Goal: Task Accomplishment & Management: Contribute content

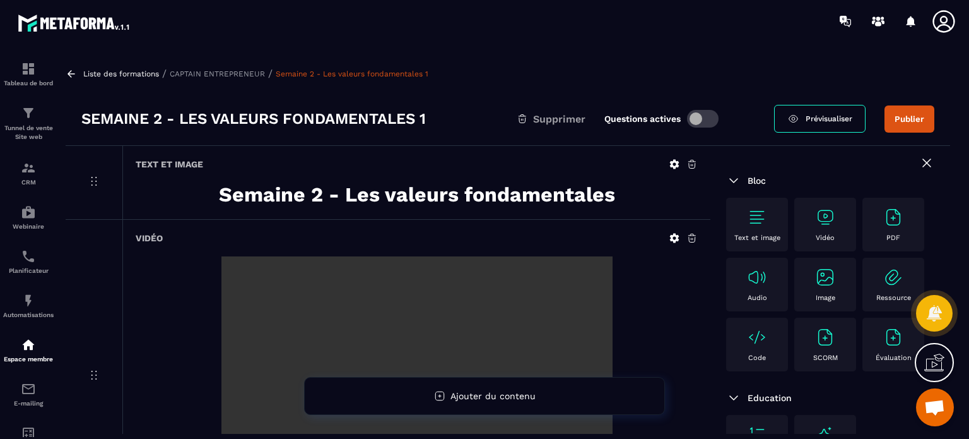
click at [759, 210] on img at bounding box center [757, 217] width 20 height 20
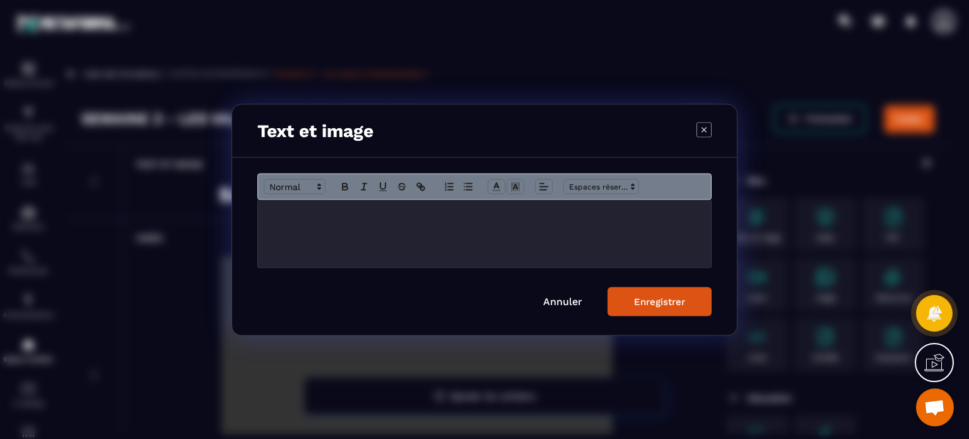
click at [381, 253] on div "Modal window" at bounding box center [484, 233] width 453 height 68
drag, startPoint x: 427, startPoint y: 215, endPoint x: 265, endPoint y: 207, distance: 162.4
click at [265, 207] on div "**********" at bounding box center [484, 233] width 453 height 68
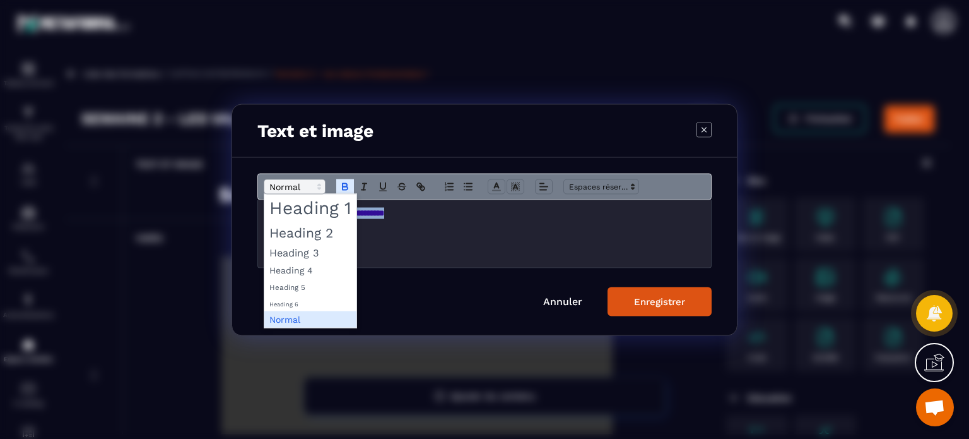
click at [294, 189] on span "Modal window" at bounding box center [295, 186] width 62 height 15
click at [300, 231] on span "Modal window" at bounding box center [310, 232] width 92 height 22
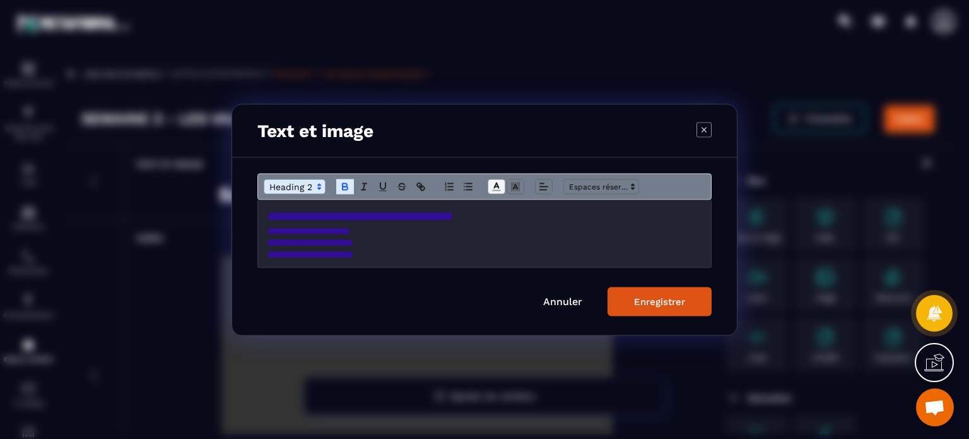
click at [495, 188] on icon "Modal window" at bounding box center [496, 186] width 11 height 11
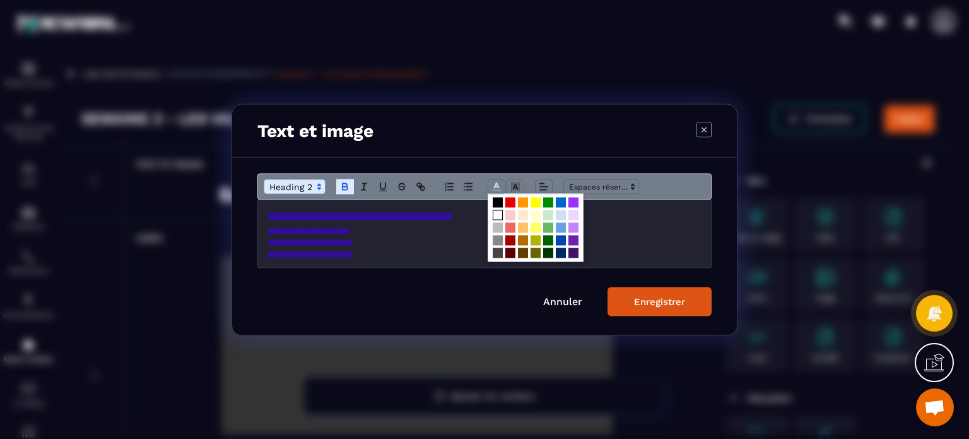
click at [497, 213] on span "Modal window" at bounding box center [498, 215] width 10 height 10
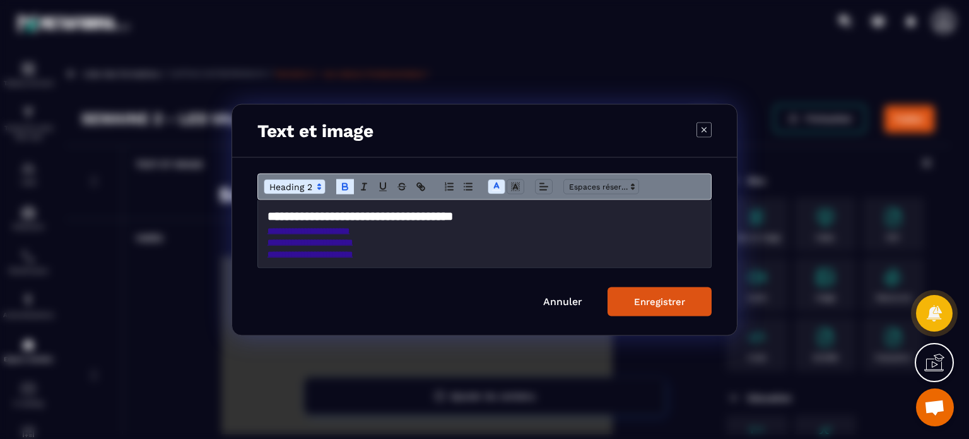
click at [497, 215] on h2 "**********" at bounding box center [485, 216] width 434 height 18
click at [694, 311] on button "Enregistrer" at bounding box center [660, 301] width 104 height 29
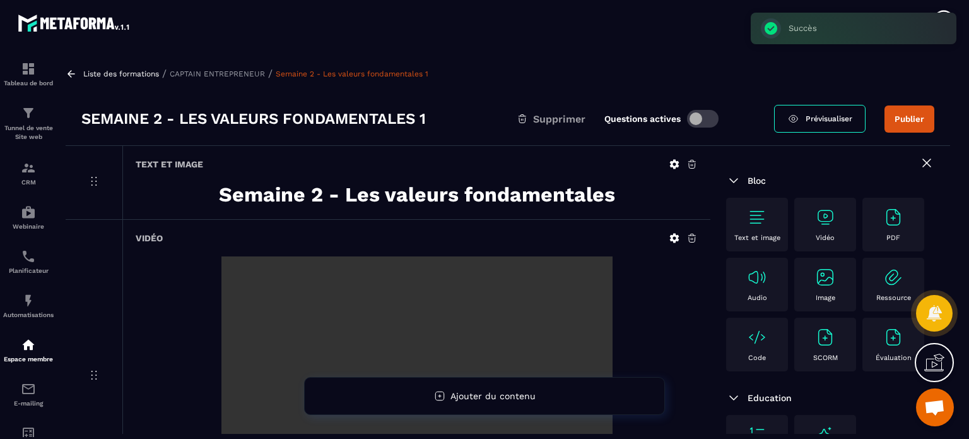
click at [180, 228] on div "Vidéo" at bounding box center [416, 376] width 588 height 312
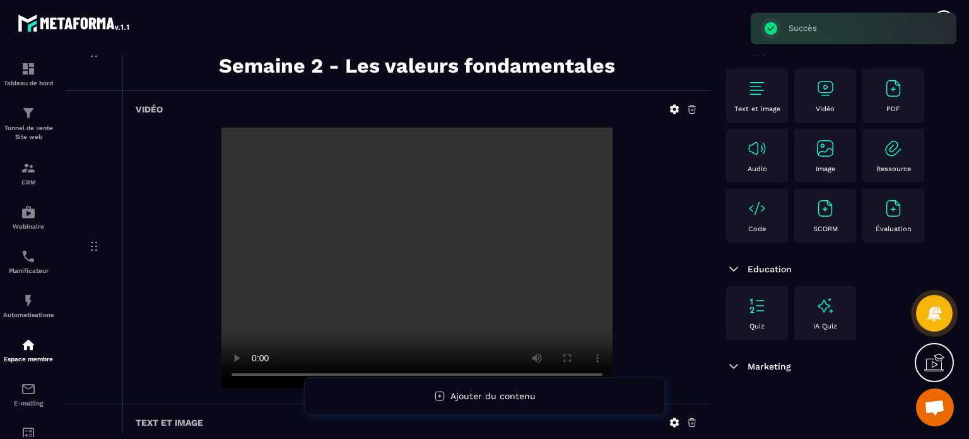
scroll to position [4, 0]
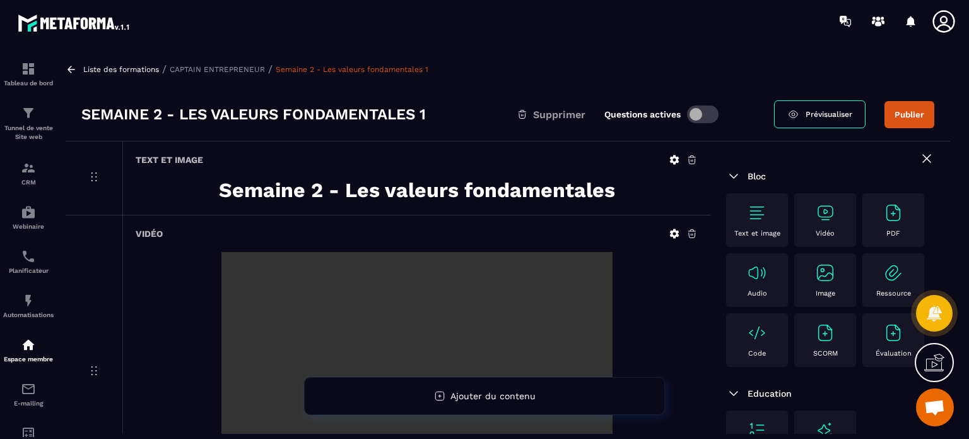
click at [768, 227] on div "Text et image" at bounding box center [757, 220] width 49 height 35
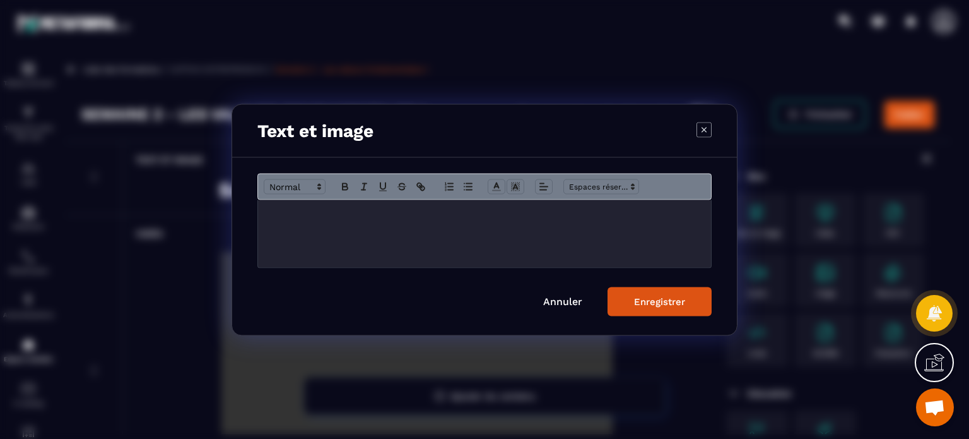
click at [443, 239] on div "Modal window" at bounding box center [484, 233] width 453 height 68
paste div "Modal window"
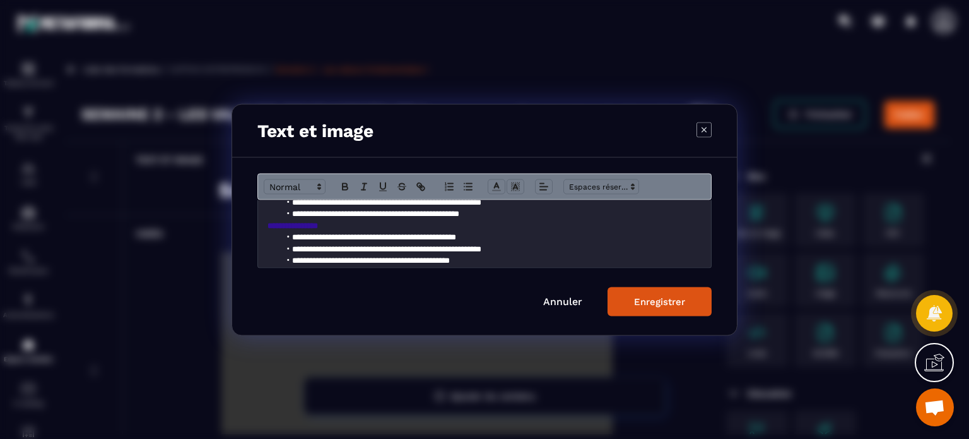
scroll to position [205, 0]
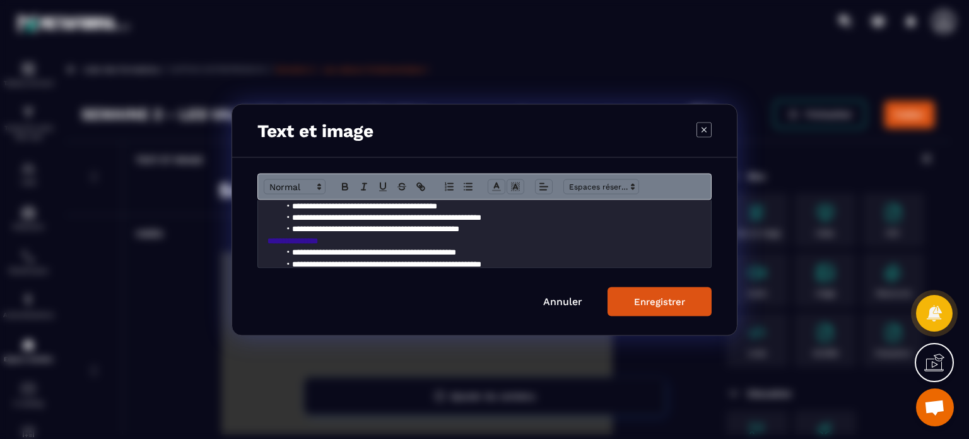
drag, startPoint x: 341, startPoint y: 235, endPoint x: 265, endPoint y: 237, distance: 75.8
click at [265, 237] on div "**********" at bounding box center [484, 233] width 453 height 68
drag, startPoint x: 268, startPoint y: 243, endPoint x: 333, endPoint y: 239, distance: 65.8
click at [333, 239] on p "**********" at bounding box center [485, 240] width 434 height 11
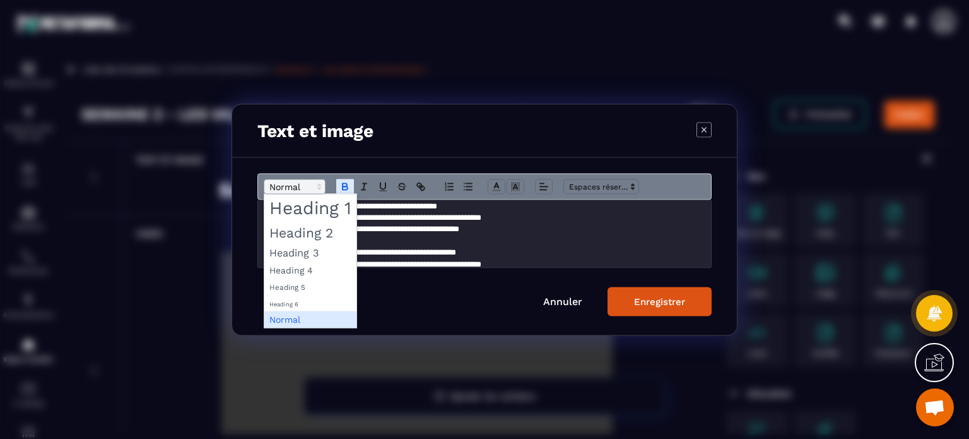
click at [285, 186] on span "Modal window" at bounding box center [295, 186] width 62 height 15
click at [295, 250] on span "Modal window" at bounding box center [310, 252] width 92 height 18
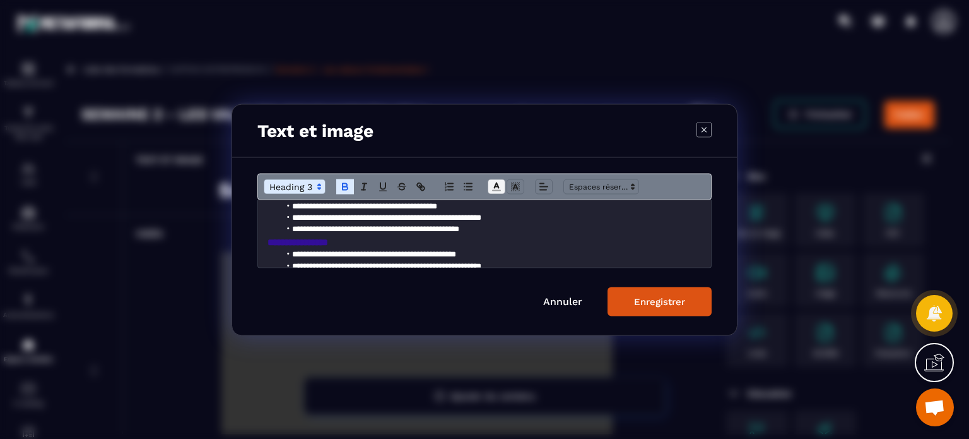
click at [503, 186] on span "Modal window" at bounding box center [497, 186] width 18 height 15
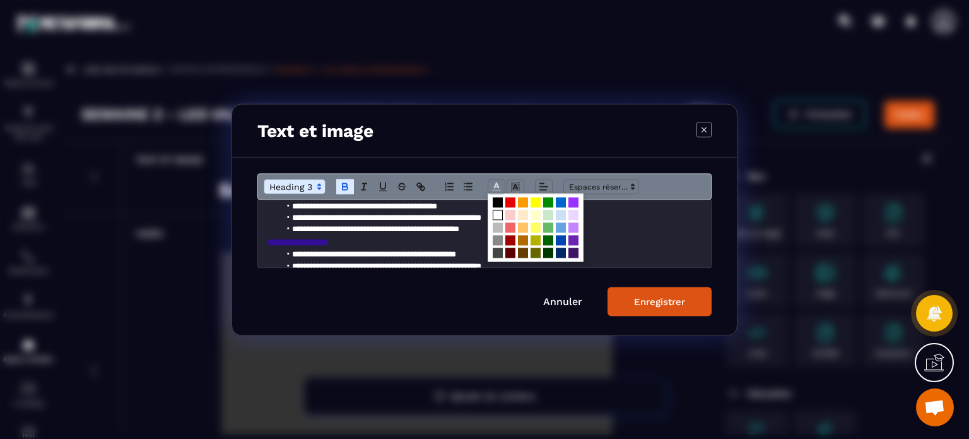
click at [497, 218] on span "Modal window" at bounding box center [498, 215] width 10 height 10
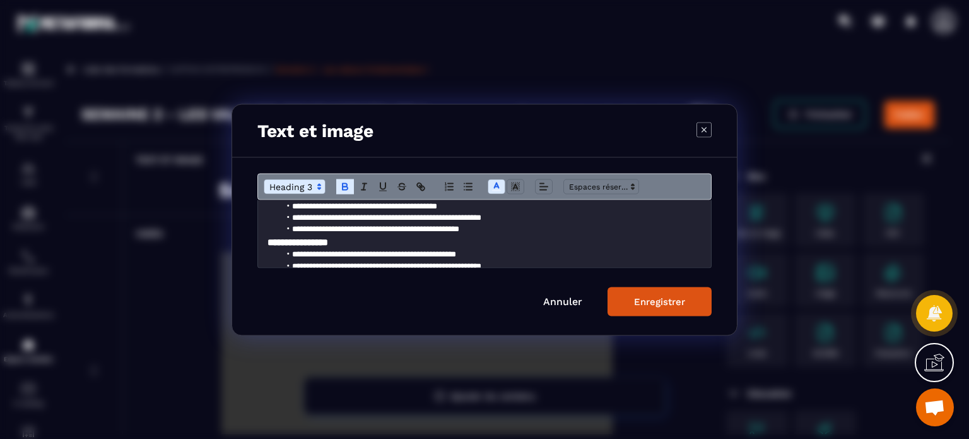
click at [268, 240] on strong "**********" at bounding box center [298, 241] width 61 height 9
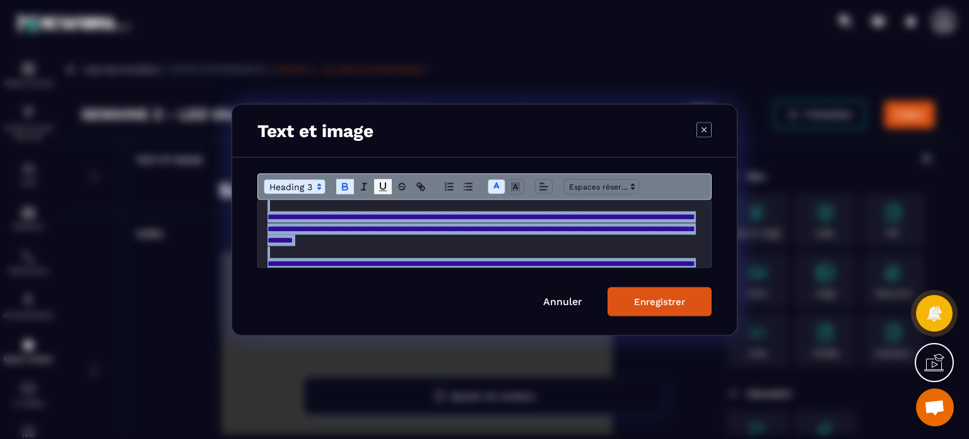
scroll to position [0, 0]
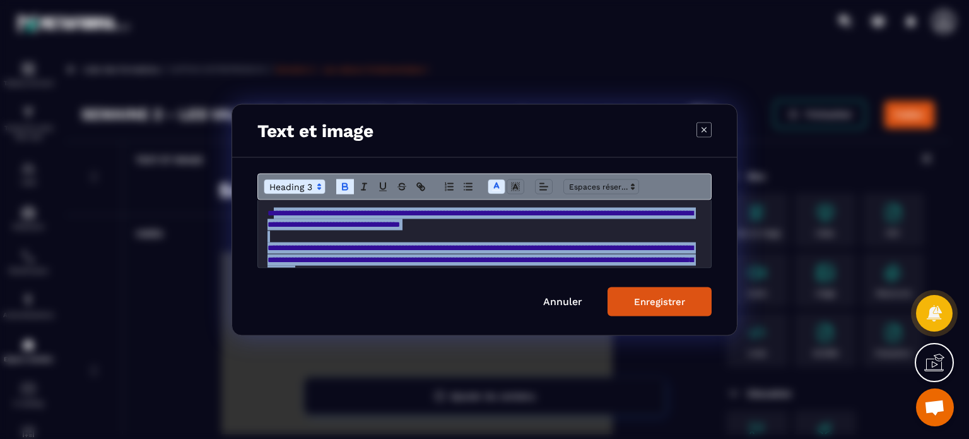
drag, startPoint x: 569, startPoint y: 247, endPoint x: 278, endPoint y: 134, distance: 311.6
click at [278, 134] on div "**********" at bounding box center [485, 220] width 506 height 232
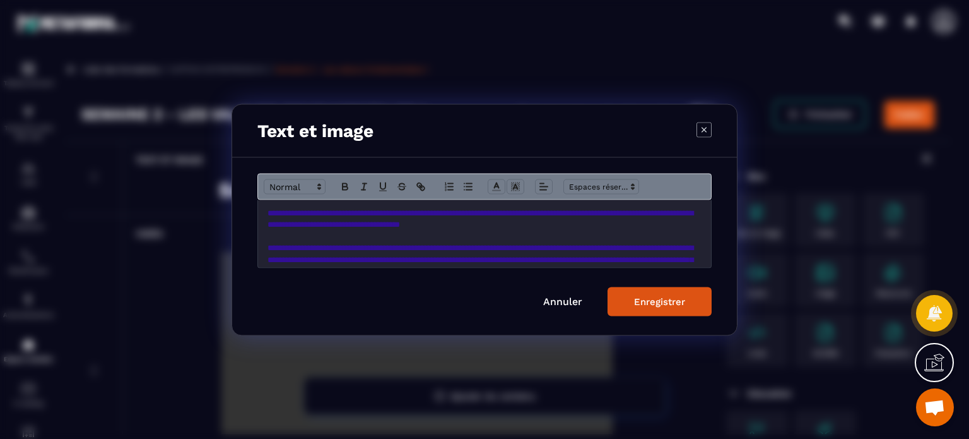
click at [268, 214] on span "**********" at bounding box center [481, 218] width 426 height 20
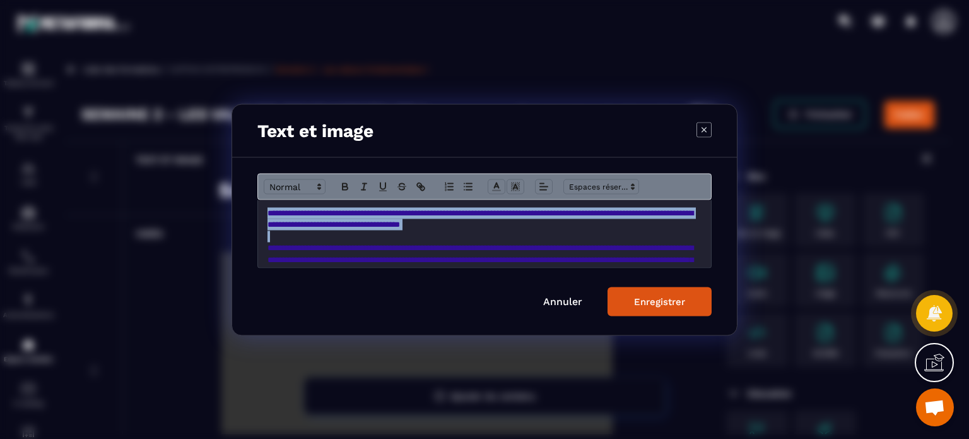
drag, startPoint x: 268, startPoint y: 214, endPoint x: 622, endPoint y: 231, distance: 355.1
click at [622, 231] on div "**********" at bounding box center [484, 233] width 453 height 68
click at [496, 184] on polyline "Modal window" at bounding box center [497, 184] width 4 height 5
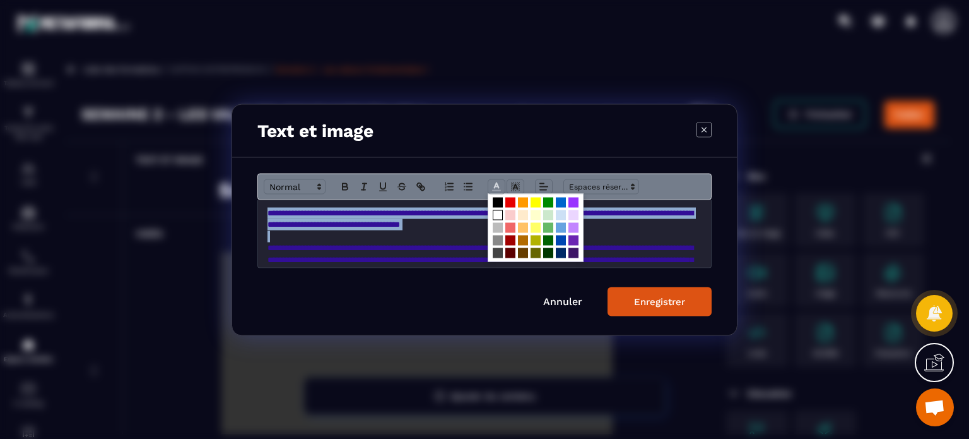
click at [495, 218] on span "Modal window" at bounding box center [498, 215] width 10 height 10
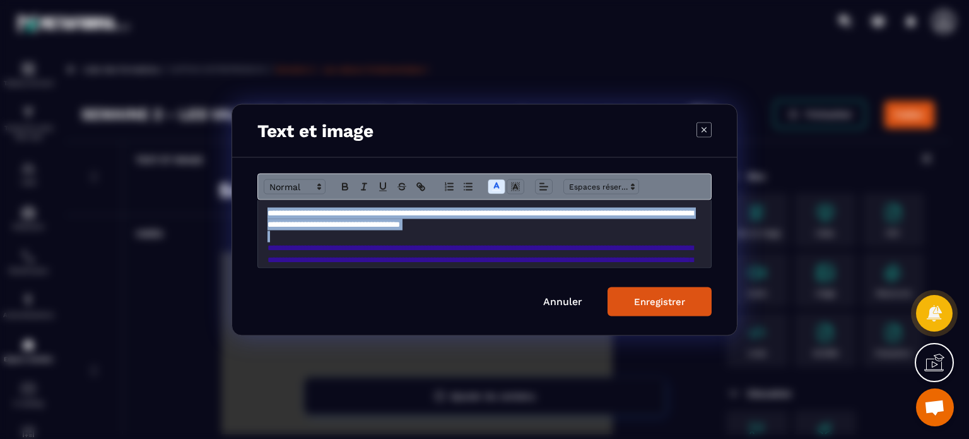
click at [485, 222] on span "**********" at bounding box center [481, 218] width 426 height 20
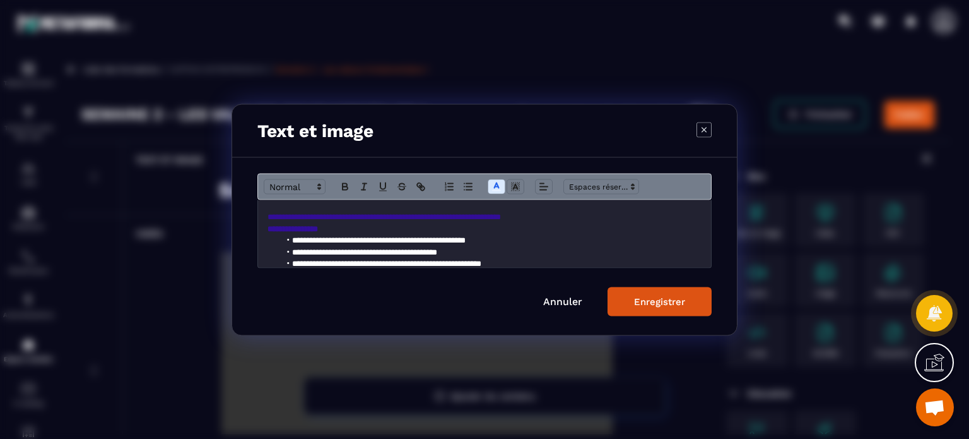
scroll to position [151, 0]
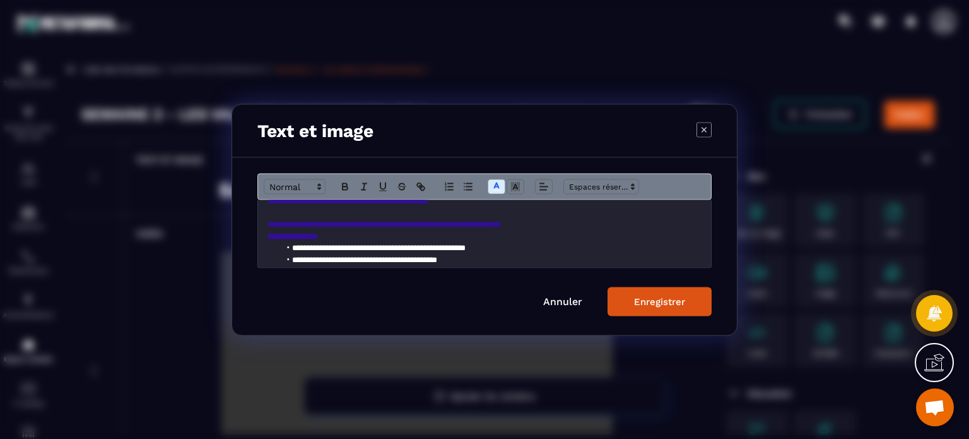
click at [588, 226] on p "**********" at bounding box center [485, 223] width 434 height 11
drag, startPoint x: 366, startPoint y: 247, endPoint x: 265, endPoint y: 251, distance: 101.0
click at [265, 251] on div "**********" at bounding box center [484, 233] width 453 height 68
click at [504, 181] on span "Modal window" at bounding box center [497, 186] width 18 height 15
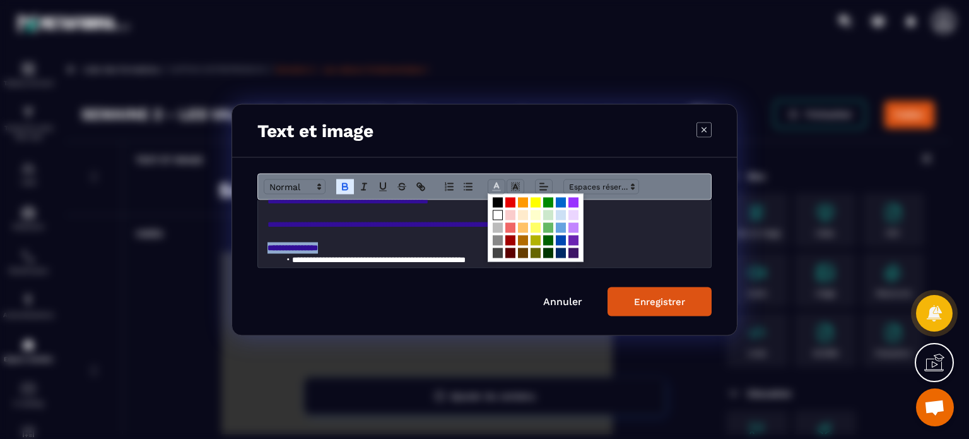
click at [495, 216] on span "Modal window" at bounding box center [498, 215] width 10 height 10
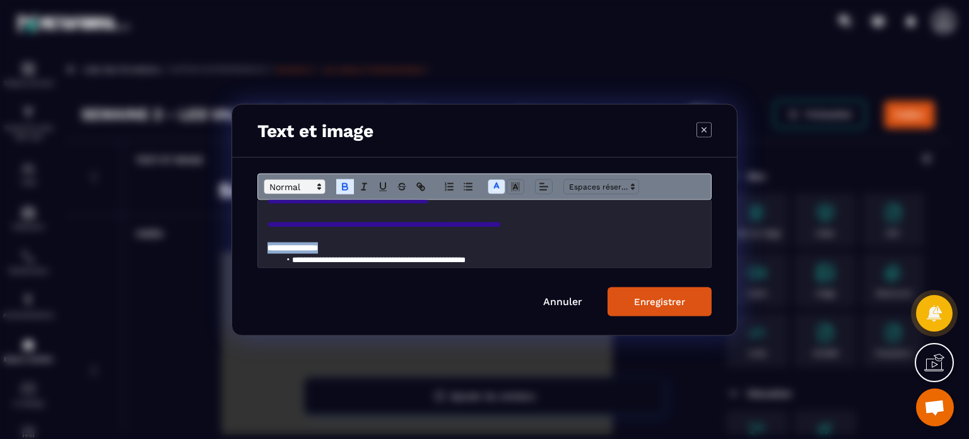
click at [281, 184] on span "Modal window" at bounding box center [295, 186] width 62 height 15
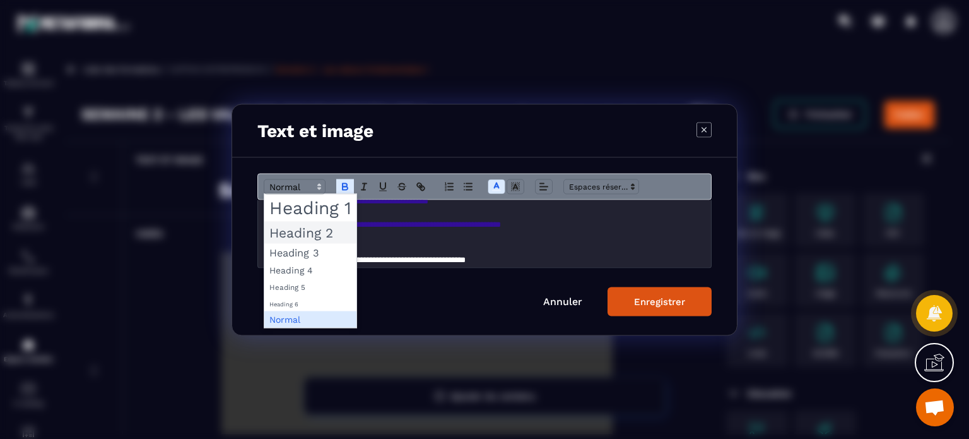
click at [295, 237] on span "Modal window" at bounding box center [310, 232] width 92 height 22
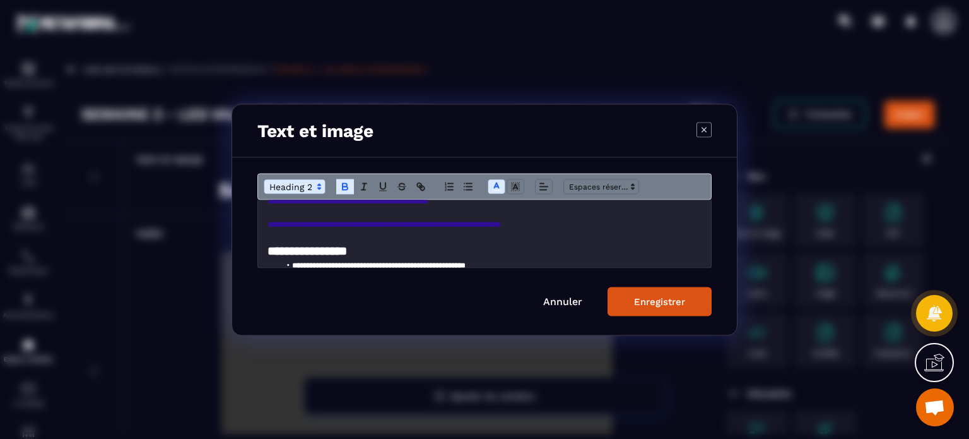
click at [297, 189] on span "Modal window" at bounding box center [295, 186] width 62 height 15
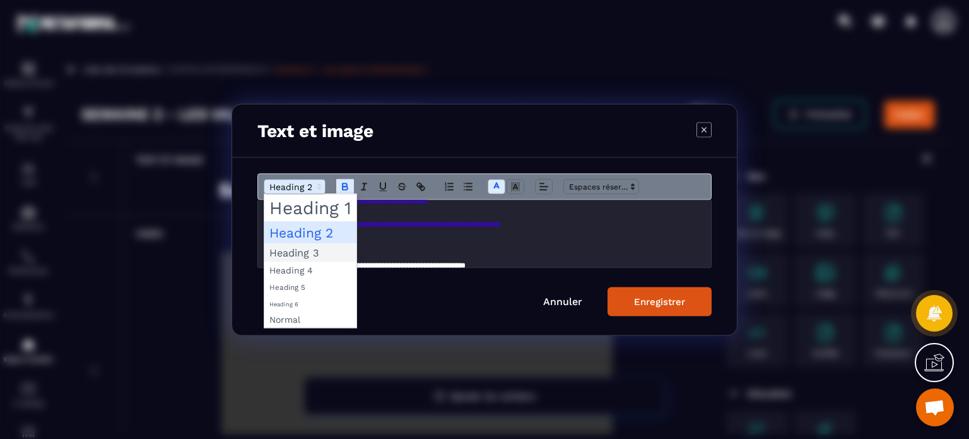
click at [292, 255] on span "Modal window" at bounding box center [310, 252] width 92 height 18
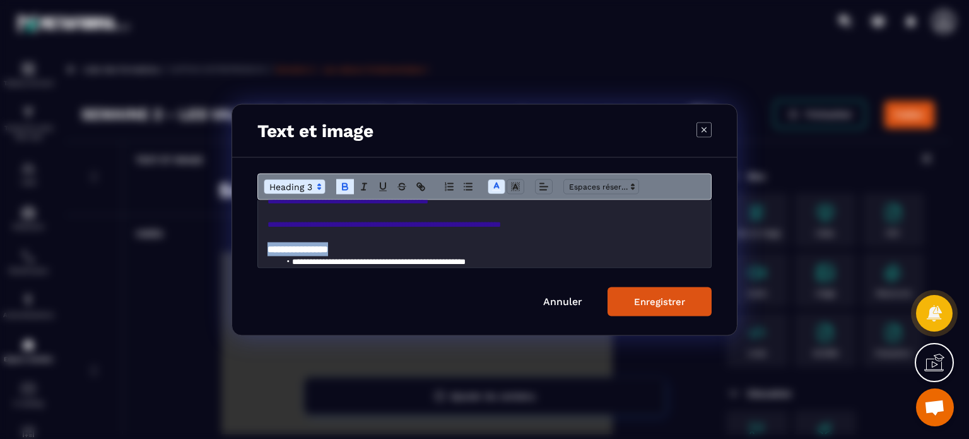
click at [498, 187] on polyline "Modal window" at bounding box center [497, 184] width 4 height 5
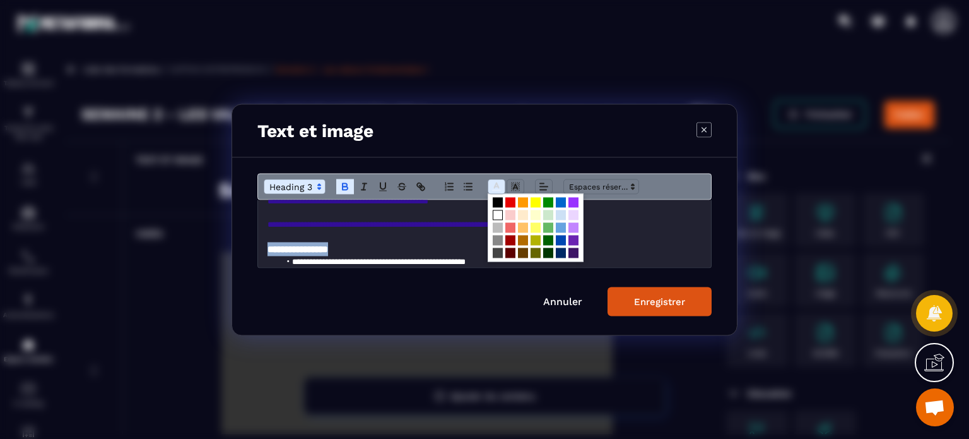
click at [496, 216] on span "Modal window" at bounding box center [498, 215] width 10 height 10
click at [439, 228] on span "**********" at bounding box center [385, 224] width 234 height 8
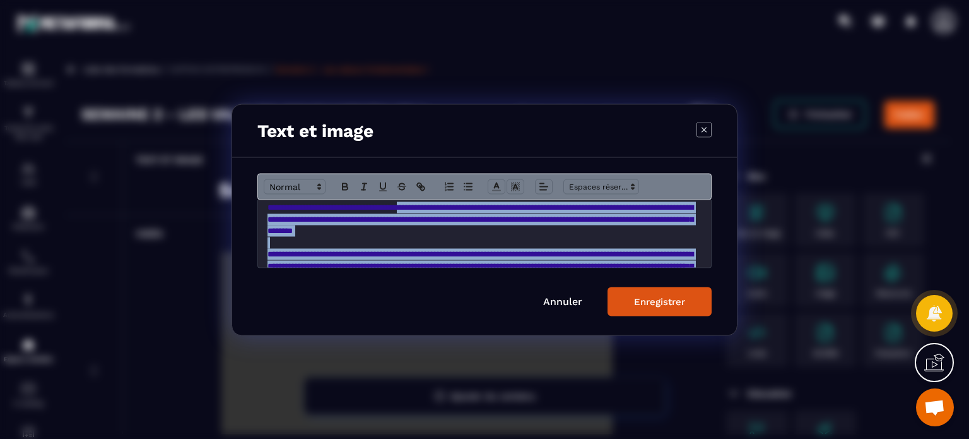
scroll to position [23, 0]
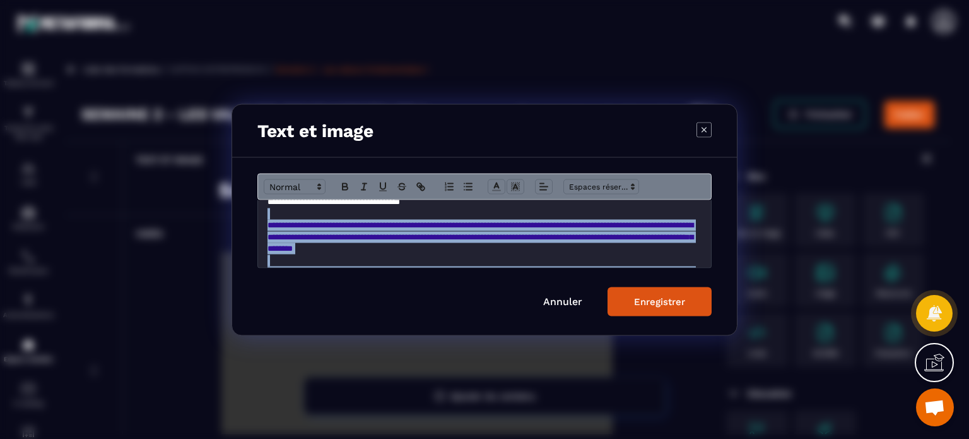
drag, startPoint x: 571, startPoint y: 228, endPoint x: 267, endPoint y: 216, distance: 303.8
click at [267, 216] on div "**********" at bounding box center [484, 233] width 453 height 68
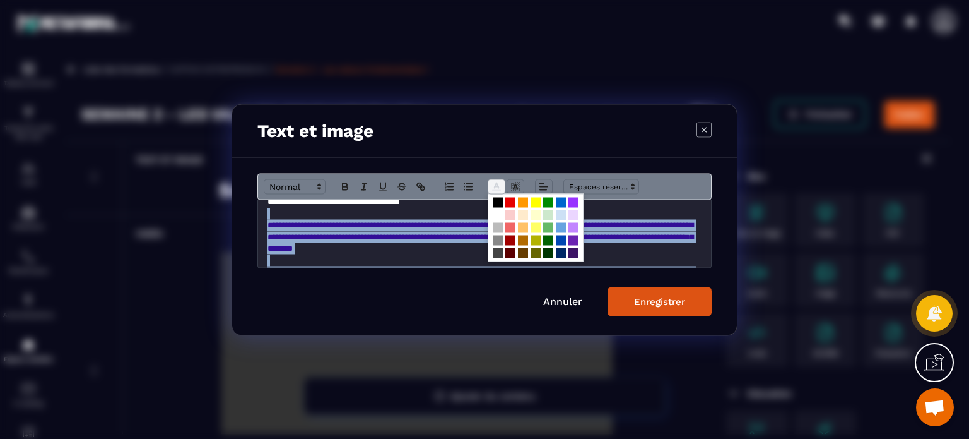
click at [493, 189] on icon "Modal window" at bounding box center [496, 186] width 11 height 11
click at [494, 216] on span "Modal window" at bounding box center [498, 215] width 10 height 10
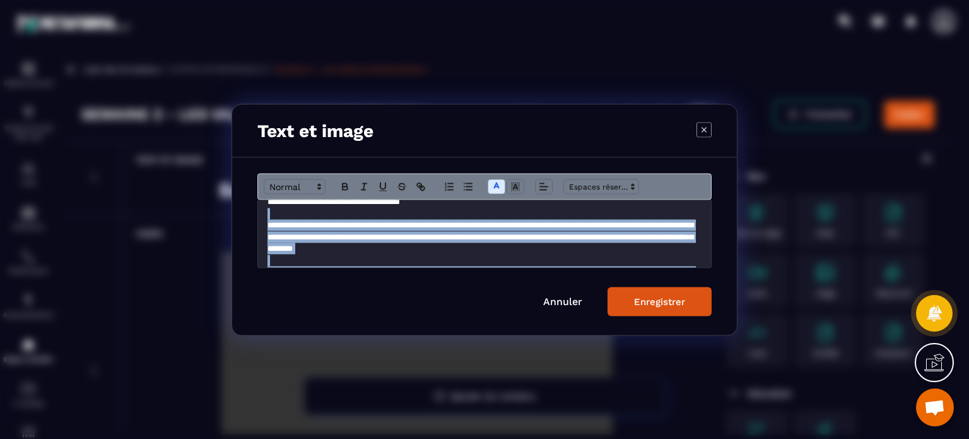
scroll to position [42, 0]
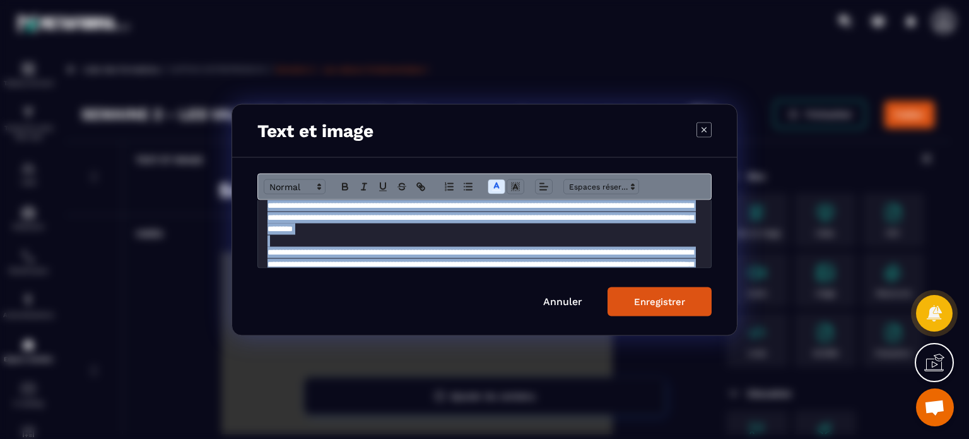
click at [471, 226] on span "**********" at bounding box center [481, 217] width 426 height 32
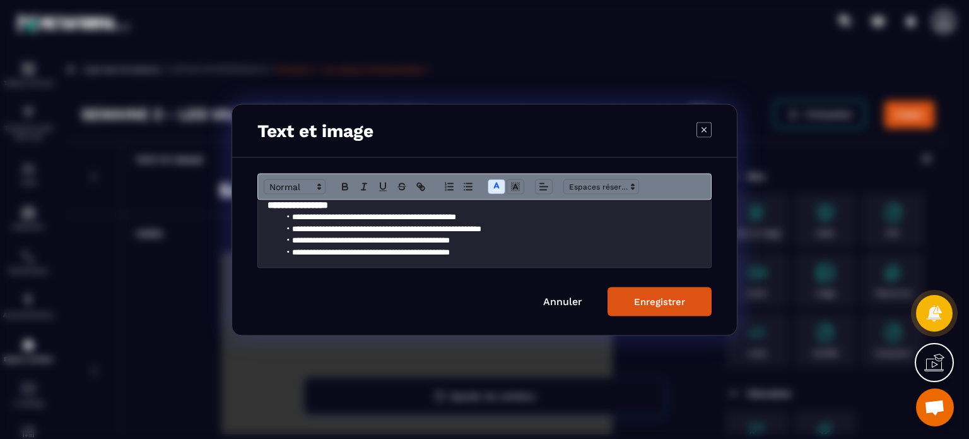
scroll to position [279, 0]
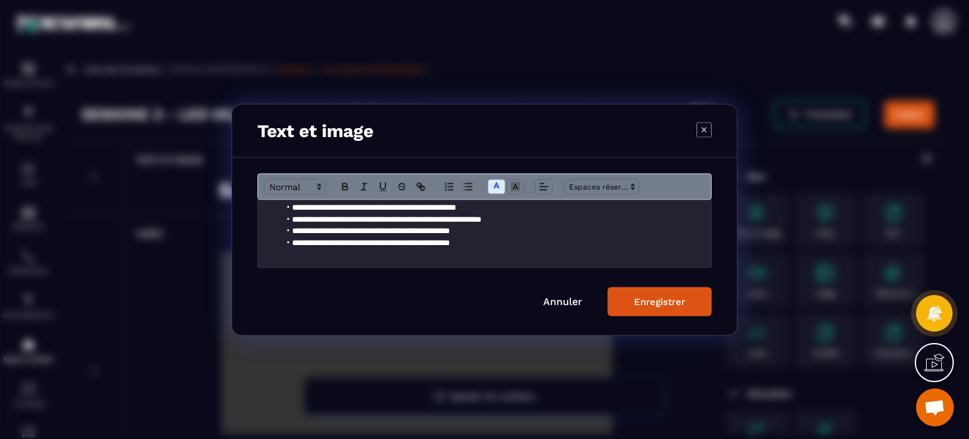
click at [648, 295] on button "Enregistrer" at bounding box center [660, 301] width 104 height 29
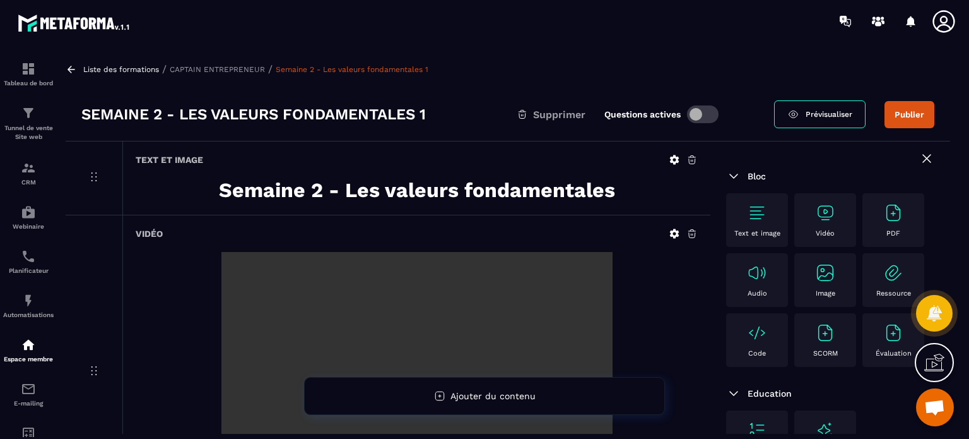
click at [415, 169] on div "Text et image Semaine 2 - Les valeurs fondamentales" at bounding box center [416, 177] width 588 height 73
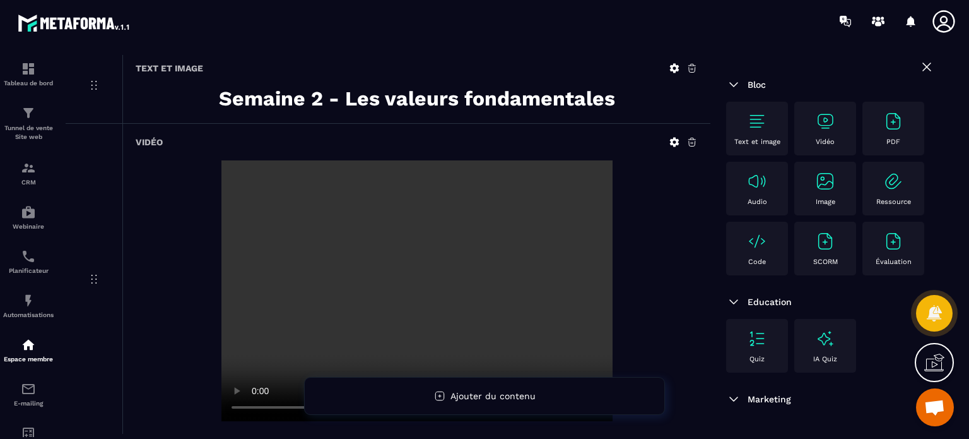
scroll to position [71, 0]
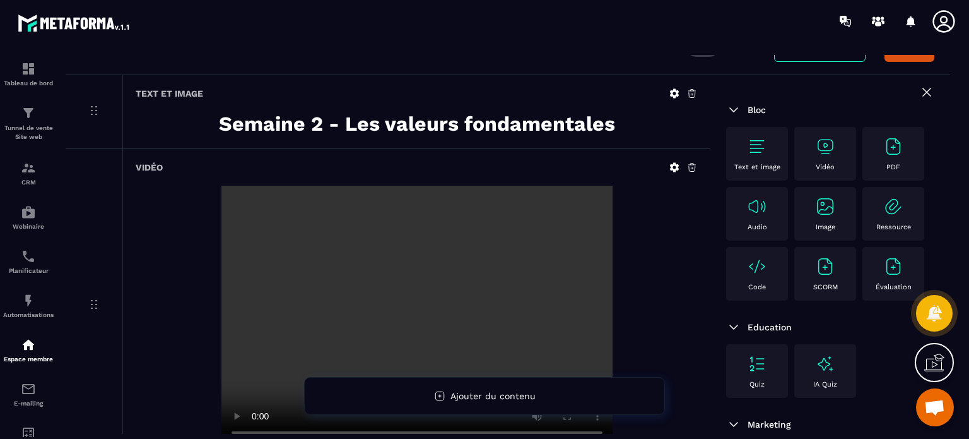
click at [902, 57] on button "Publier" at bounding box center [910, 48] width 50 height 27
click at [920, 93] on icon at bounding box center [927, 92] width 15 height 15
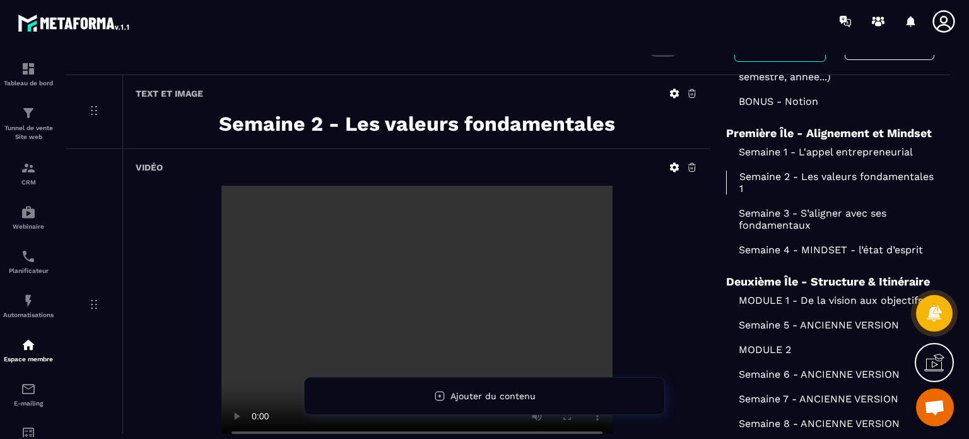
scroll to position [228, 0]
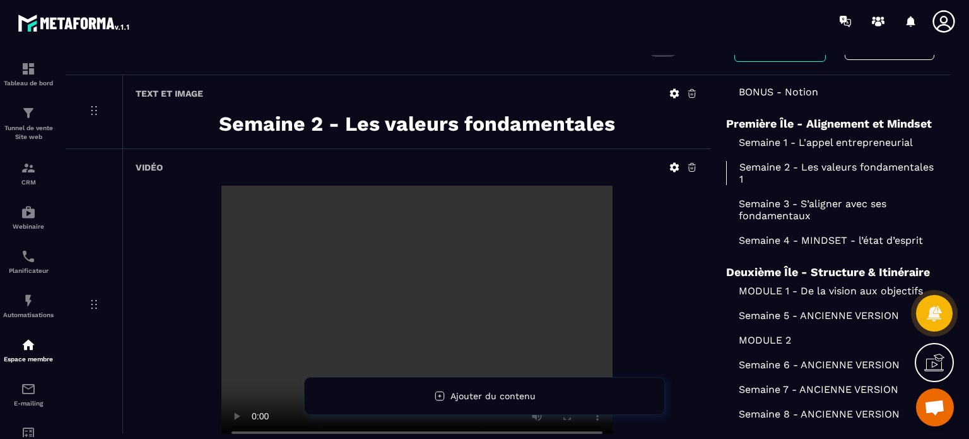
click at [768, 222] on p "Semaine 3 - S’aligner avec ses fondamentaux" at bounding box center [830, 210] width 208 height 24
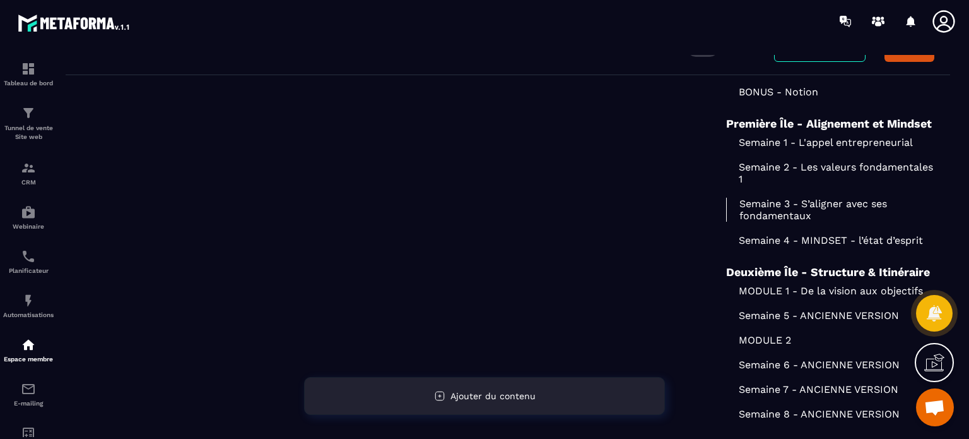
click at [450, 388] on div "Ajouter du contenu" at bounding box center [484, 396] width 361 height 38
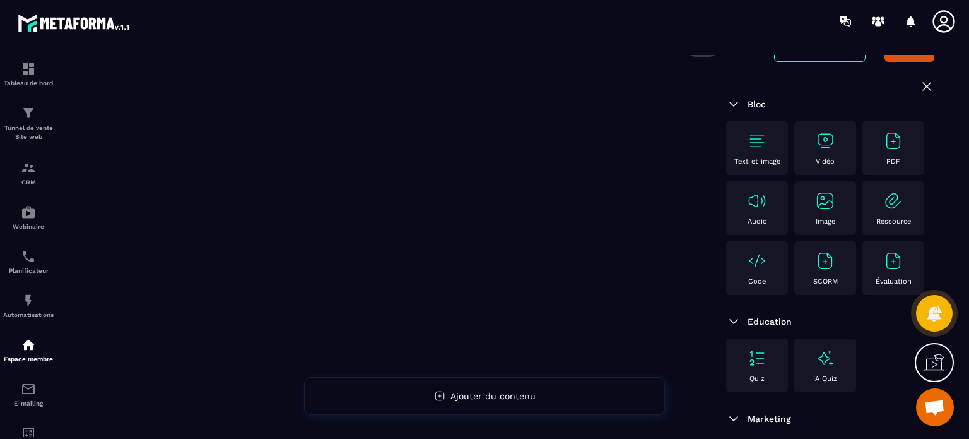
scroll to position [8, 0]
click at [768, 143] on div "Text et image" at bounding box center [757, 146] width 49 height 35
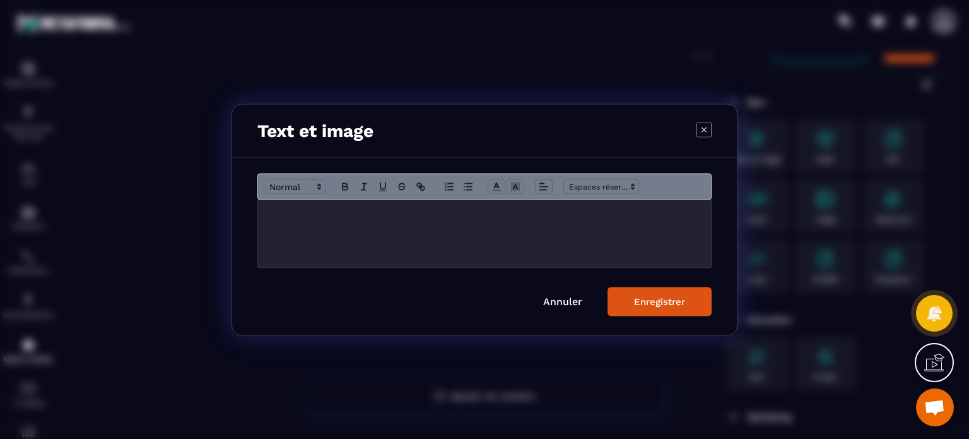
click at [575, 242] on div "Modal window" at bounding box center [484, 233] width 453 height 68
click at [346, 180] on button "Modal window" at bounding box center [345, 186] width 18 height 15
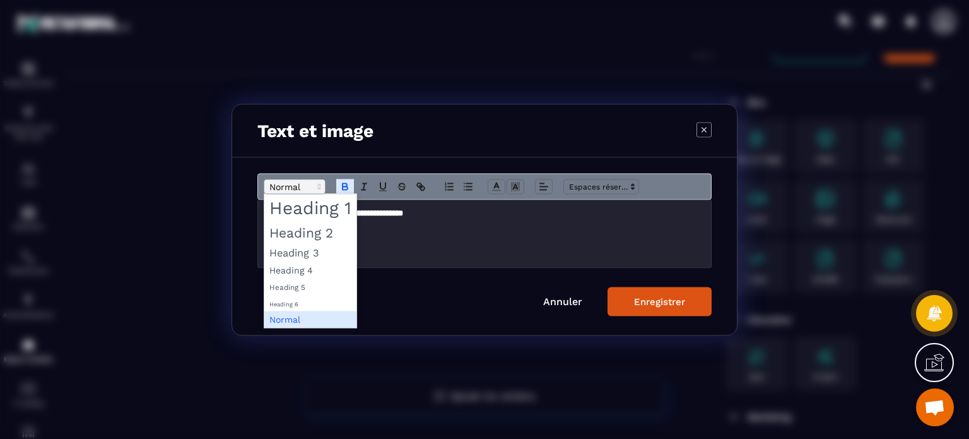
click at [305, 186] on span "Modal window" at bounding box center [295, 186] width 62 height 15
click at [306, 211] on span "Modal window" at bounding box center [310, 207] width 92 height 27
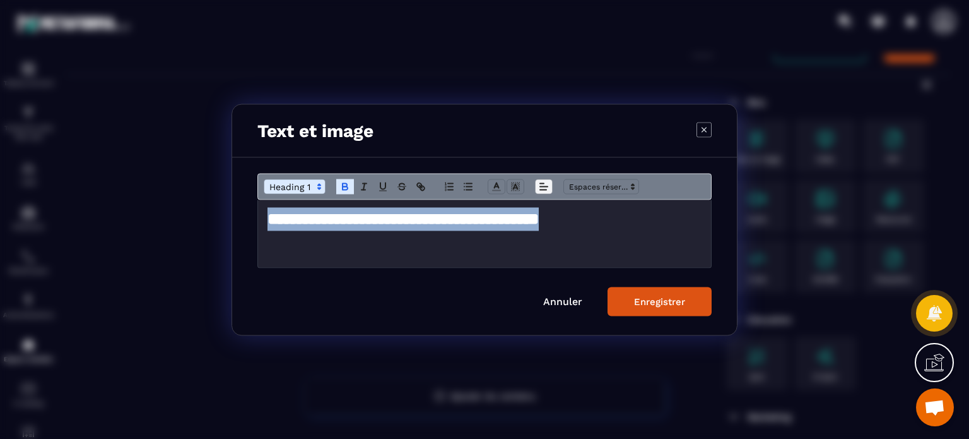
click at [543, 187] on icon "Modal window" at bounding box center [543, 186] width 11 height 11
click at [545, 211] on span "Modal window" at bounding box center [546, 204] width 15 height 15
click at [549, 217] on icon "Modal window" at bounding box center [547, 220] width 10 height 10
click at [648, 305] on div "Enregistrer" at bounding box center [659, 300] width 51 height 11
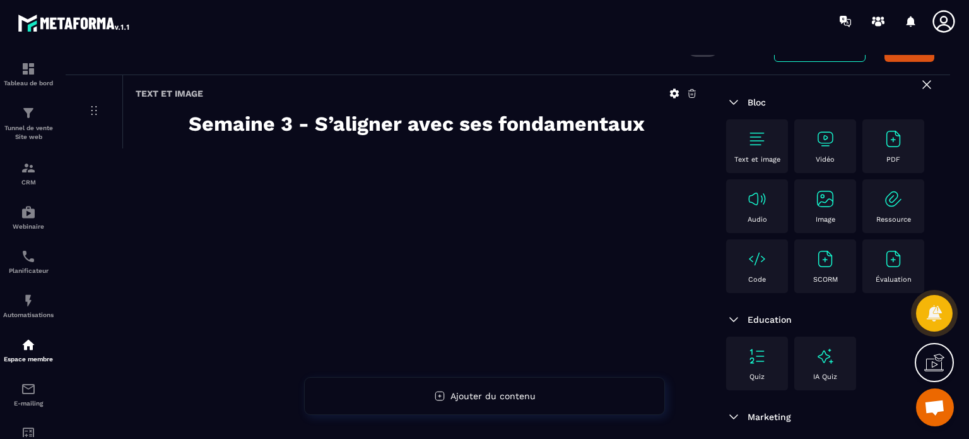
click at [826, 149] on div "Vidéo" at bounding box center [825, 146] width 49 height 35
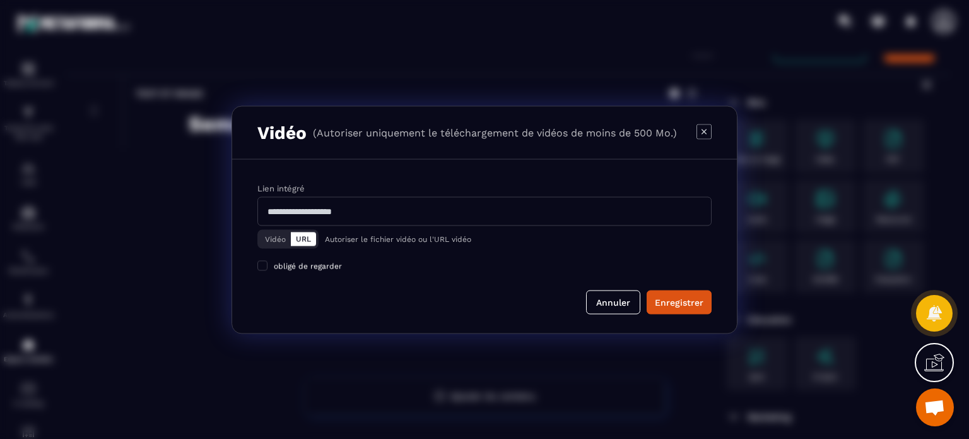
click at [278, 237] on button "Vidéo" at bounding box center [275, 239] width 31 height 14
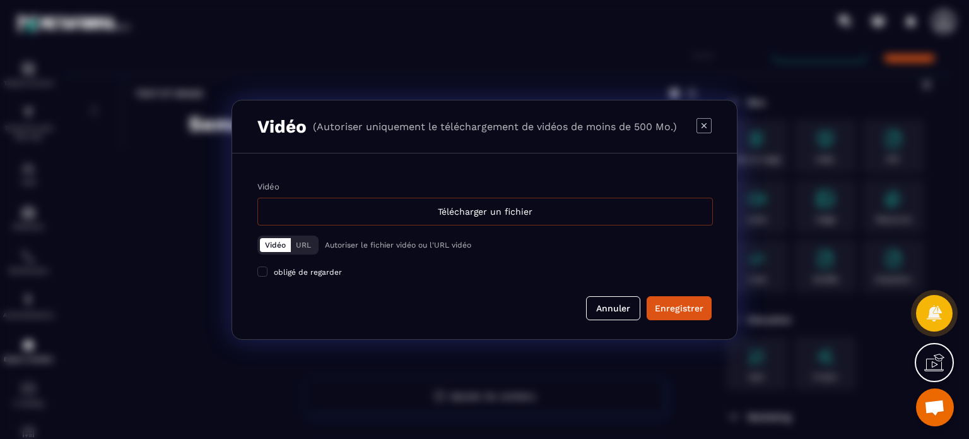
click at [351, 214] on div "Télécharger un fichier" at bounding box center [486, 212] width 456 height 28
click at [0, 0] on input "Vidéo Télécharger un fichier" at bounding box center [0, 0] width 0 height 0
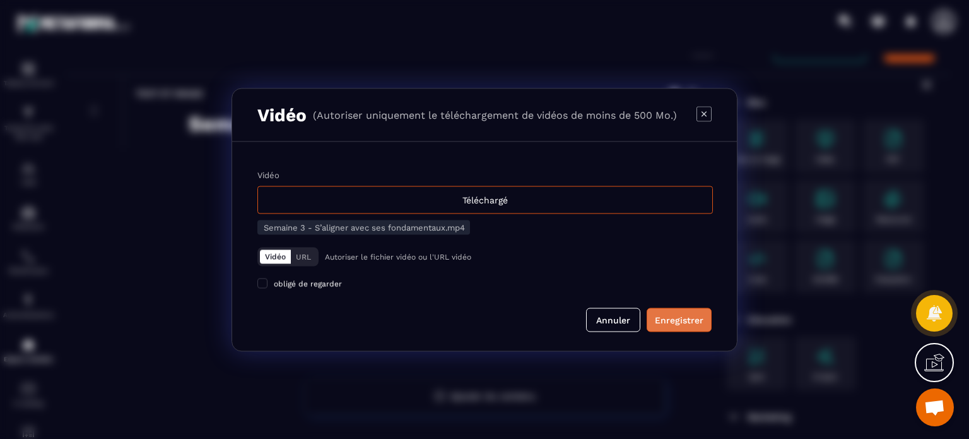
click at [670, 326] on div "Enregistrer" at bounding box center [679, 319] width 49 height 13
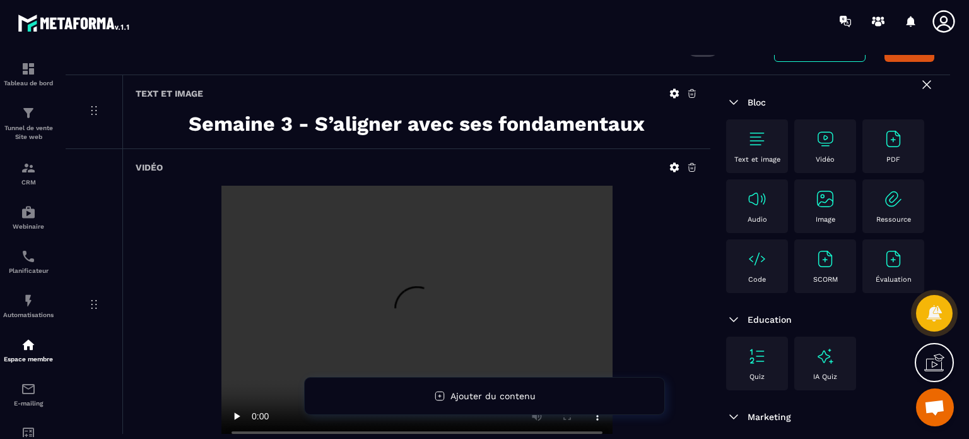
click at [403, 115] on strong "Semaine 3 - S’aligner avec ses fondamentaux" at bounding box center [417, 124] width 456 height 24
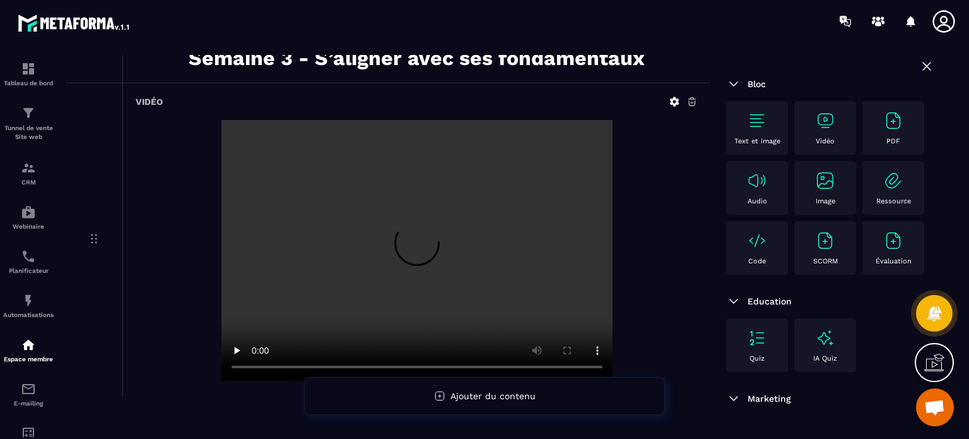
scroll to position [189, 0]
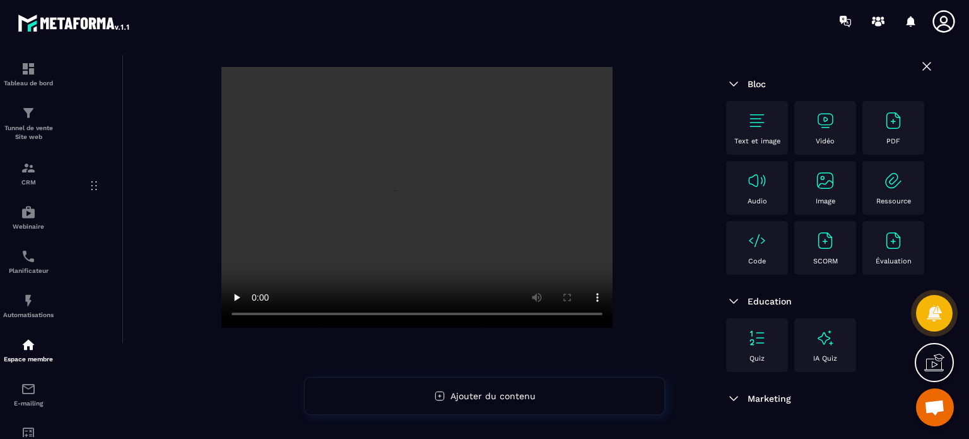
click at [754, 124] on img at bounding box center [757, 120] width 20 height 20
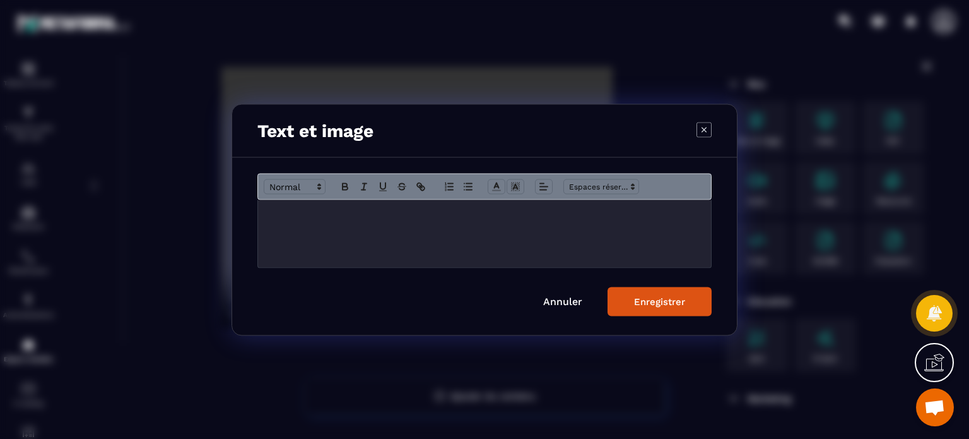
click at [473, 239] on div "Modal window" at bounding box center [484, 233] width 453 height 68
drag, startPoint x: 417, startPoint y: 214, endPoint x: 269, endPoint y: 210, distance: 148.4
click at [269, 210] on p "**********" at bounding box center [485, 212] width 434 height 11
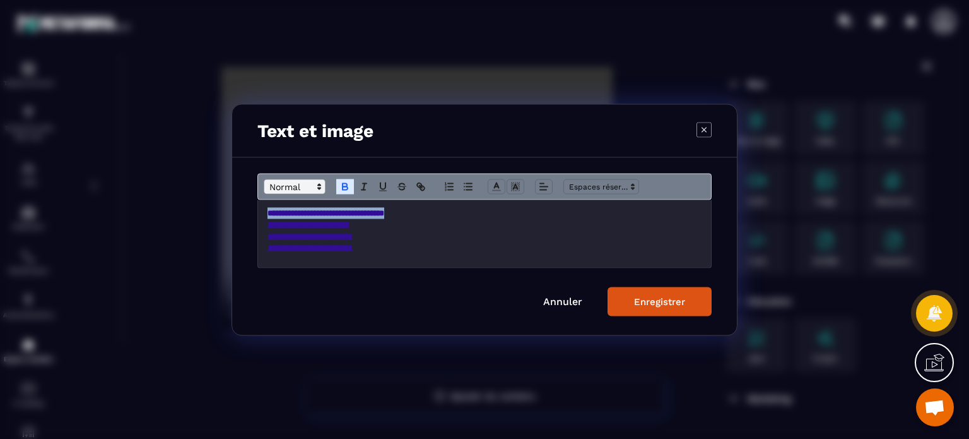
click at [283, 188] on span "Modal window" at bounding box center [295, 186] width 62 height 15
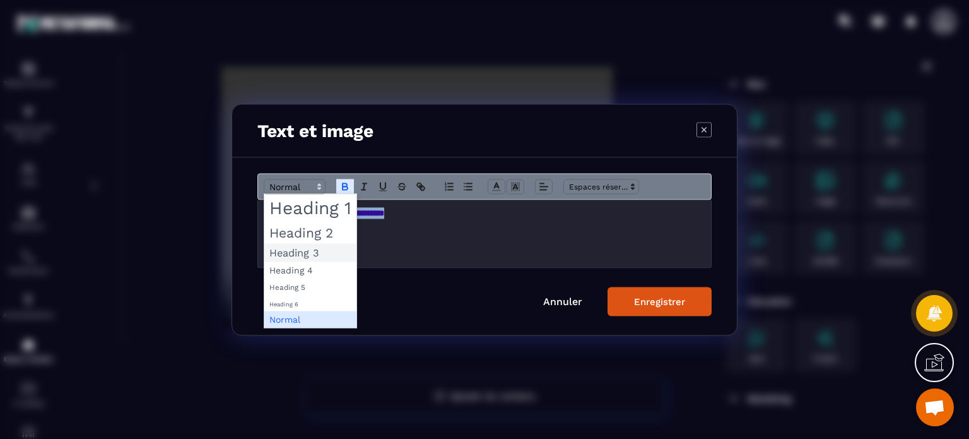
click at [290, 249] on span "Modal window" at bounding box center [310, 252] width 92 height 18
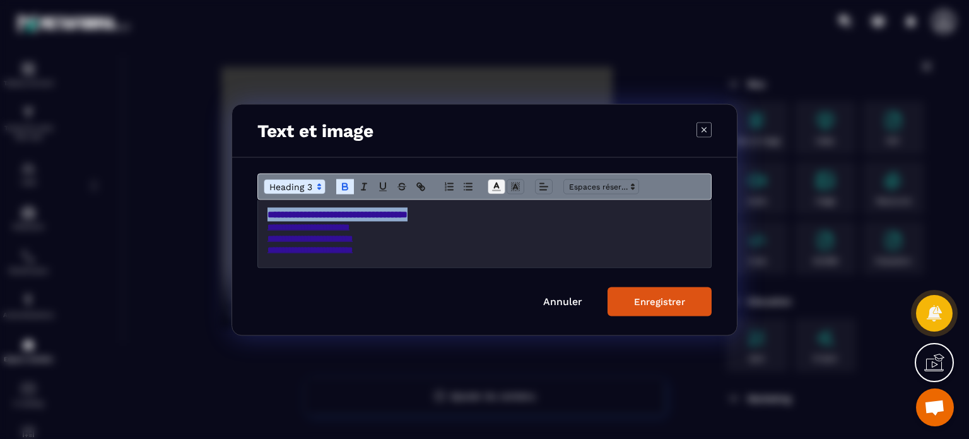
click at [492, 190] on icon "Modal window" at bounding box center [496, 186] width 11 height 11
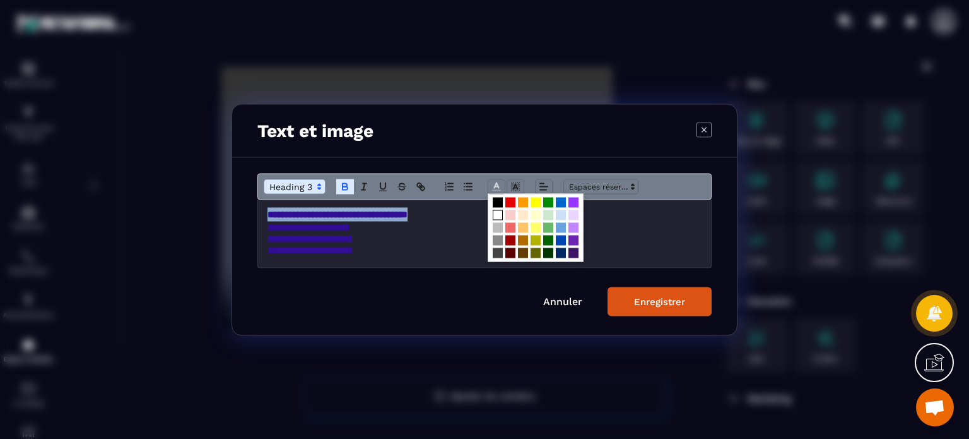
click at [494, 212] on span "Modal window" at bounding box center [498, 215] width 10 height 10
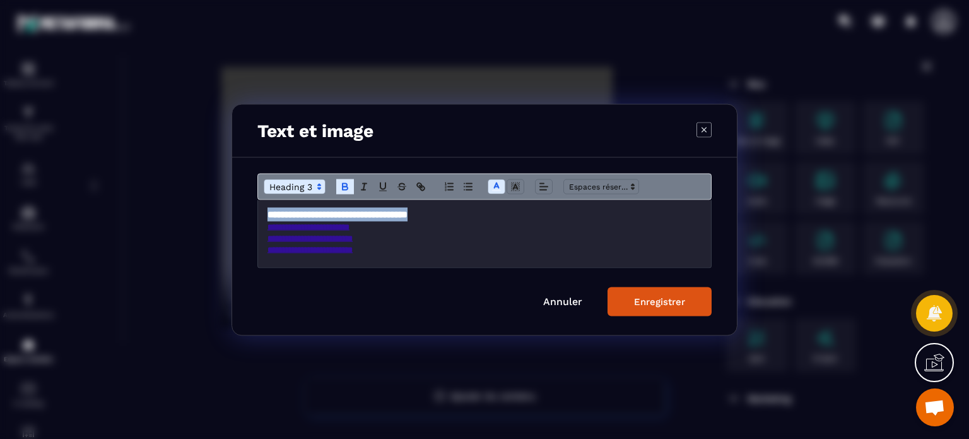
click at [655, 304] on div "Enregistrer" at bounding box center [659, 300] width 51 height 11
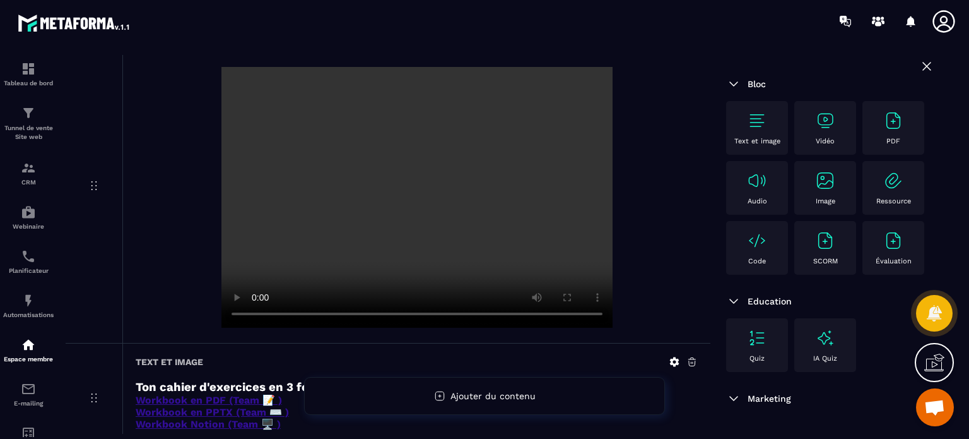
click at [759, 145] on div "Text et image" at bounding box center [757, 128] width 62 height 54
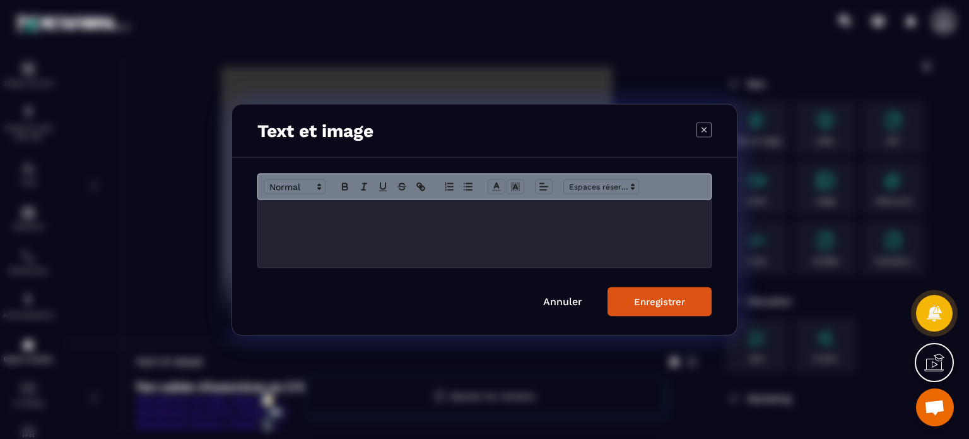
click at [382, 237] on div "Modal window" at bounding box center [484, 233] width 453 height 68
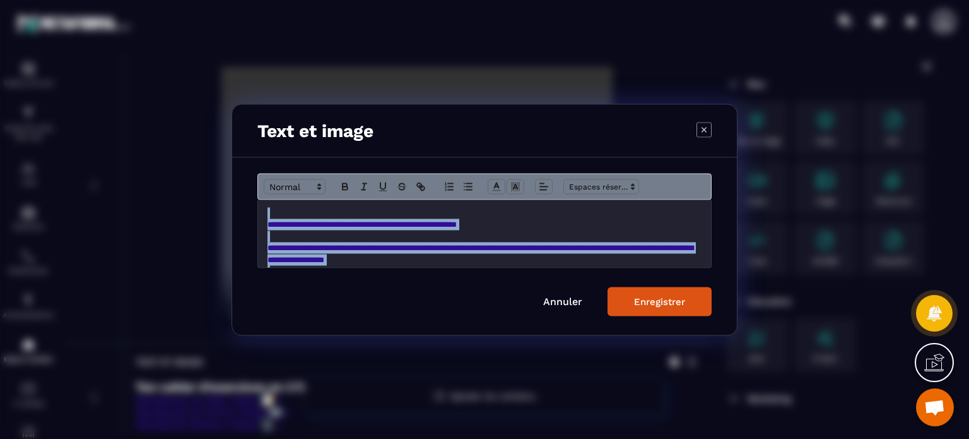
drag, startPoint x: 335, startPoint y: 254, endPoint x: 255, endPoint y: 161, distance: 123.1
click at [255, 161] on div "**********" at bounding box center [484, 245] width 505 height 177
click at [493, 184] on icon "Modal window" at bounding box center [496, 186] width 11 height 11
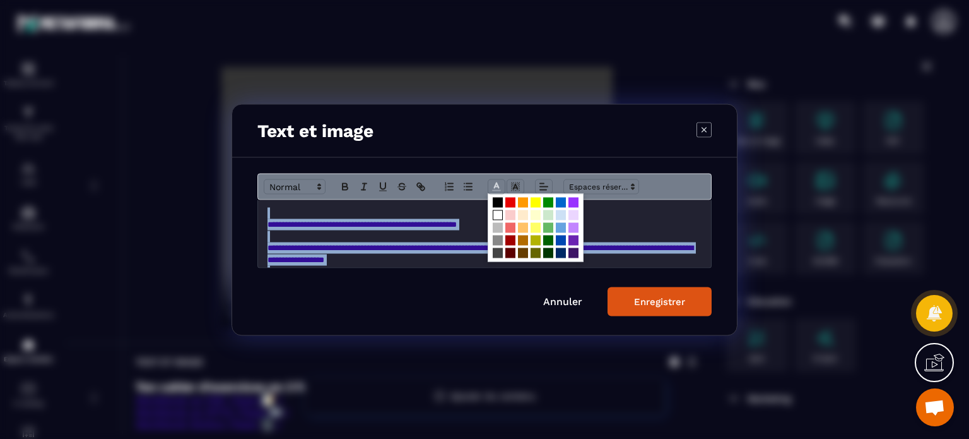
click at [497, 212] on span "Modal window" at bounding box center [498, 215] width 10 height 10
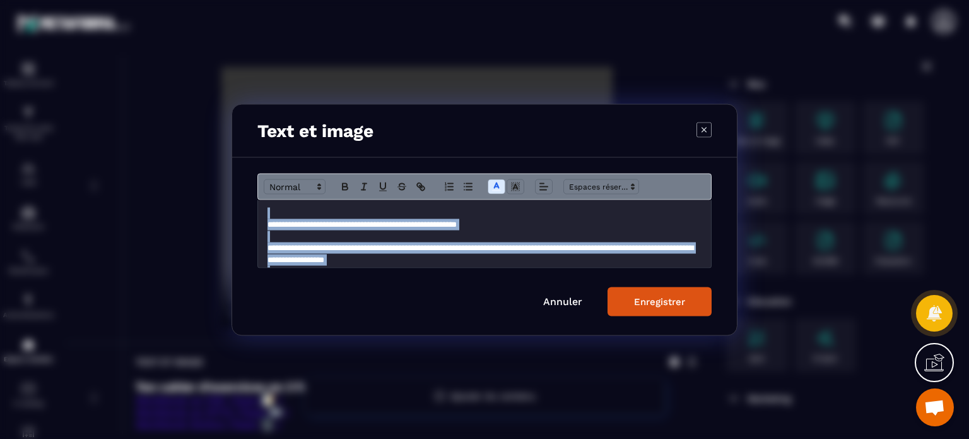
scroll to position [19, 0]
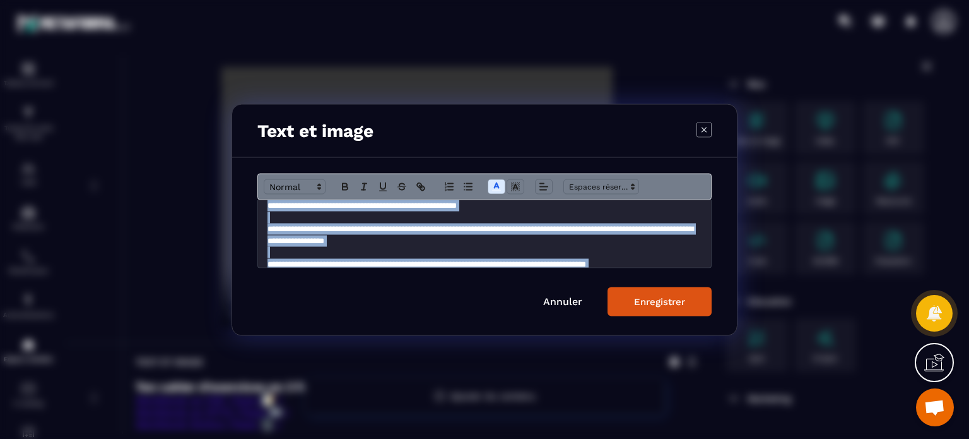
click at [326, 218] on p "Modal window" at bounding box center [485, 216] width 434 height 11
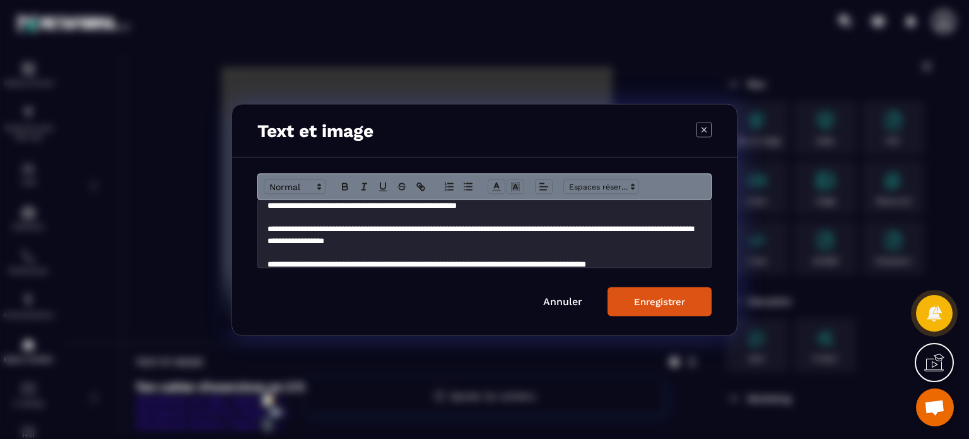
scroll to position [0, 0]
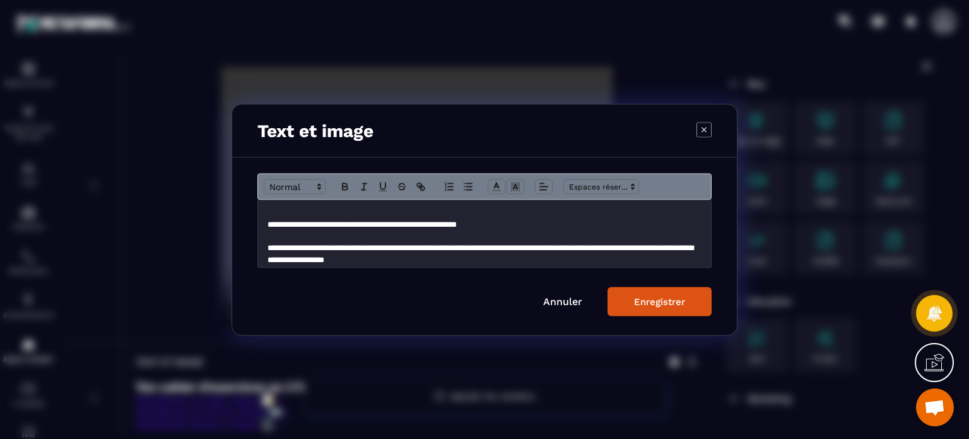
click at [266, 222] on div "**********" at bounding box center [484, 233] width 453 height 68
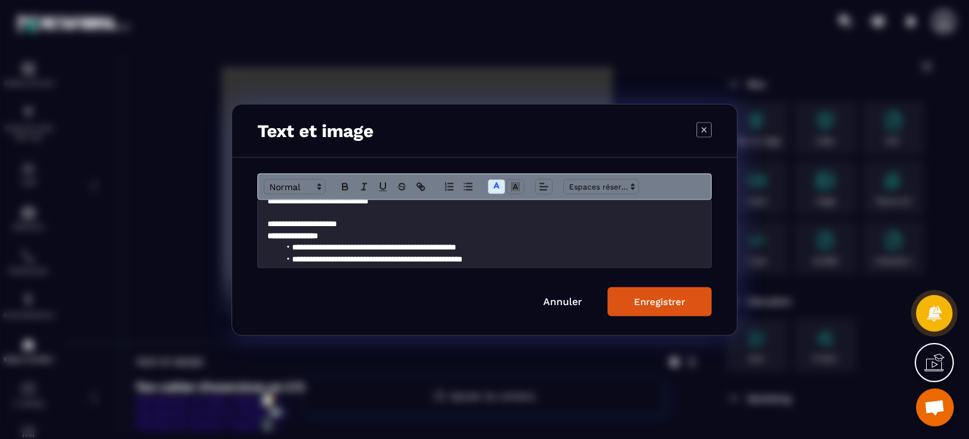
scroll to position [126, 0]
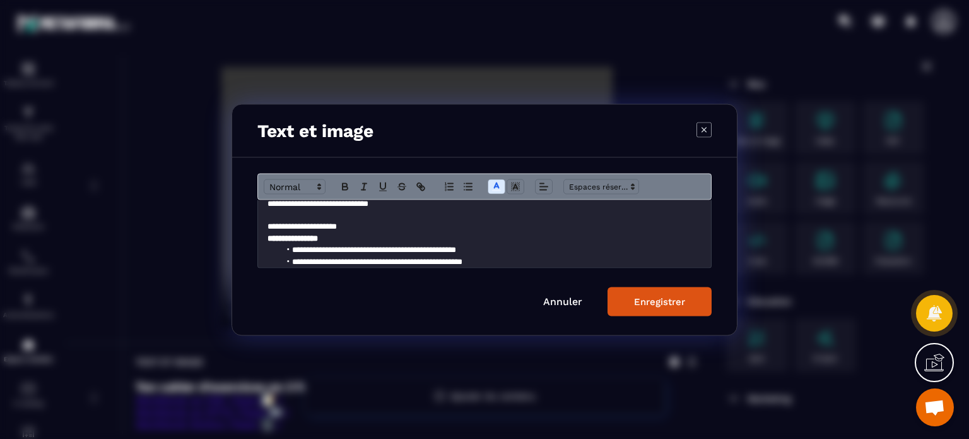
click at [406, 225] on p "**********" at bounding box center [485, 225] width 434 height 11
click at [341, 251] on p "**********" at bounding box center [485, 249] width 434 height 11
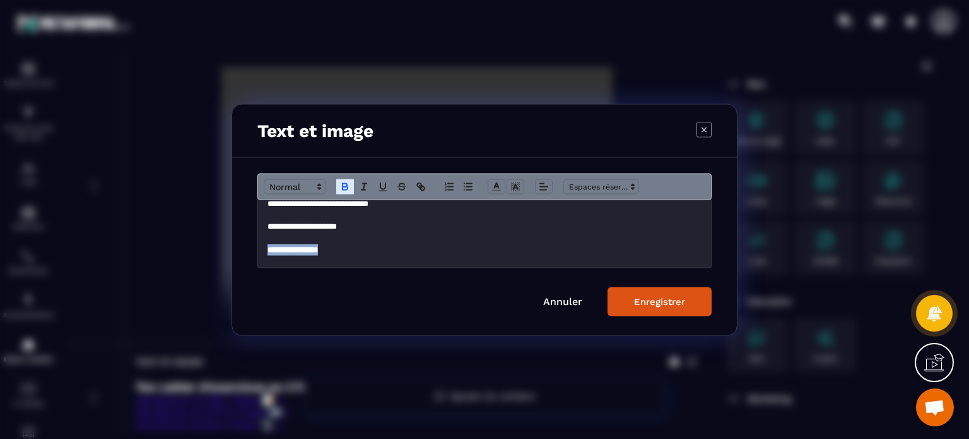
drag, startPoint x: 342, startPoint y: 247, endPoint x: 261, endPoint y: 251, distance: 80.9
click at [261, 251] on div "**********" at bounding box center [484, 233] width 453 height 68
click at [512, 191] on icon "Modal window" at bounding box center [515, 186] width 11 height 11
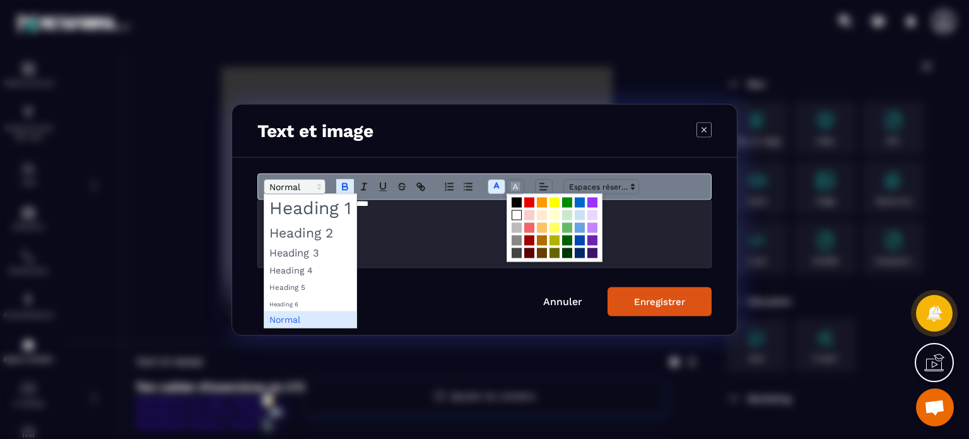
click at [314, 186] on icon "Modal window" at bounding box center [319, 186] width 11 height 11
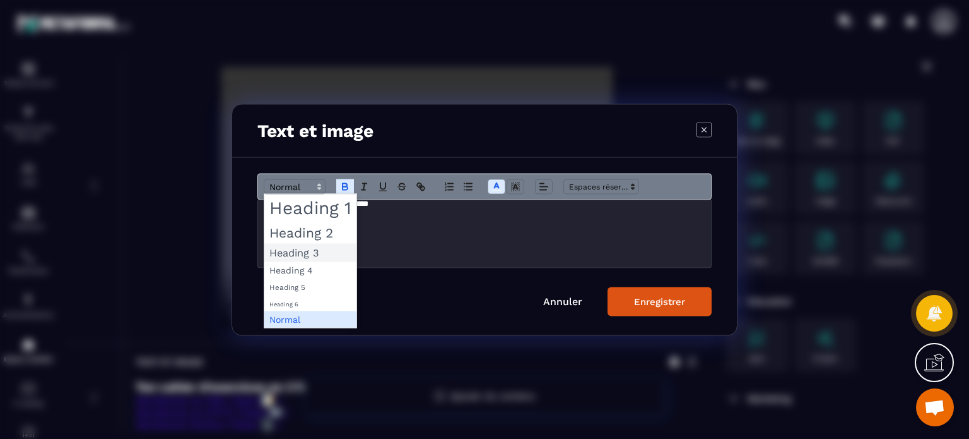
click at [311, 252] on span "Modal window" at bounding box center [310, 252] width 92 height 18
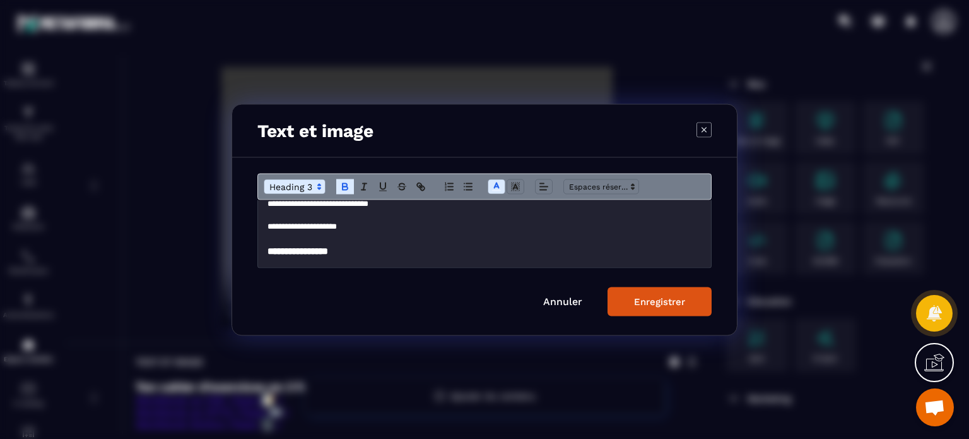
click at [422, 232] on p "**********" at bounding box center [485, 225] width 434 height 11
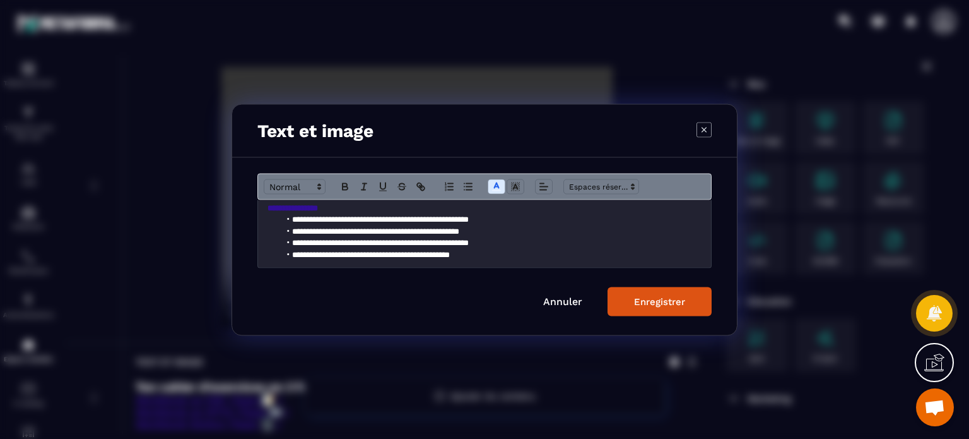
scroll to position [235, 0]
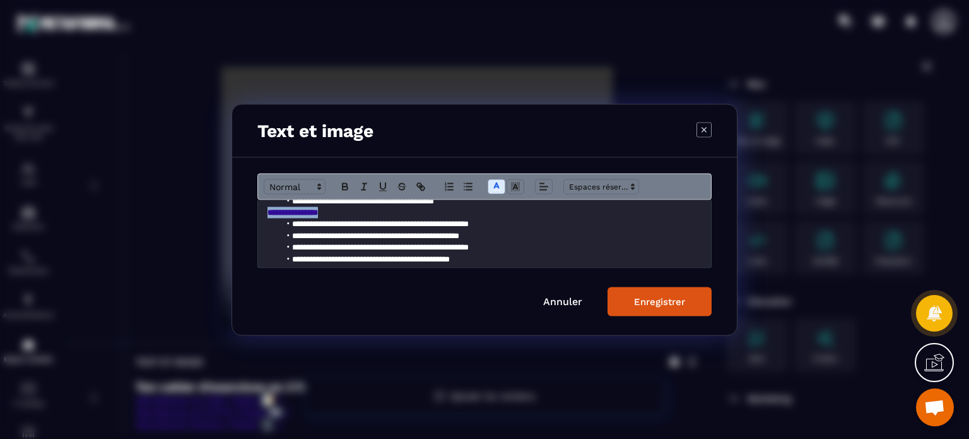
drag, startPoint x: 353, startPoint y: 214, endPoint x: 258, endPoint y: 211, distance: 94.7
click at [258, 211] on div "**********" at bounding box center [484, 233] width 453 height 68
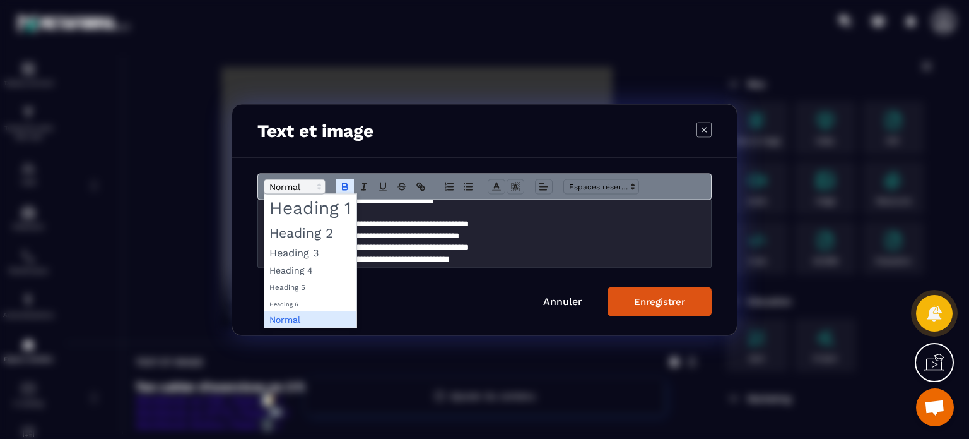
click at [296, 182] on span "Modal window" at bounding box center [295, 186] width 62 height 15
click at [303, 251] on span "Modal window" at bounding box center [310, 252] width 92 height 18
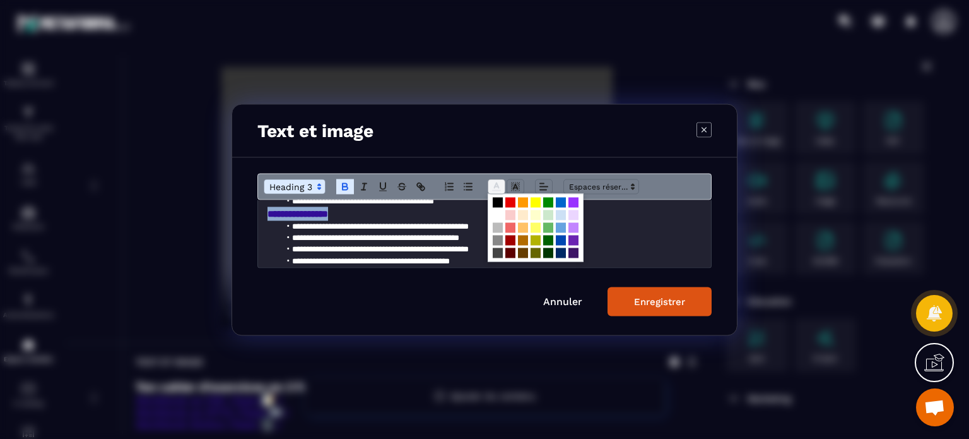
click at [495, 191] on icon "Modal window" at bounding box center [496, 186] width 11 height 11
click at [495, 218] on span "Modal window" at bounding box center [498, 215] width 10 height 10
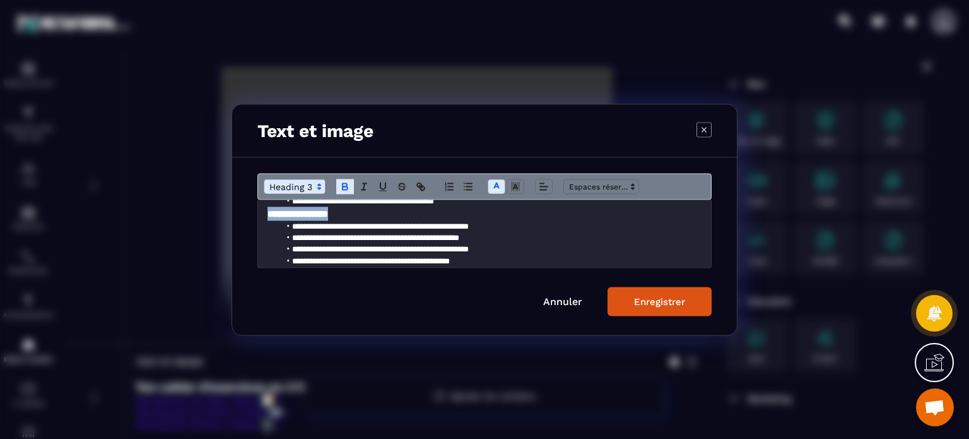
click at [261, 218] on div "**********" at bounding box center [484, 233] width 453 height 68
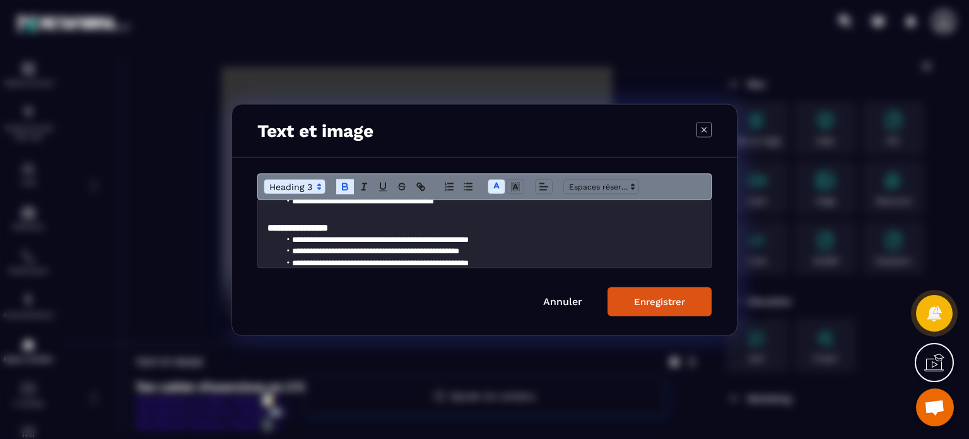
click at [656, 298] on div "Enregistrer" at bounding box center [659, 300] width 51 height 11
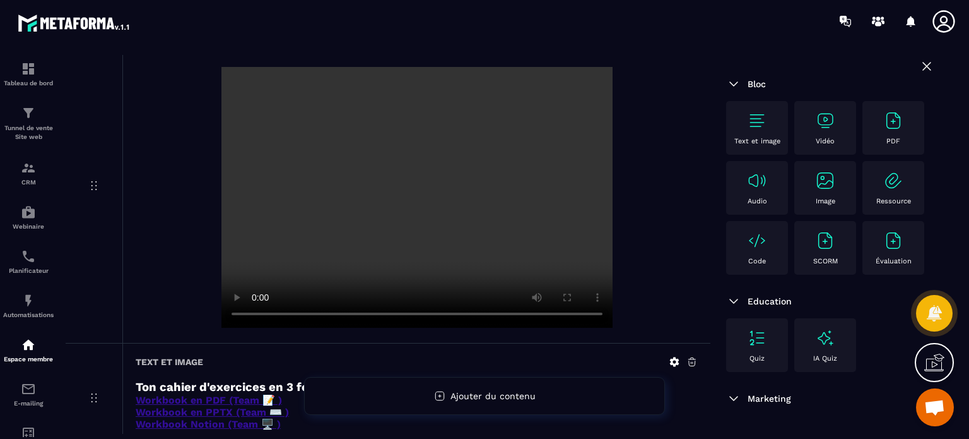
click at [328, 52] on section "Tableau de bord Tunnel de vente Site web CRM Webinaire Planificateur Automatisa…" at bounding box center [484, 244] width 969 height 404
click at [661, 199] on div at bounding box center [417, 198] width 562 height 263
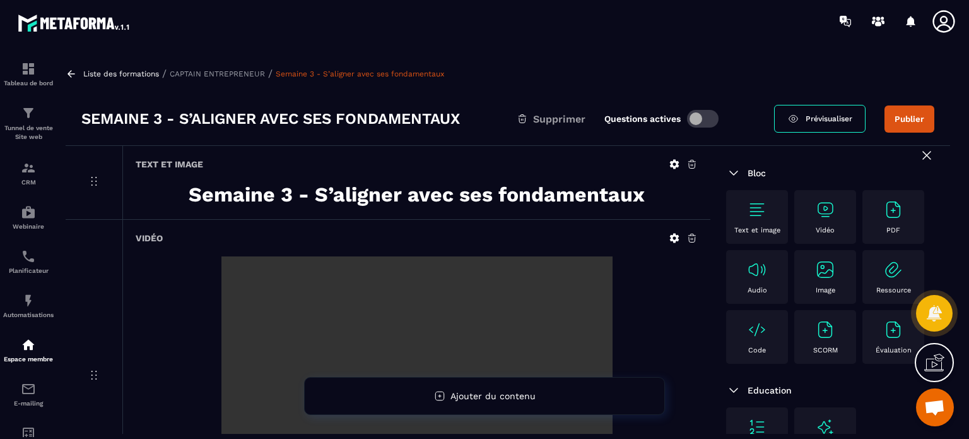
scroll to position [0, 0]
click at [926, 119] on button "Publier" at bounding box center [910, 118] width 50 height 27
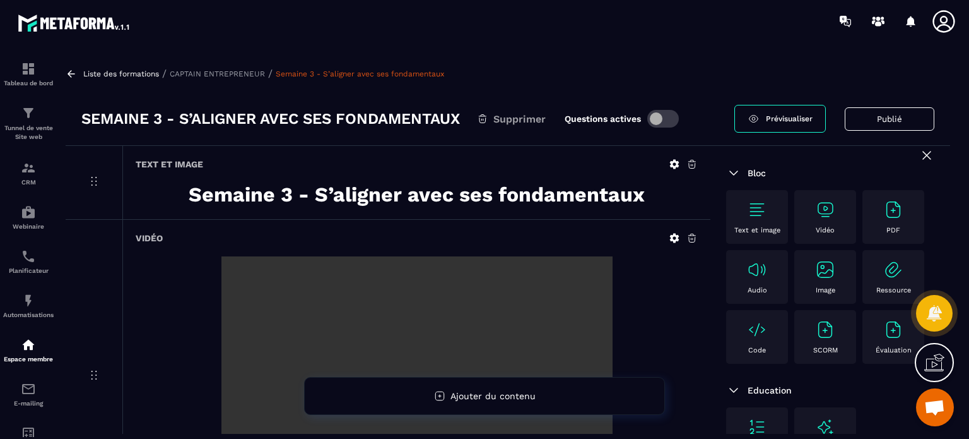
click at [923, 156] on icon at bounding box center [927, 155] width 15 height 15
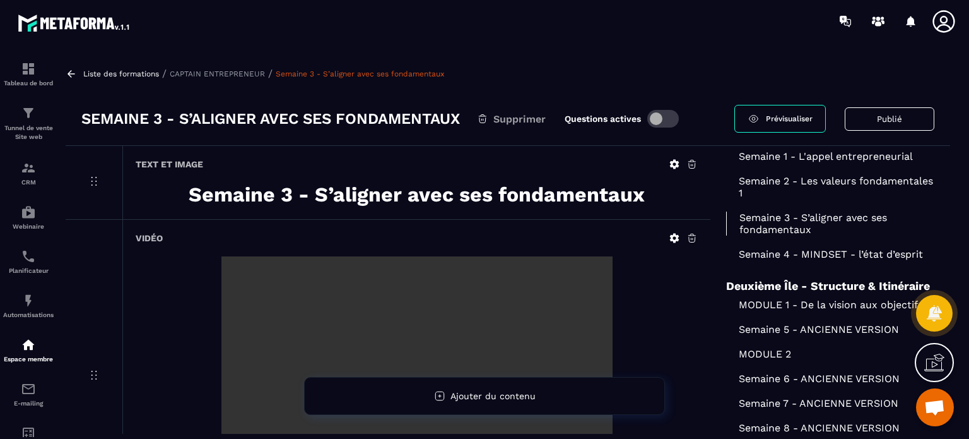
scroll to position [304, 0]
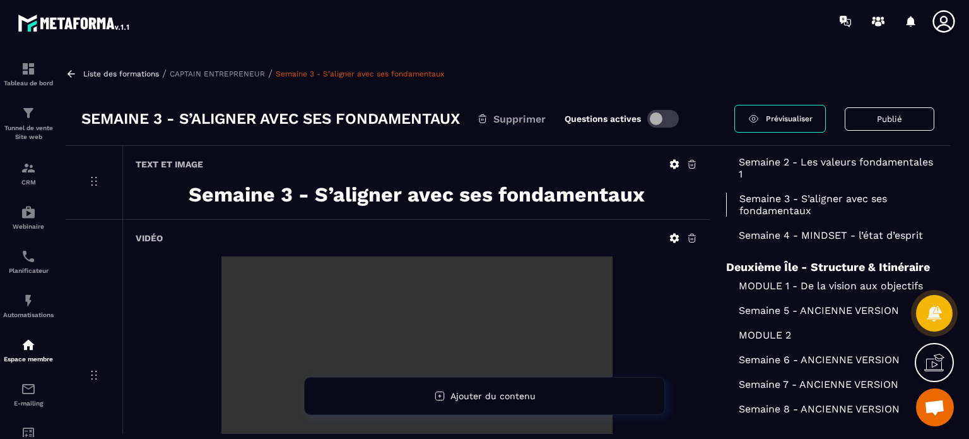
click at [746, 241] on p "Semaine 4 - MINDSET - l’état d’esprit" at bounding box center [830, 235] width 208 height 12
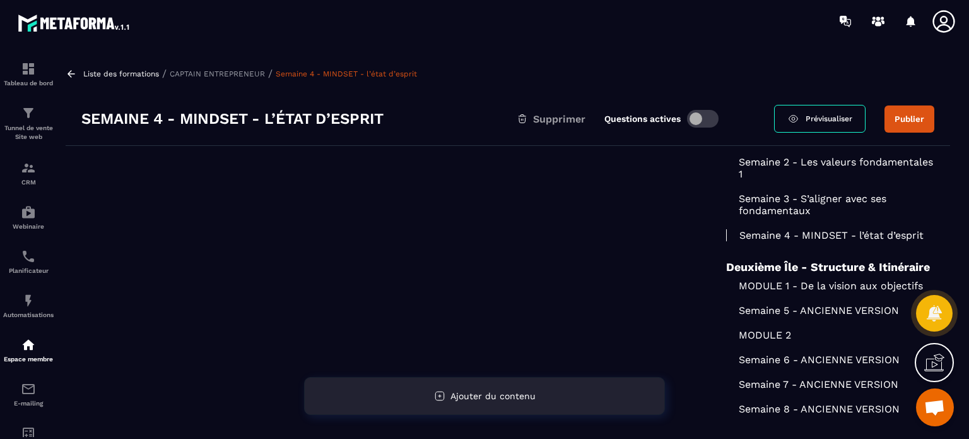
click at [331, 406] on div "Ajouter du contenu" at bounding box center [484, 396] width 361 height 38
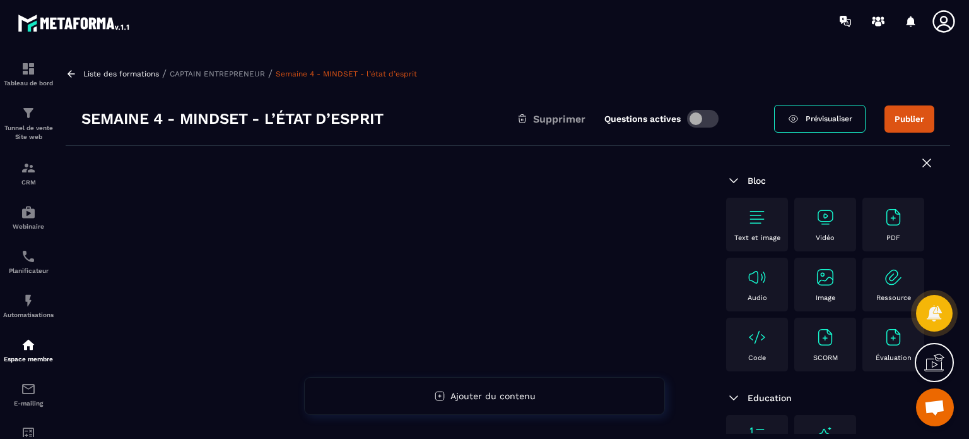
click at [757, 228] on div "Text et image" at bounding box center [757, 224] width 49 height 35
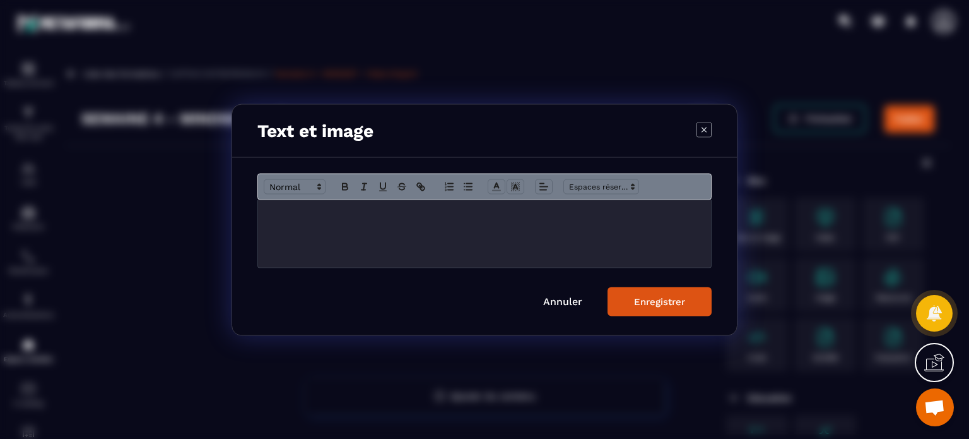
click at [453, 216] on p "Modal window" at bounding box center [485, 212] width 434 height 11
click at [273, 231] on div "**********" at bounding box center [484, 233] width 453 height 68
drag, startPoint x: 420, startPoint y: 215, endPoint x: 251, endPoint y: 206, distance: 169.4
click at [251, 206] on div "**********" at bounding box center [484, 245] width 505 height 177
click at [336, 181] on button "Modal window" at bounding box center [345, 186] width 18 height 15
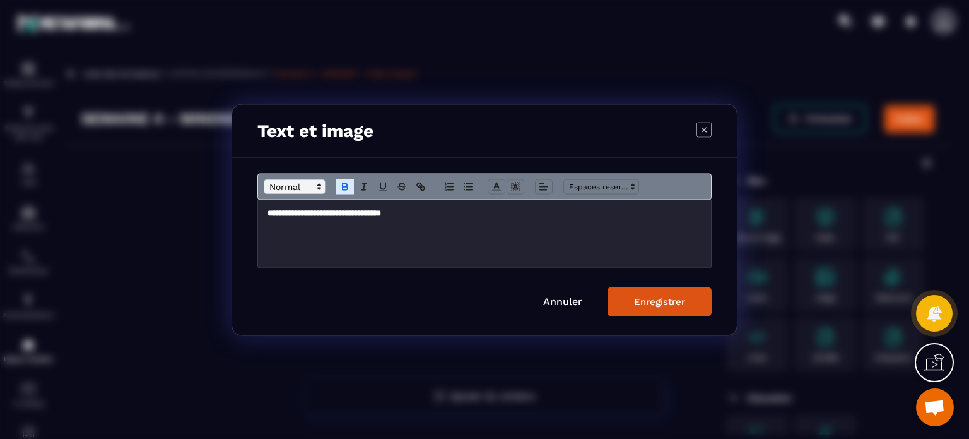
click at [305, 181] on span "Modal window" at bounding box center [295, 186] width 62 height 15
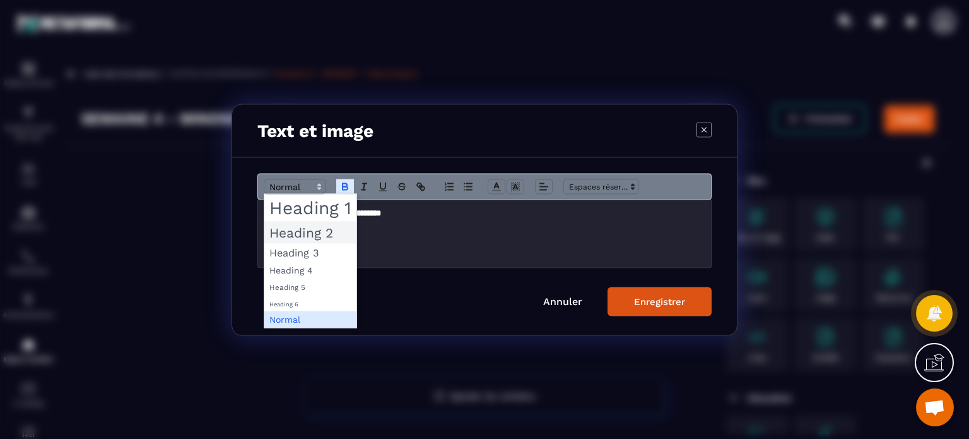
click at [319, 237] on span "Modal window" at bounding box center [310, 232] width 92 height 22
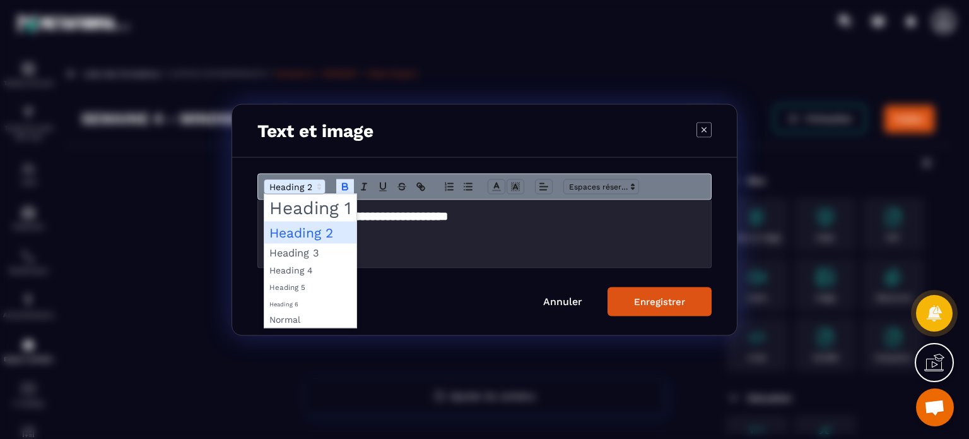
click at [315, 183] on icon "Modal window" at bounding box center [319, 186] width 11 height 11
click at [315, 215] on span "Modal window" at bounding box center [310, 207] width 92 height 27
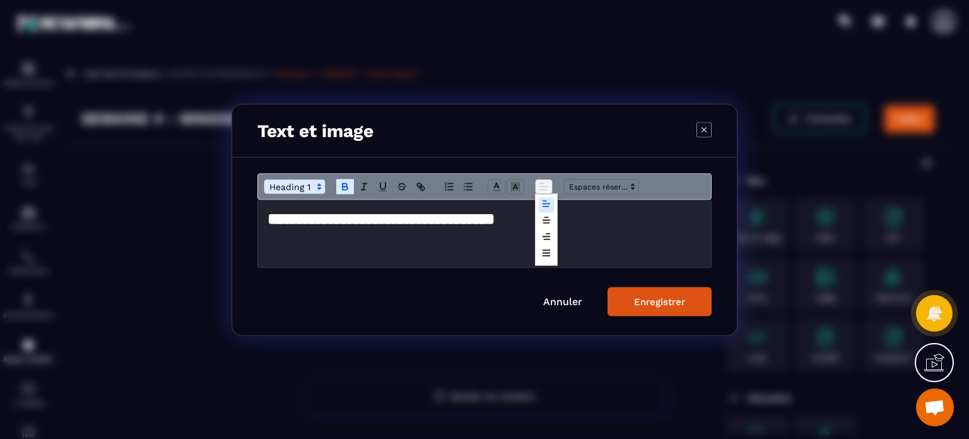
click at [539, 191] on icon "Modal window" at bounding box center [543, 186] width 11 height 11
click at [550, 225] on icon "Modal window" at bounding box center [547, 220] width 10 height 10
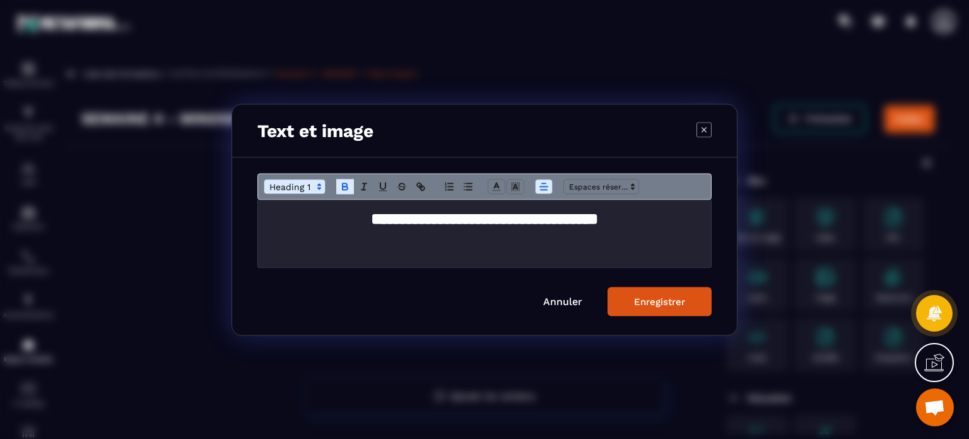
click at [643, 302] on div "Enregistrer" at bounding box center [659, 300] width 51 height 11
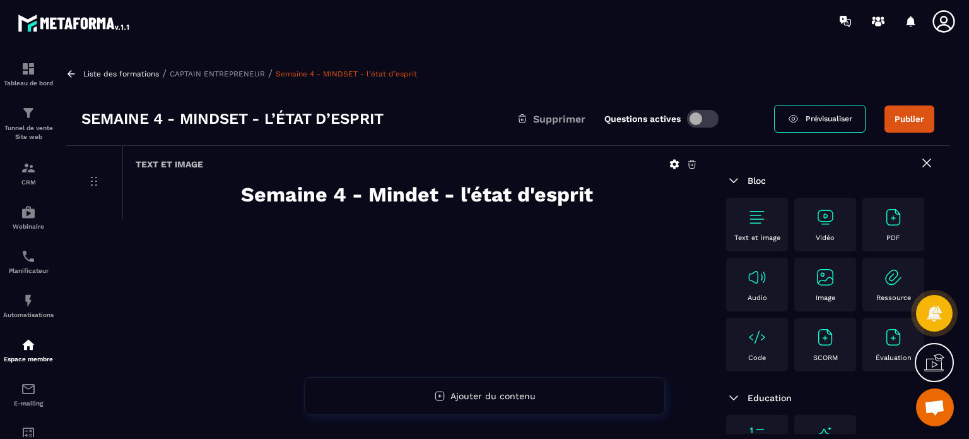
click at [821, 227] on div "Vidéo" at bounding box center [825, 224] width 49 height 35
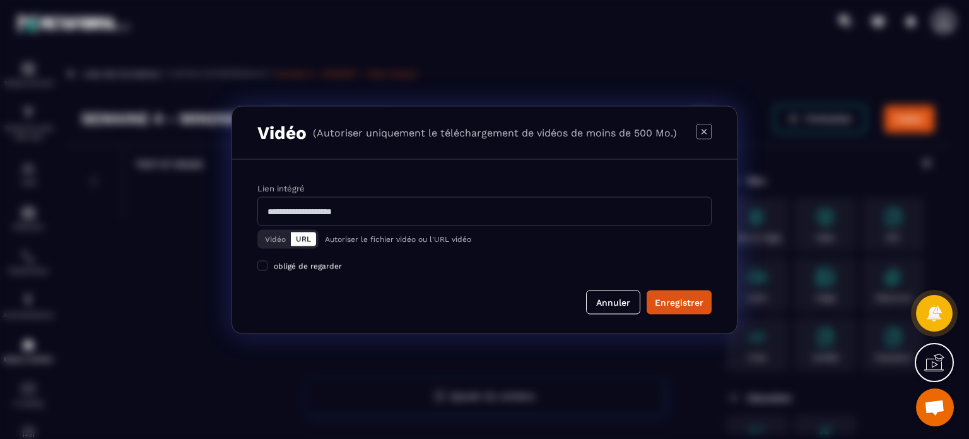
click at [272, 244] on button "Vidéo" at bounding box center [275, 239] width 31 height 14
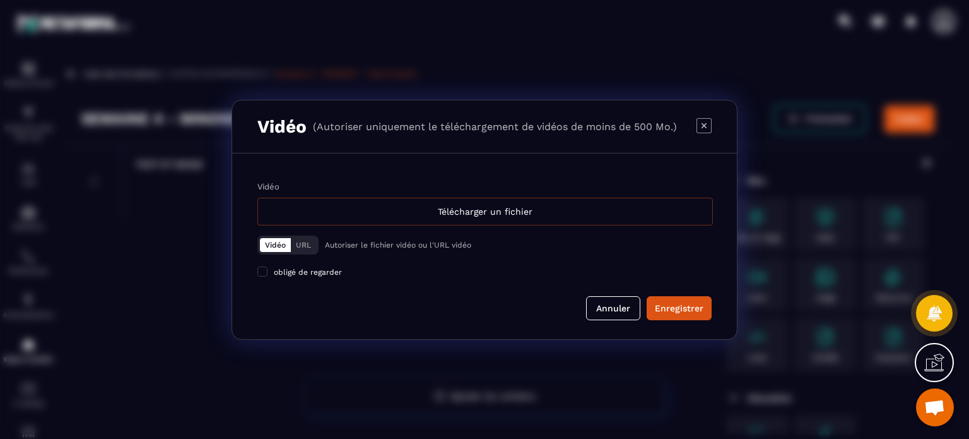
click at [438, 208] on div "Télécharger un fichier" at bounding box center [486, 212] width 456 height 28
click at [0, 0] on input "Vidéo Télécharger un fichier" at bounding box center [0, 0] width 0 height 0
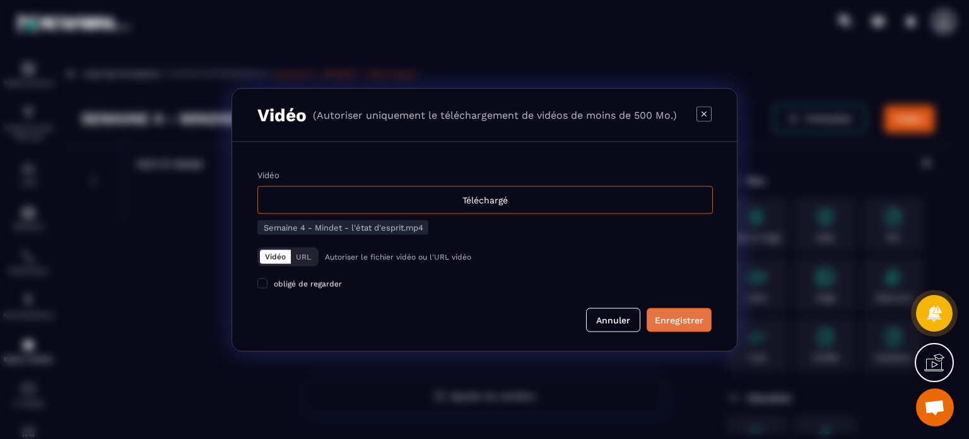
click at [692, 318] on div "Enregistrer" at bounding box center [679, 319] width 49 height 13
click at [614, 317] on button "Annuler" at bounding box center [613, 319] width 54 height 24
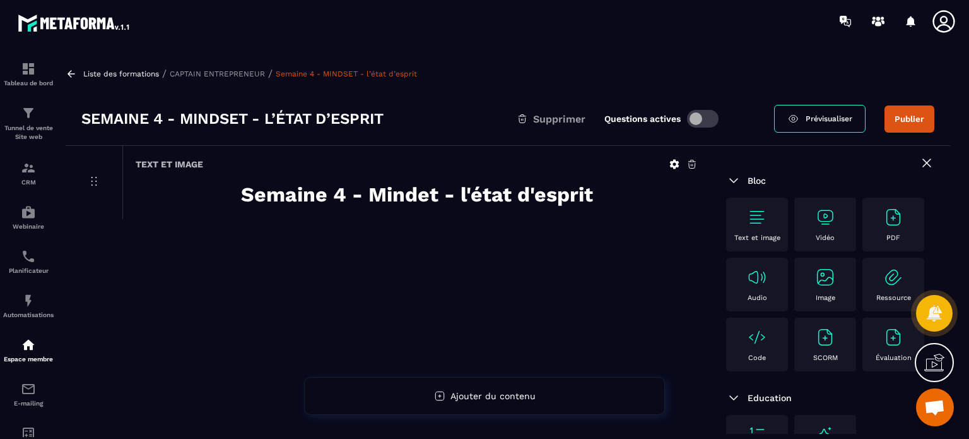
click at [834, 227] on div "Vidéo" at bounding box center [825, 224] width 49 height 35
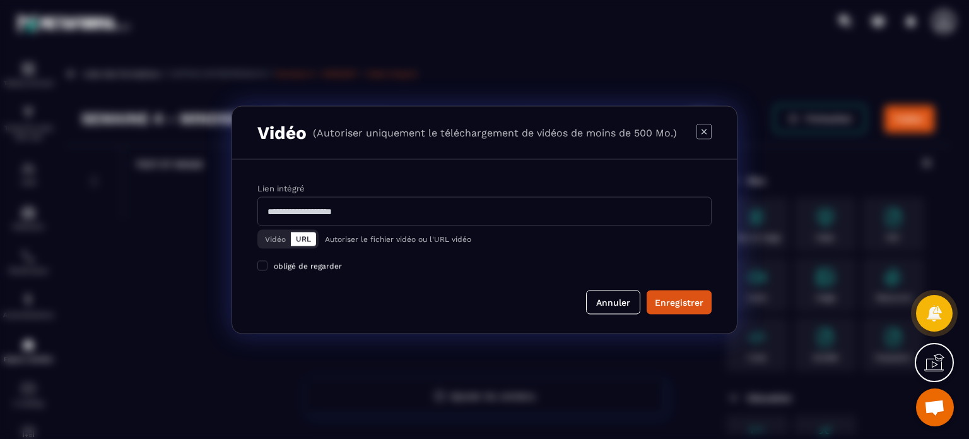
click at [270, 237] on button "Vidéo" at bounding box center [275, 239] width 31 height 14
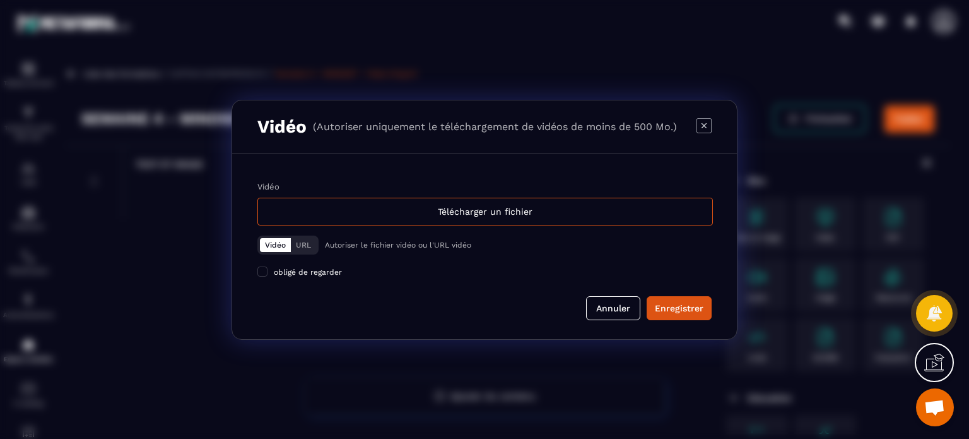
click at [338, 235] on div "Vidéo URL Autoriser le fichier vidéo ou l'URL vidéo" at bounding box center [485, 244] width 454 height 19
click at [343, 223] on div "Télécharger un fichier" at bounding box center [486, 212] width 456 height 28
click at [0, 0] on input "Vidéo Télécharger un fichier" at bounding box center [0, 0] width 0 height 0
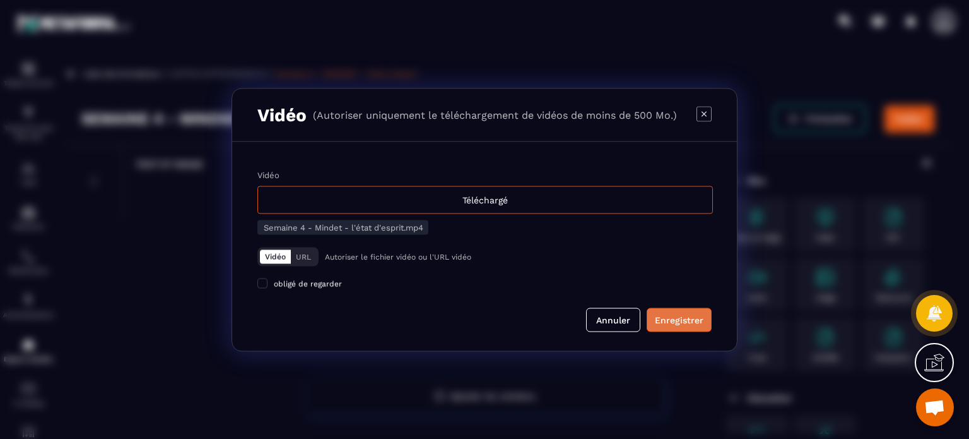
click at [680, 319] on div "Enregistrer" at bounding box center [679, 319] width 49 height 13
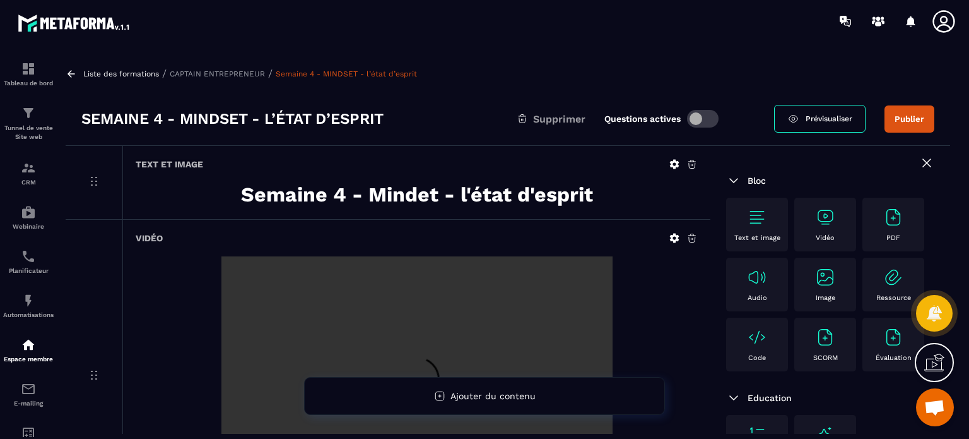
click at [750, 232] on div "Text et image" at bounding box center [757, 224] width 49 height 35
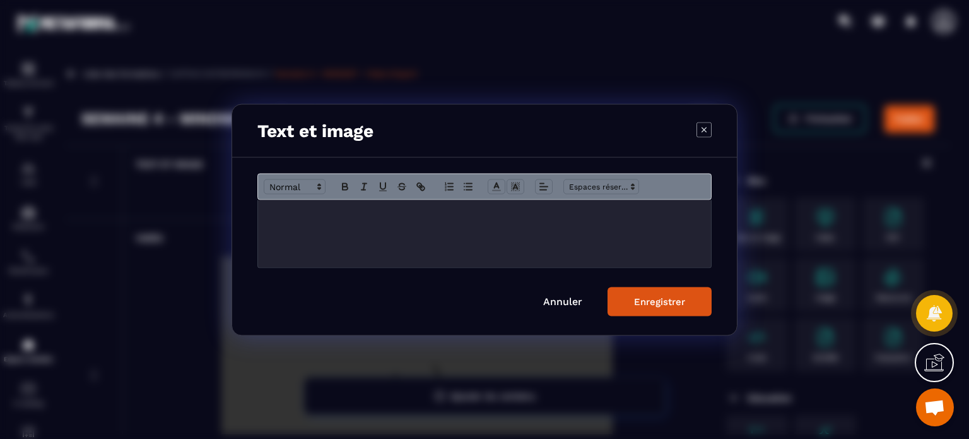
click at [472, 232] on div "Modal window" at bounding box center [484, 233] width 453 height 68
drag, startPoint x: 427, startPoint y: 214, endPoint x: 268, endPoint y: 211, distance: 159.1
click at [268, 211] on p "**********" at bounding box center [485, 212] width 434 height 11
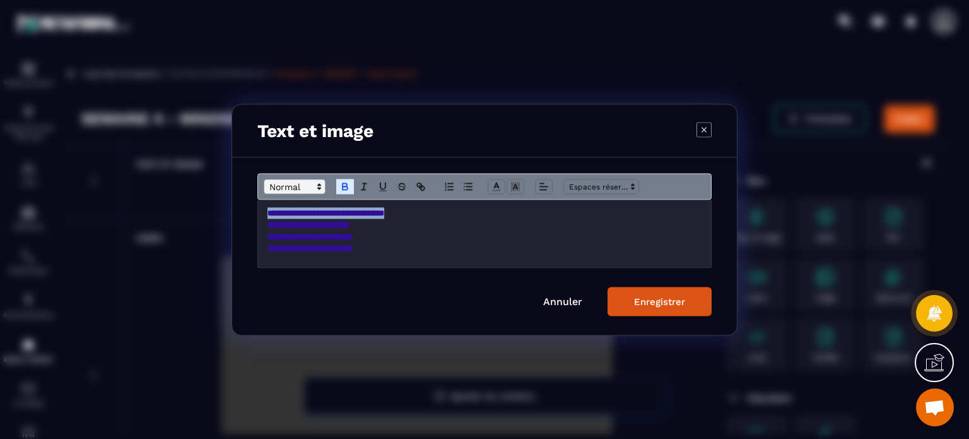
click at [288, 190] on span "Modal window" at bounding box center [295, 186] width 62 height 15
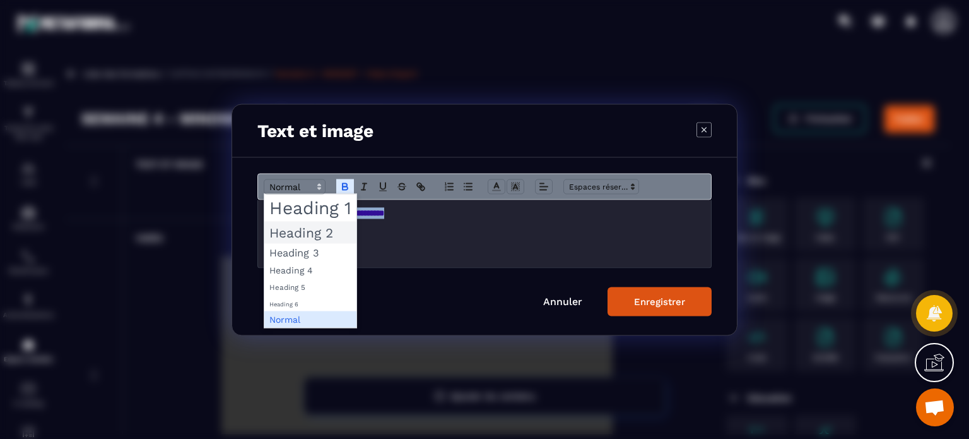
click at [292, 232] on span "Modal window" at bounding box center [310, 232] width 92 height 22
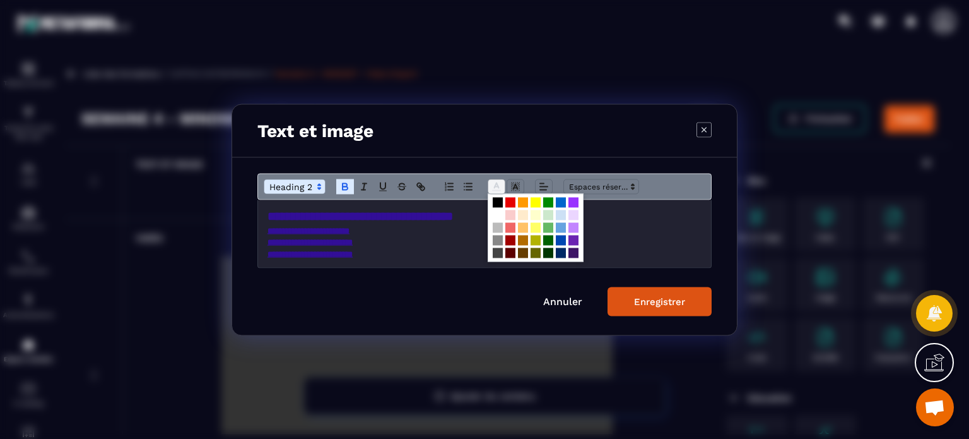
click at [496, 187] on icon "Modal window" at bounding box center [496, 186] width 11 height 11
click at [499, 218] on span "Modal window" at bounding box center [498, 215] width 10 height 10
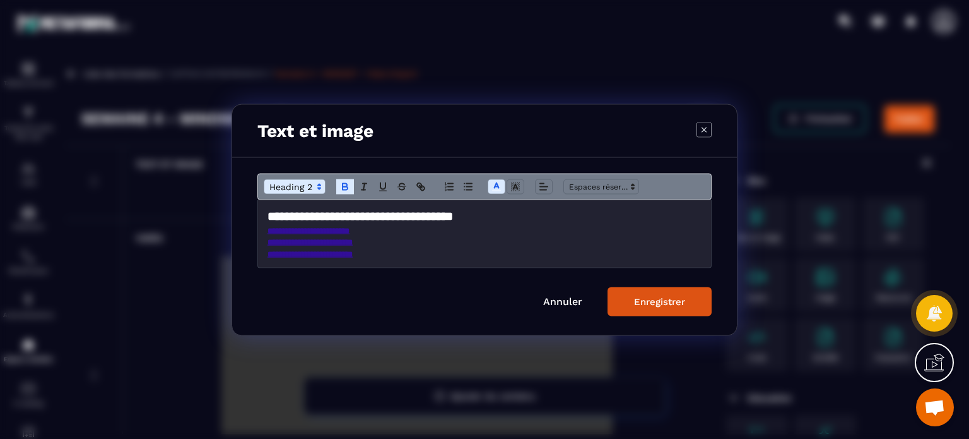
click at [662, 294] on button "Enregistrer" at bounding box center [660, 301] width 104 height 29
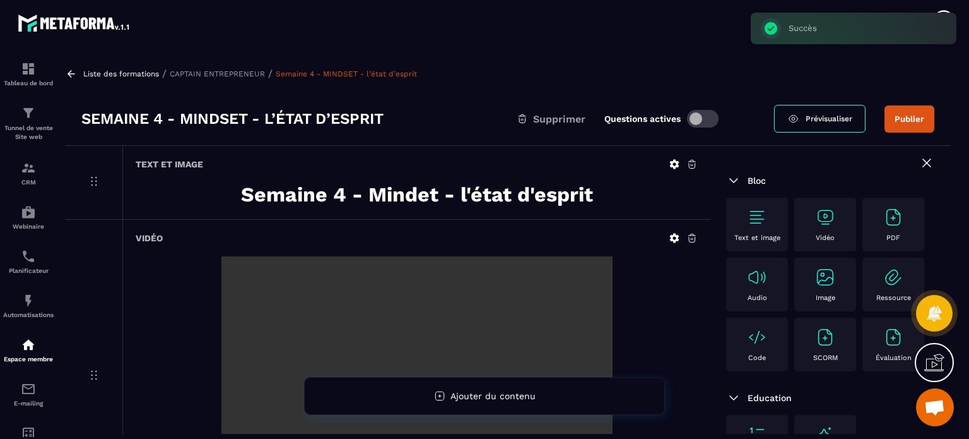
click at [205, 223] on div "Vidéo" at bounding box center [416, 376] width 588 height 312
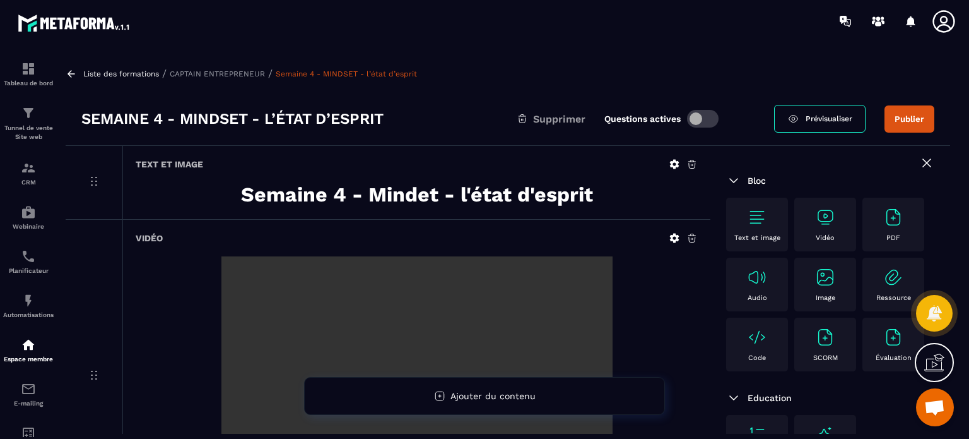
click at [752, 235] on p "Text et image" at bounding box center [758, 238] width 46 height 8
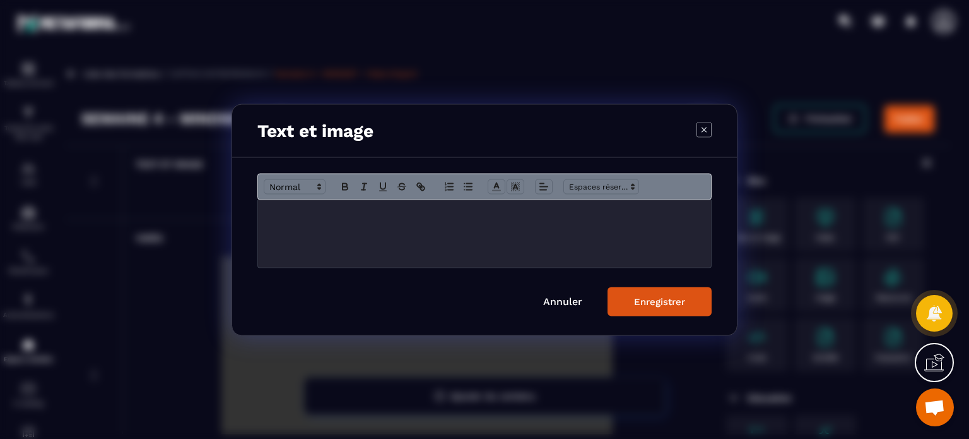
click at [433, 239] on div "Modal window" at bounding box center [484, 233] width 453 height 68
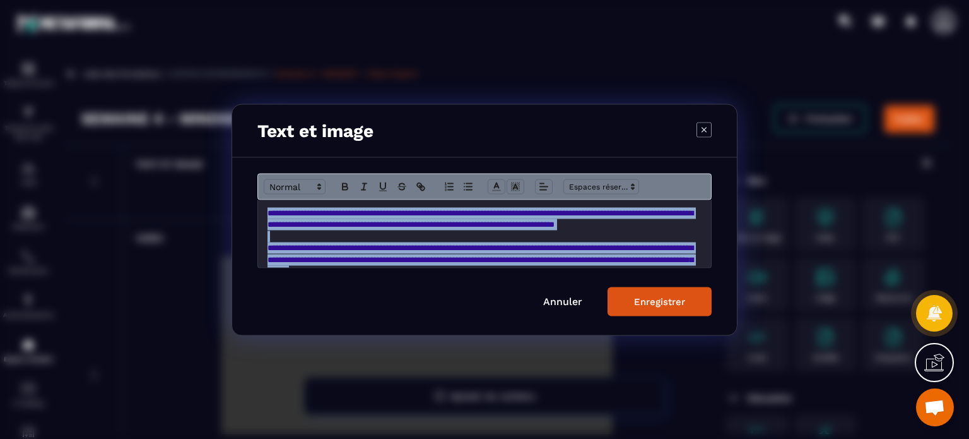
drag, startPoint x: 353, startPoint y: 206, endPoint x: 260, endPoint y: 199, distance: 93.0
click at [260, 199] on div "**********" at bounding box center [484, 233] width 453 height 68
click at [289, 186] on span "Modal window" at bounding box center [295, 186] width 62 height 15
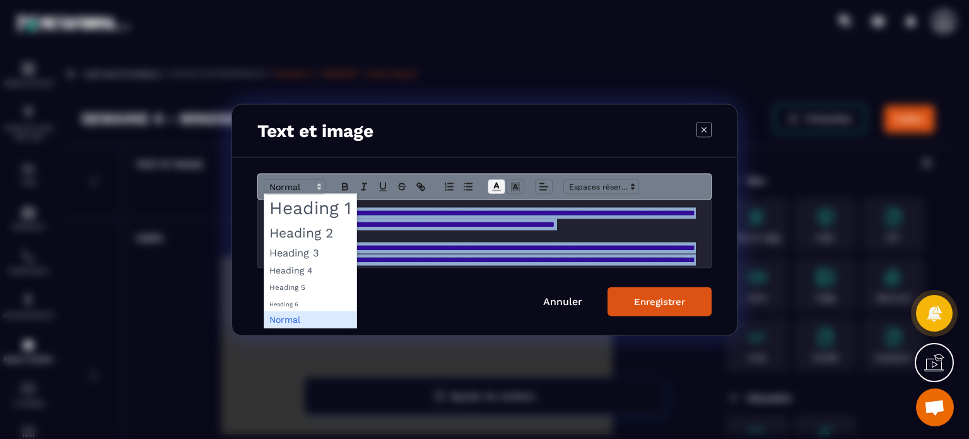
click at [499, 182] on icon "Modal window" at bounding box center [496, 186] width 11 height 11
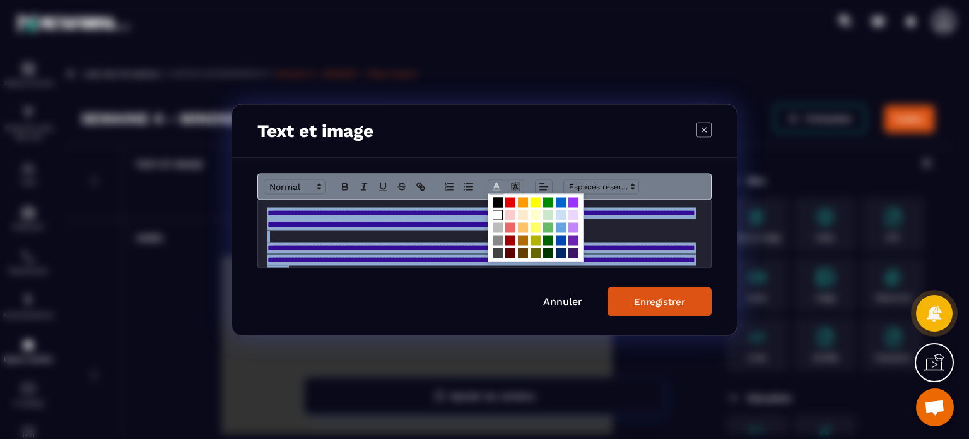
click at [496, 211] on span "Modal window" at bounding box center [498, 215] width 10 height 10
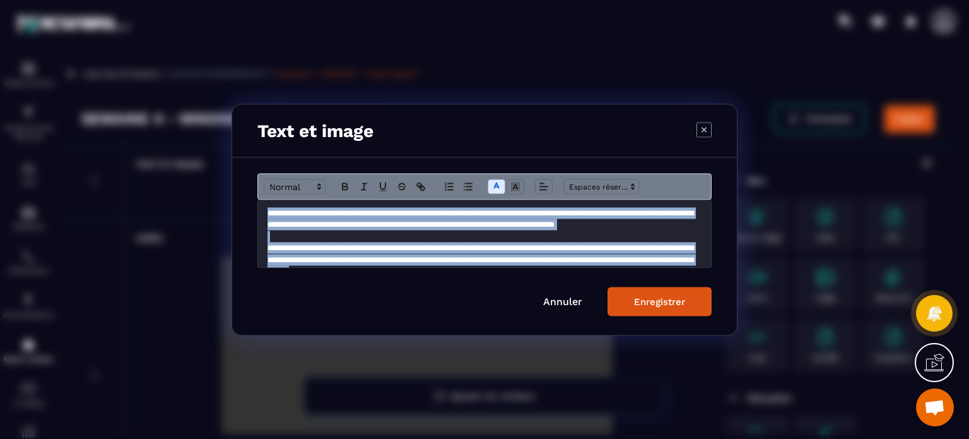
scroll to position [8, 0]
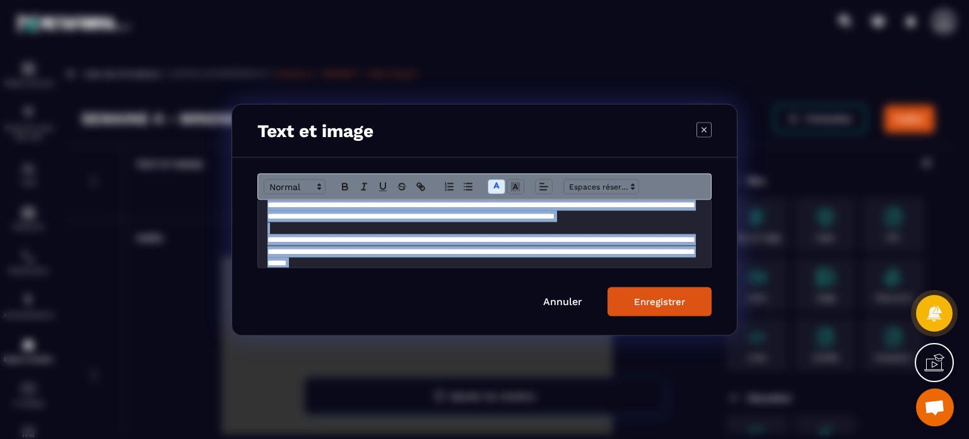
click at [471, 222] on p "**********" at bounding box center [485, 210] width 434 height 23
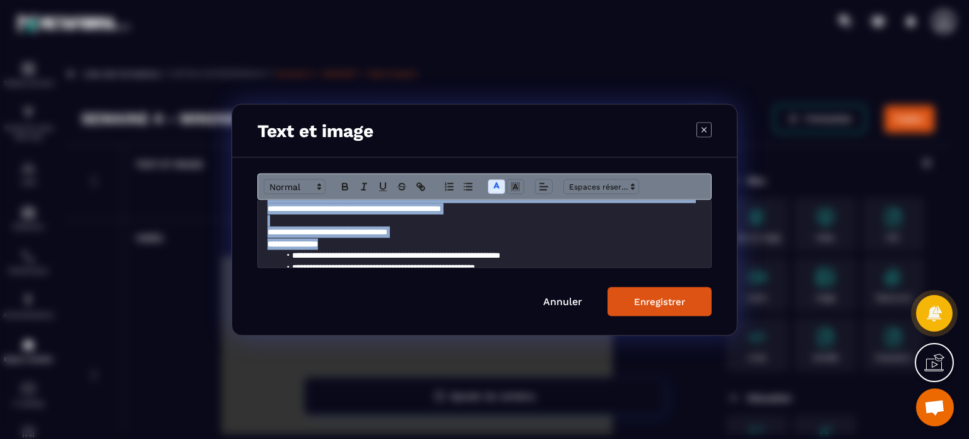
scroll to position [96, 0]
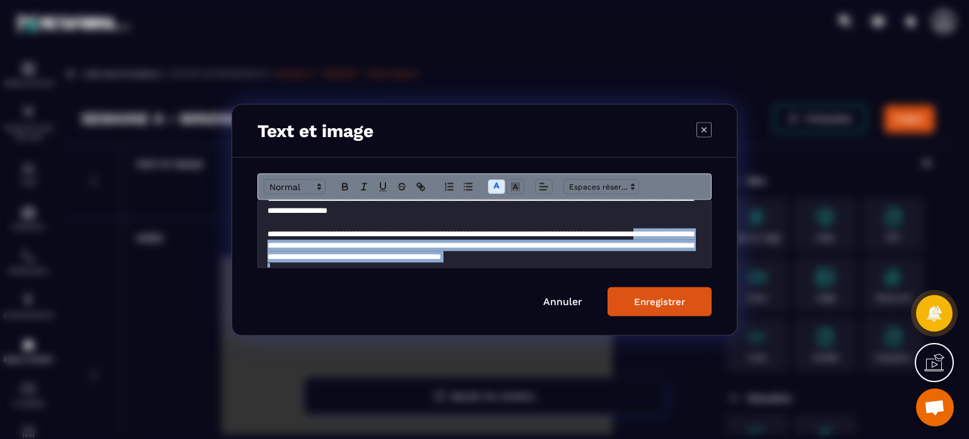
drag, startPoint x: 353, startPoint y: 204, endPoint x: 288, endPoint y: 254, distance: 82.8
click at [288, 254] on div "**********" at bounding box center [484, 233] width 453 height 68
click at [336, 254] on span "**********" at bounding box center [481, 245] width 426 height 32
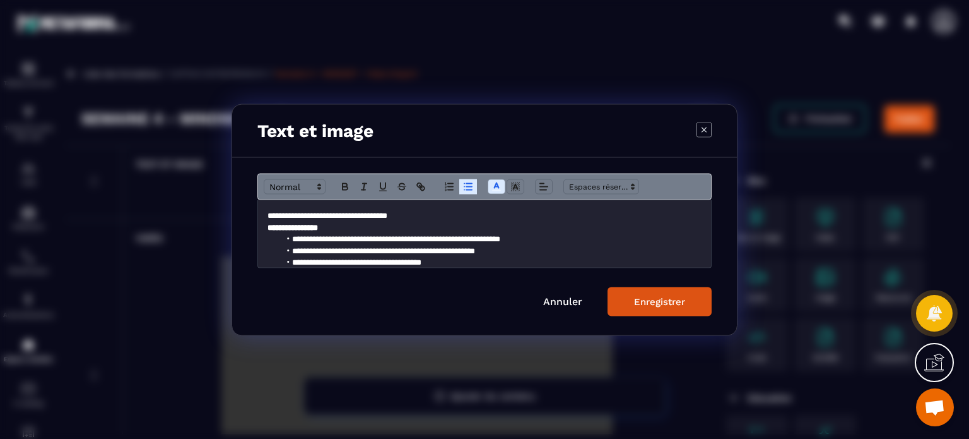
scroll to position [172, 0]
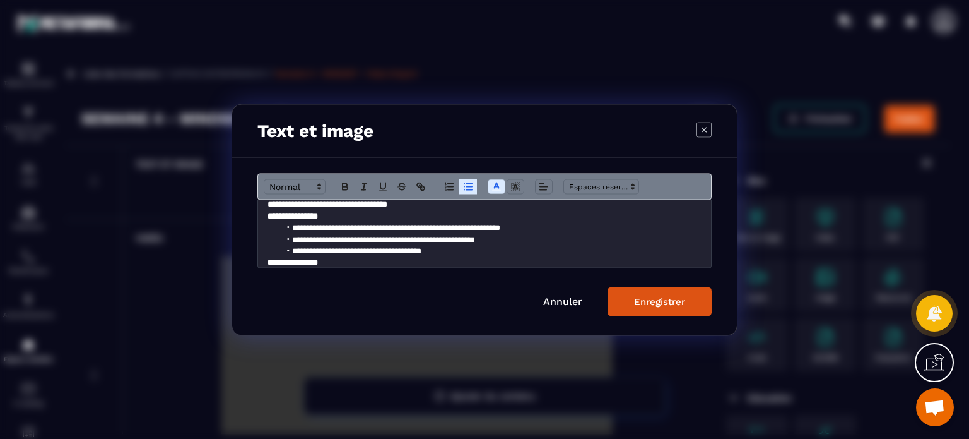
click at [454, 210] on p "**********" at bounding box center [485, 203] width 434 height 11
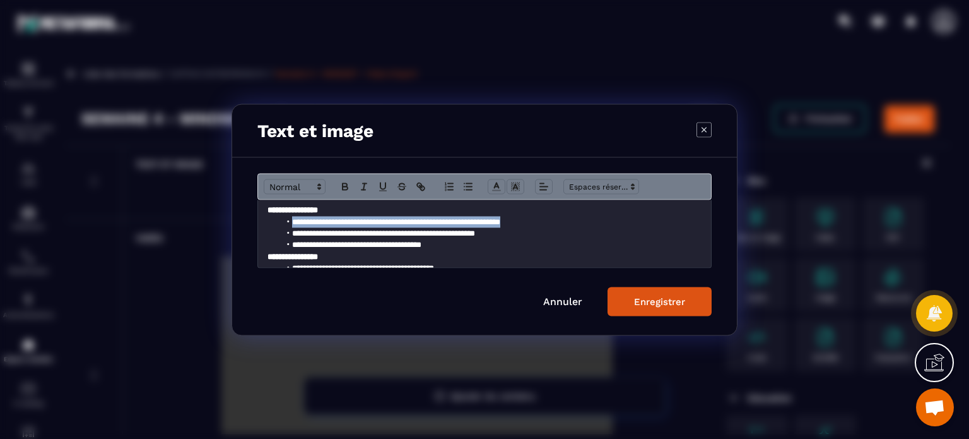
scroll to position [192, 0]
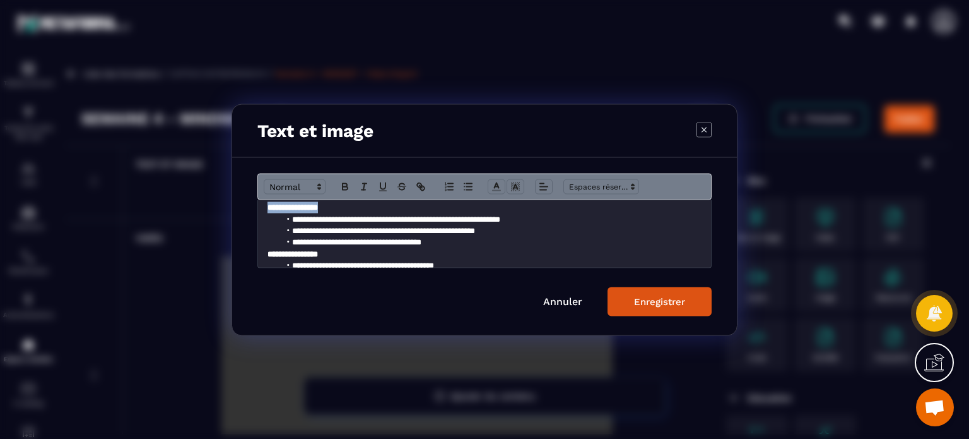
drag, startPoint x: 340, startPoint y: 249, endPoint x: 256, endPoint y: 232, distance: 86.4
click at [256, 232] on div "**********" at bounding box center [484, 245] width 505 height 177
click at [294, 181] on span "Modal window" at bounding box center [295, 186] width 62 height 15
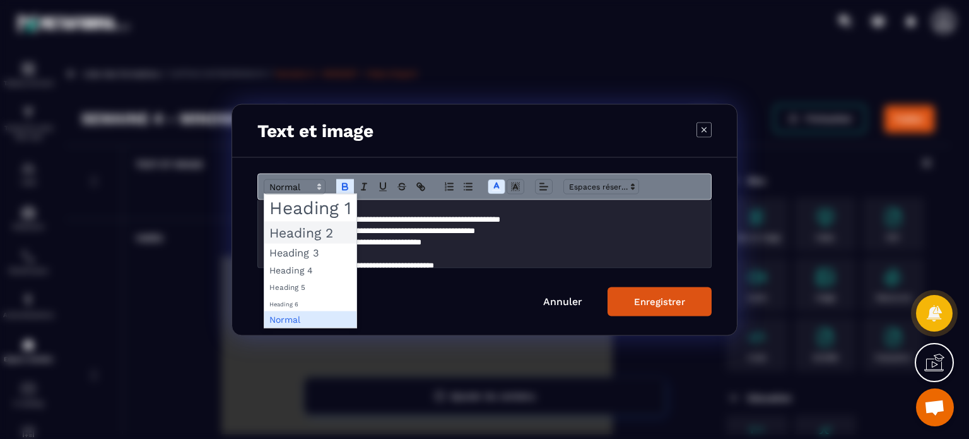
click at [295, 237] on span "Modal window" at bounding box center [310, 232] width 92 height 22
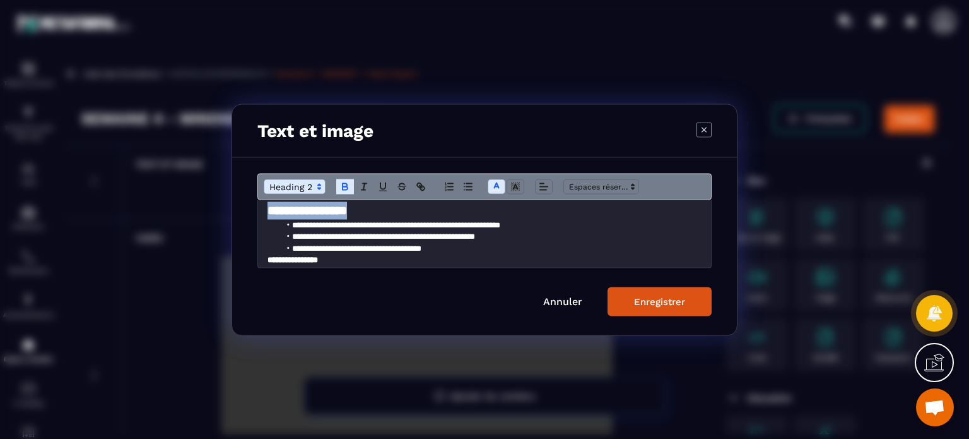
click at [408, 219] on h2 "**********" at bounding box center [485, 210] width 434 height 18
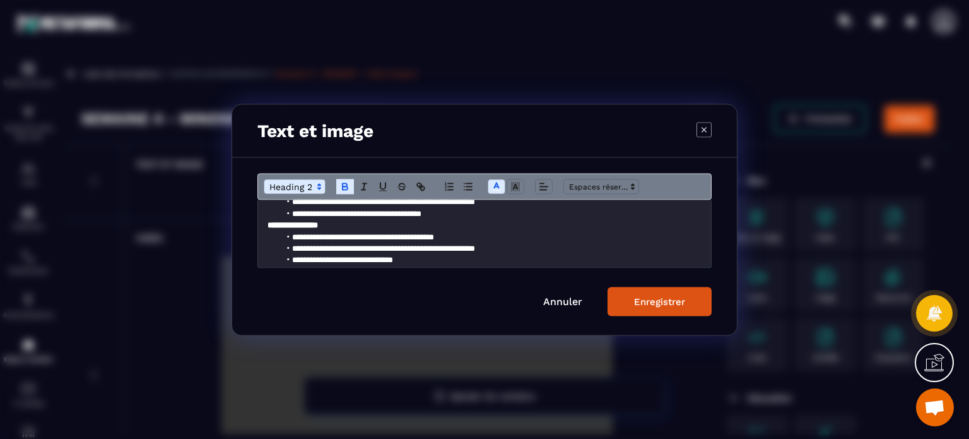
scroll to position [243, 0]
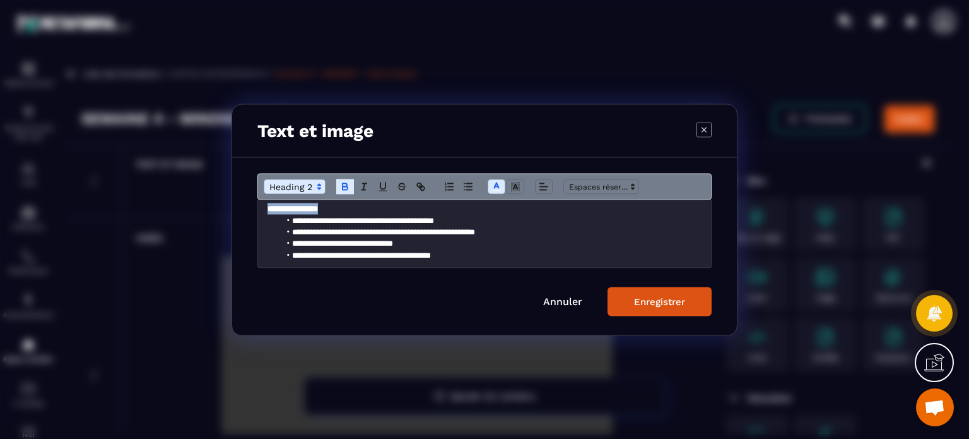
drag, startPoint x: 336, startPoint y: 230, endPoint x: 262, endPoint y: 234, distance: 74.6
click at [262, 234] on div "**********" at bounding box center [484, 233] width 453 height 68
click at [289, 187] on span "Modal window" at bounding box center [295, 186] width 62 height 15
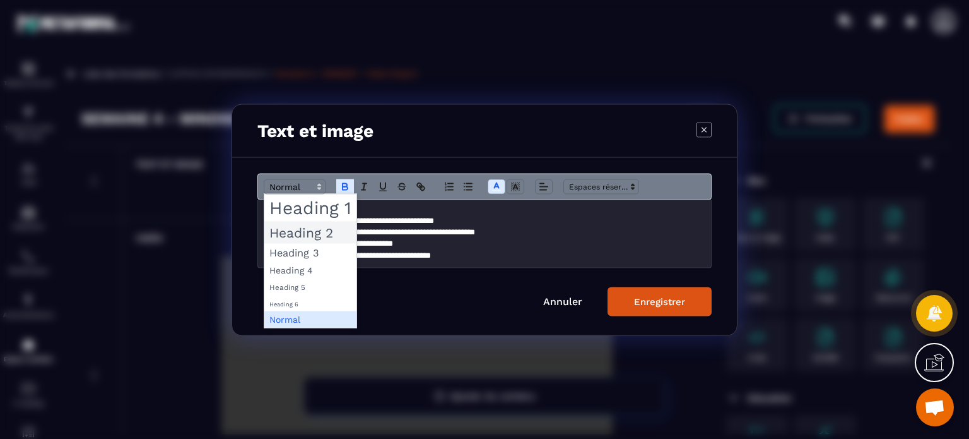
click at [298, 233] on span "Modal window" at bounding box center [310, 232] width 92 height 22
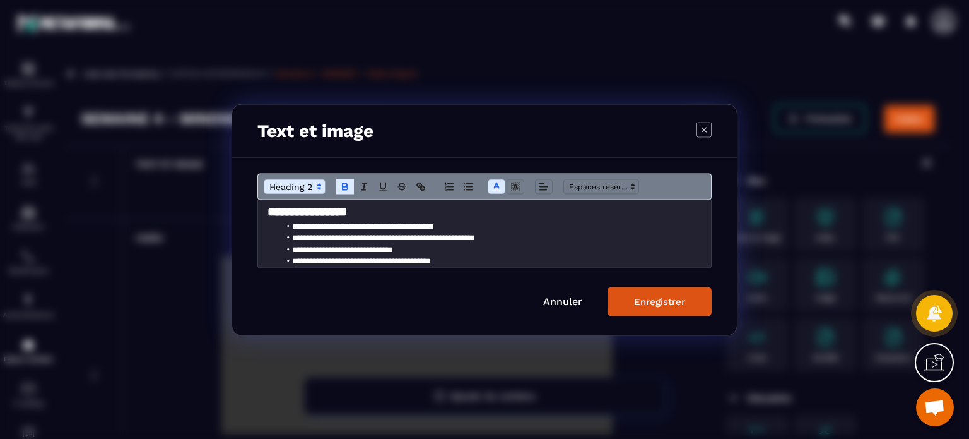
click at [269, 217] on strong "**********" at bounding box center [308, 211] width 80 height 12
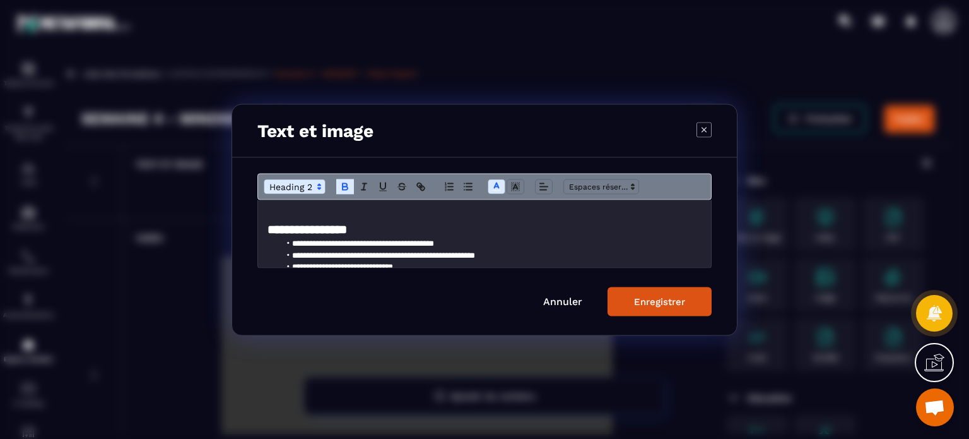
click at [658, 302] on div "Enregistrer" at bounding box center [659, 300] width 51 height 11
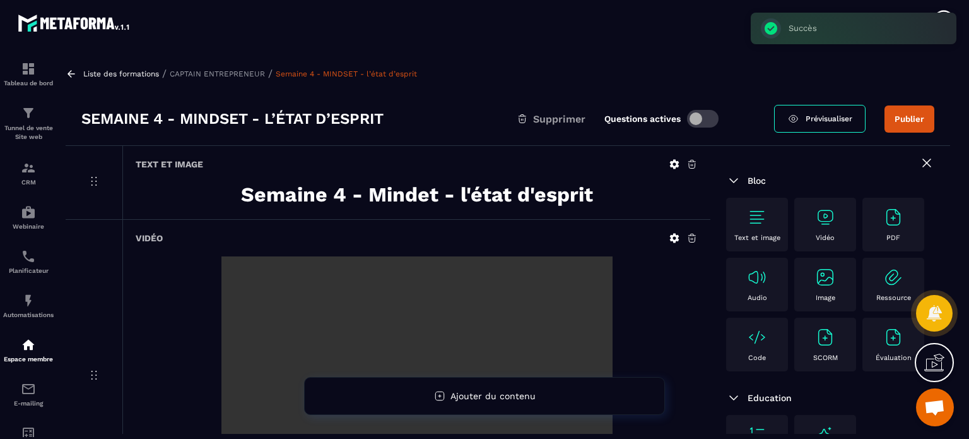
click at [913, 124] on button "Publier" at bounding box center [910, 118] width 50 height 27
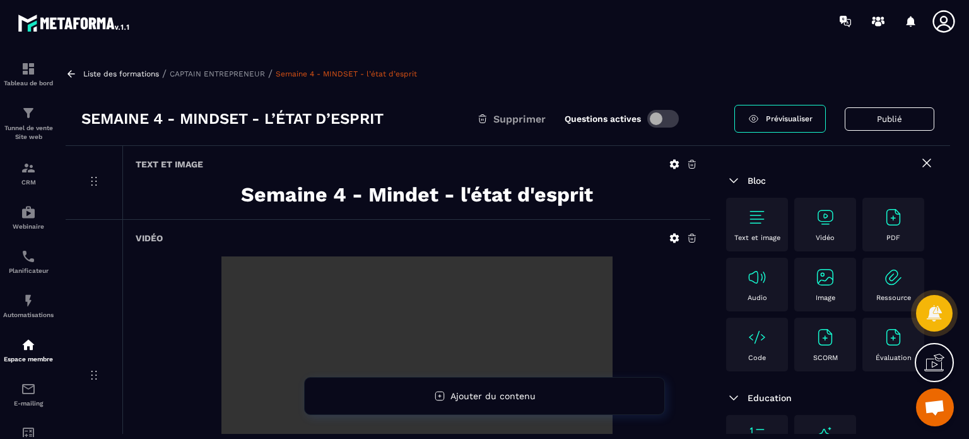
click at [920, 157] on icon at bounding box center [927, 162] width 15 height 15
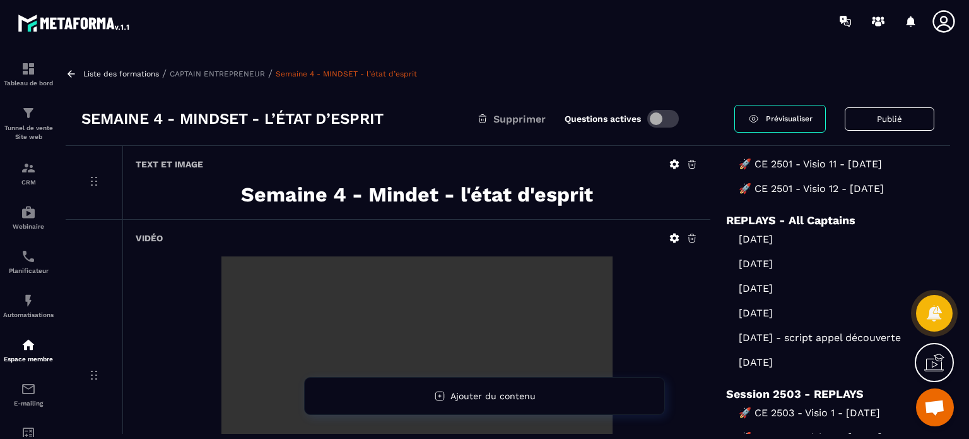
scroll to position [1678, 0]
click at [781, 233] on p "[DATE]" at bounding box center [830, 239] width 208 height 12
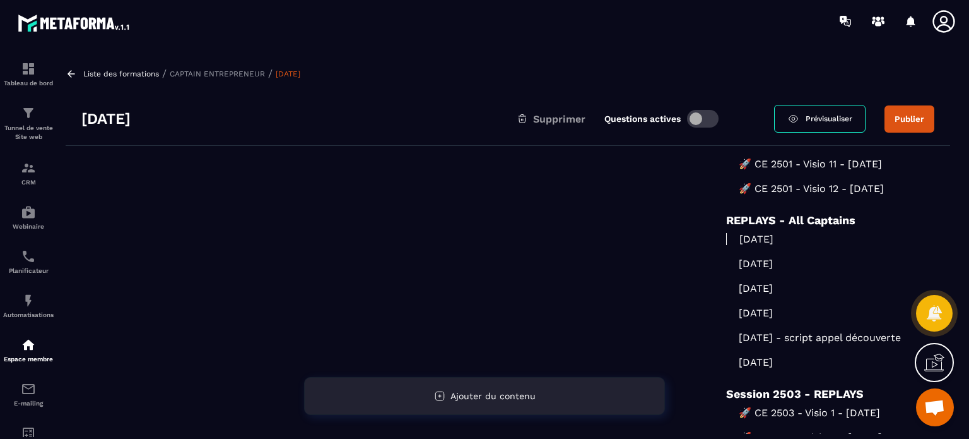
click at [432, 393] on div "Ajouter du contenu" at bounding box center [484, 396] width 361 height 38
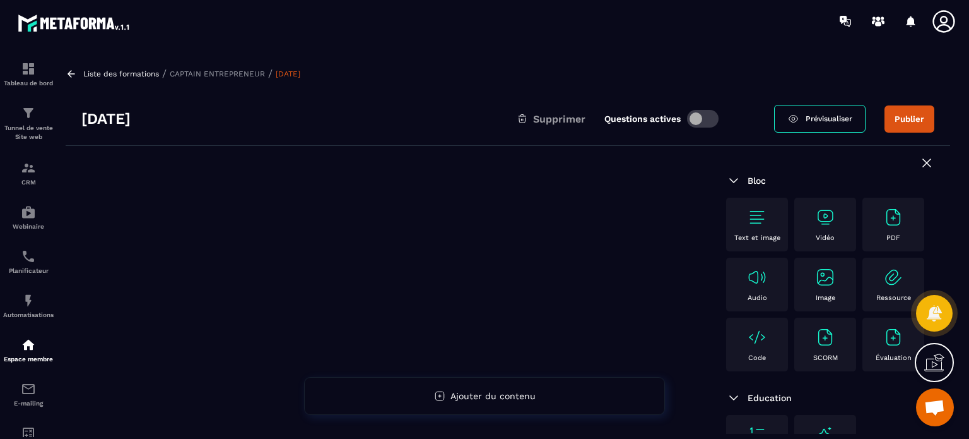
click at [750, 216] on img at bounding box center [757, 217] width 20 height 20
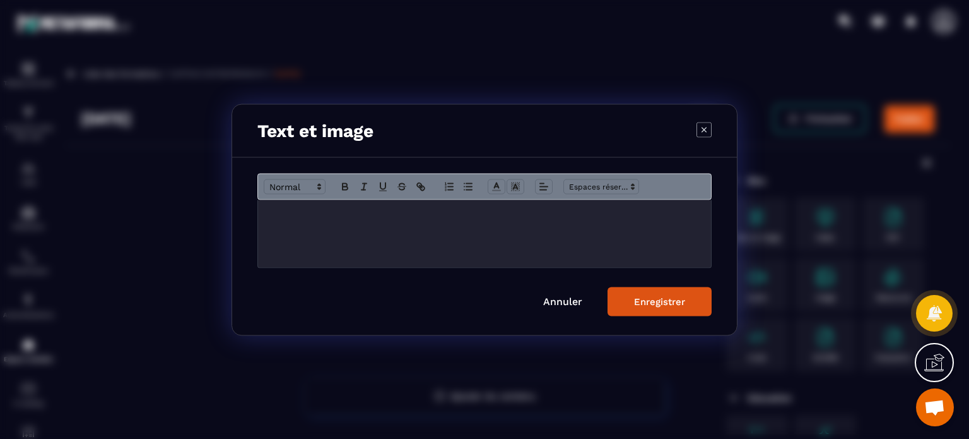
click at [428, 229] on div "Modal window" at bounding box center [484, 233] width 453 height 68
click at [348, 181] on icon "Modal window" at bounding box center [345, 186] width 11 height 11
click at [295, 185] on span "Modal window" at bounding box center [295, 186] width 62 height 15
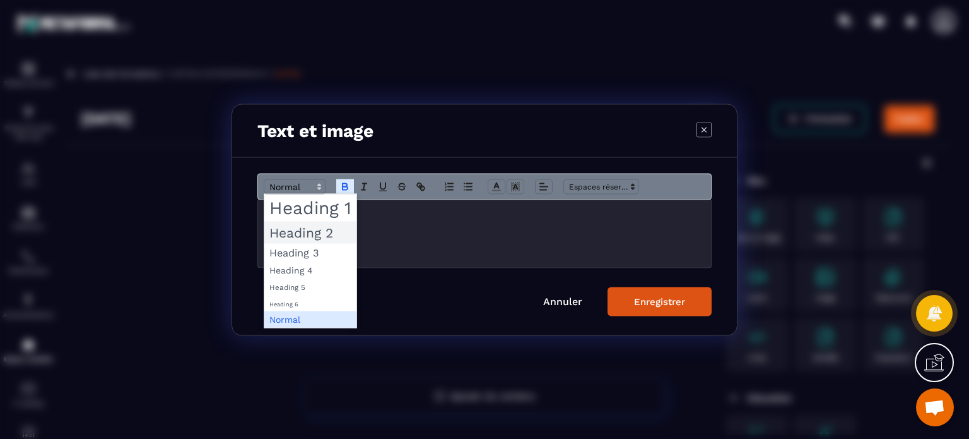
click at [301, 230] on span "Modal window" at bounding box center [310, 232] width 92 height 22
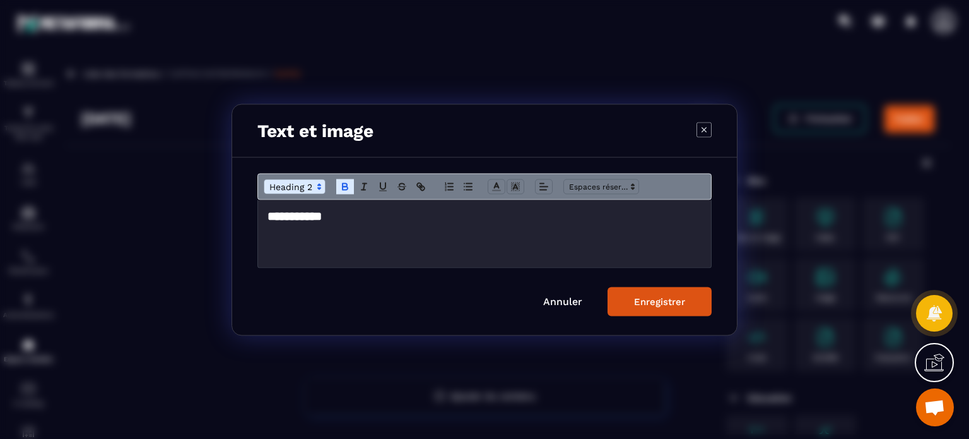
click at [309, 198] on div "Modal window" at bounding box center [485, 186] width 454 height 27
click at [309, 196] on div "Modal window" at bounding box center [485, 186] width 454 height 27
click at [308, 193] on span "Modal window" at bounding box center [295, 186] width 62 height 15
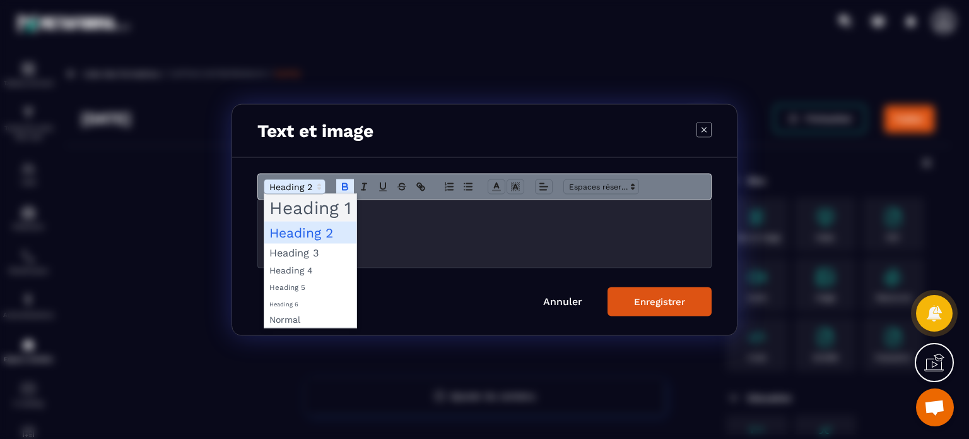
click at [306, 208] on span "Modal window" at bounding box center [310, 207] width 92 height 27
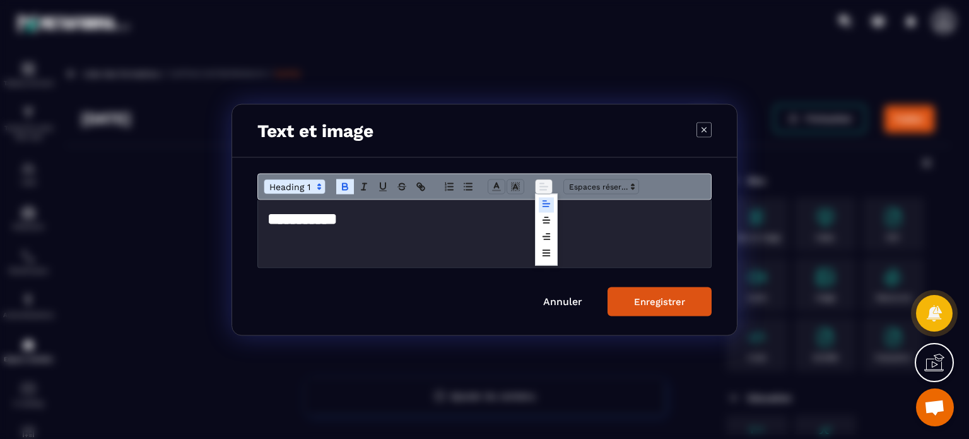
click at [543, 189] on icon "Modal window" at bounding box center [543, 186] width 11 height 11
click at [542, 224] on icon "Modal window" at bounding box center [547, 220] width 10 height 10
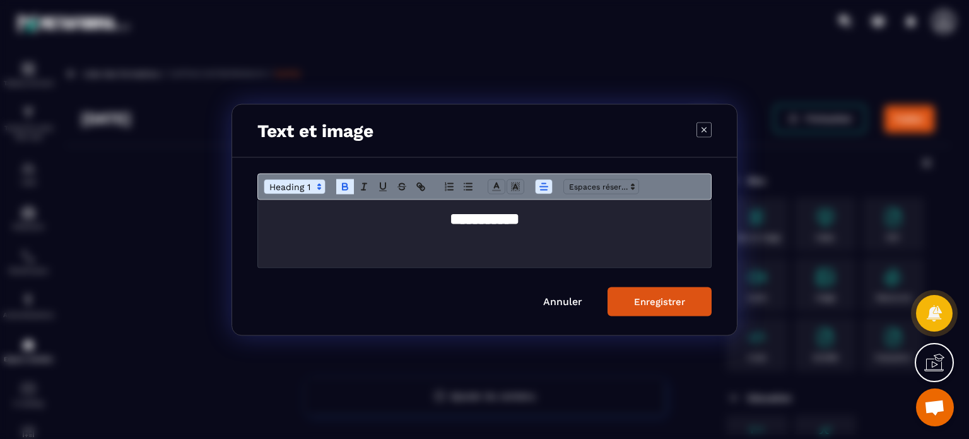
click at [665, 299] on div "Enregistrer" at bounding box center [659, 300] width 51 height 11
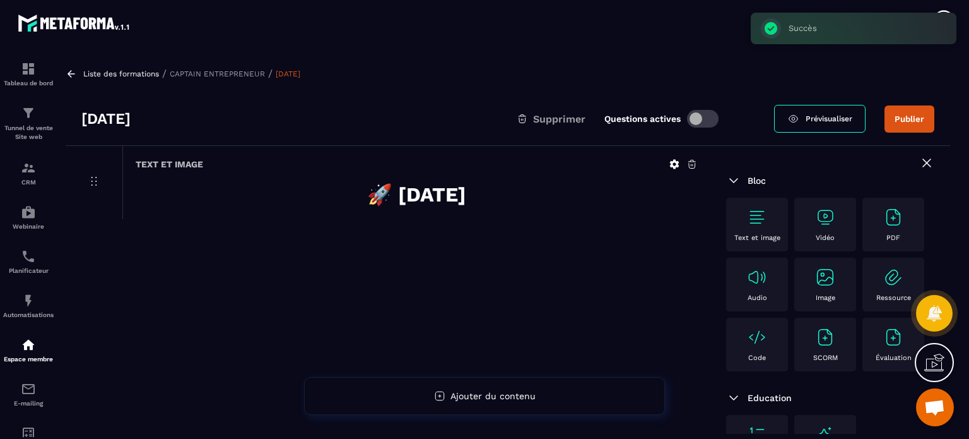
click at [826, 226] on img at bounding box center [825, 217] width 20 height 20
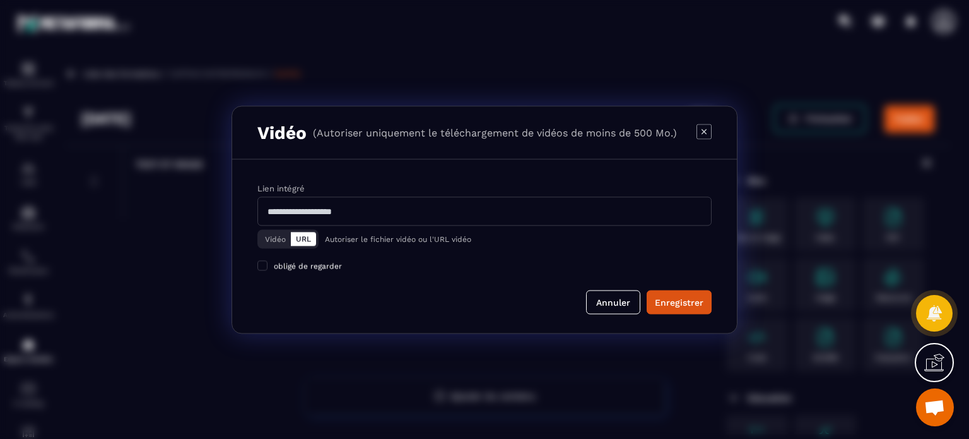
click at [280, 235] on button "Vidéo" at bounding box center [275, 239] width 31 height 14
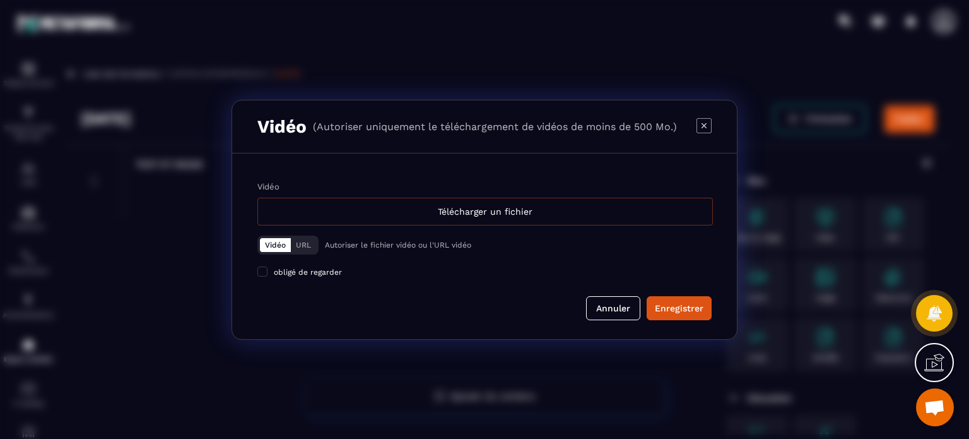
click at [365, 216] on div "Télécharger un fichier" at bounding box center [486, 212] width 456 height 28
click at [0, 0] on input "Vidéo Télécharger un fichier" at bounding box center [0, 0] width 0 height 0
click at [473, 215] on div "Télécharger un fichier" at bounding box center [486, 212] width 456 height 28
click at [0, 0] on input "Vidéo Télécharger un fichier" at bounding box center [0, 0] width 0 height 0
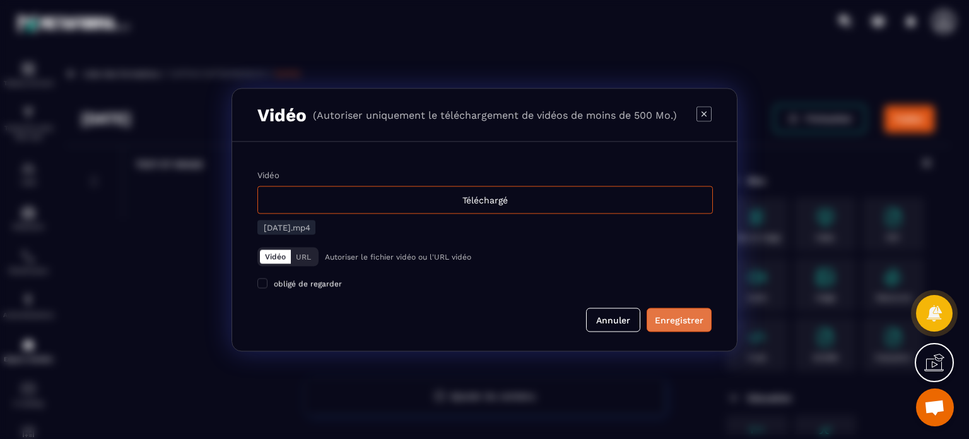
click at [687, 315] on div "Enregistrer" at bounding box center [679, 319] width 49 height 13
click at [679, 319] on div "Enregistrer" at bounding box center [679, 319] width 49 height 13
click at [626, 320] on button "Annuler" at bounding box center [613, 319] width 54 height 24
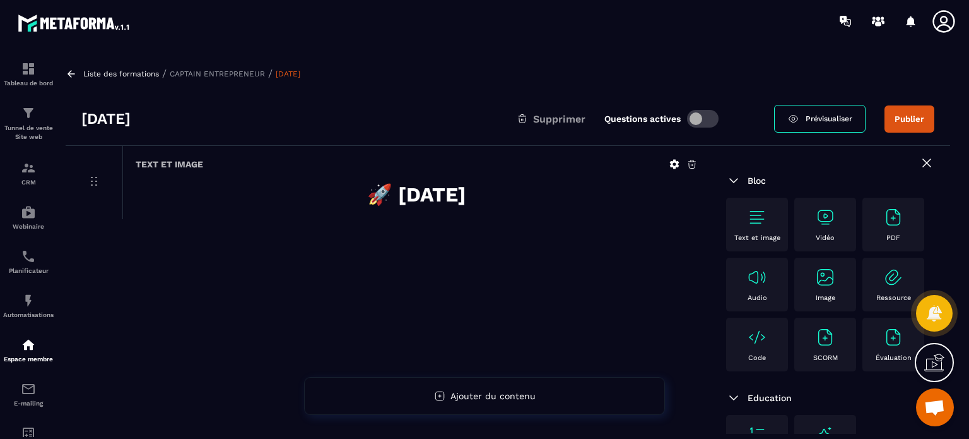
click at [756, 208] on img at bounding box center [757, 217] width 20 height 20
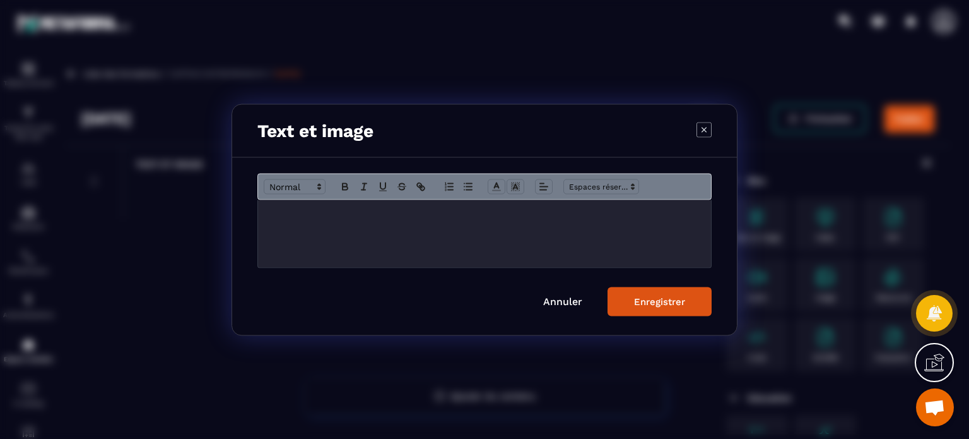
click at [528, 233] on div "Modal window" at bounding box center [484, 233] width 453 height 68
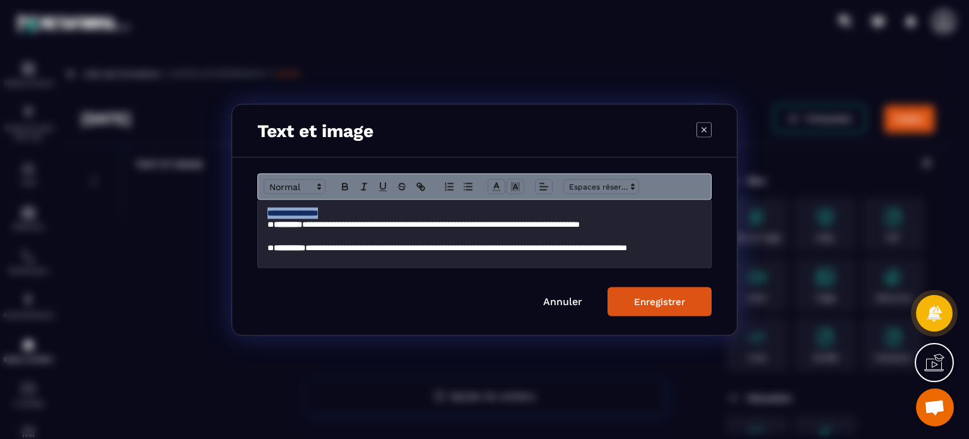
drag, startPoint x: 357, startPoint y: 214, endPoint x: 255, endPoint y: 214, distance: 102.3
click at [255, 214] on div "**********" at bounding box center [484, 245] width 505 height 177
click at [294, 187] on span "Modal window" at bounding box center [295, 186] width 62 height 15
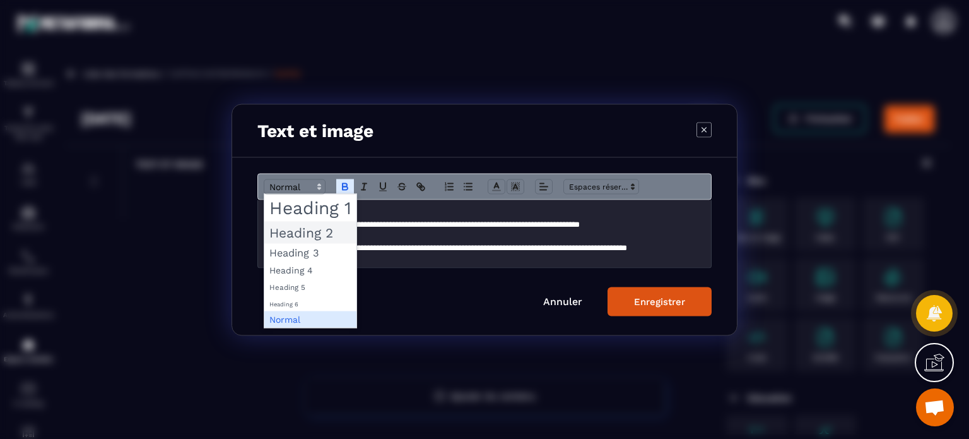
click at [302, 239] on span "Modal window" at bounding box center [310, 232] width 92 height 22
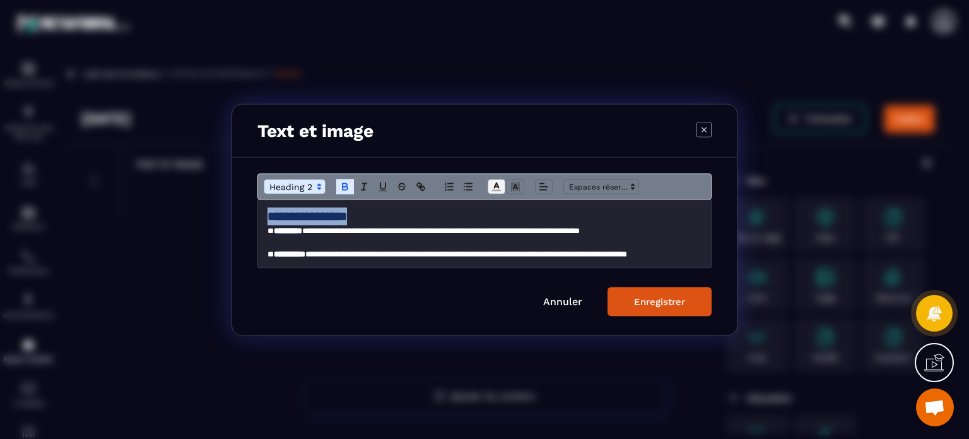
click at [494, 182] on icon "Modal window" at bounding box center [496, 186] width 11 height 11
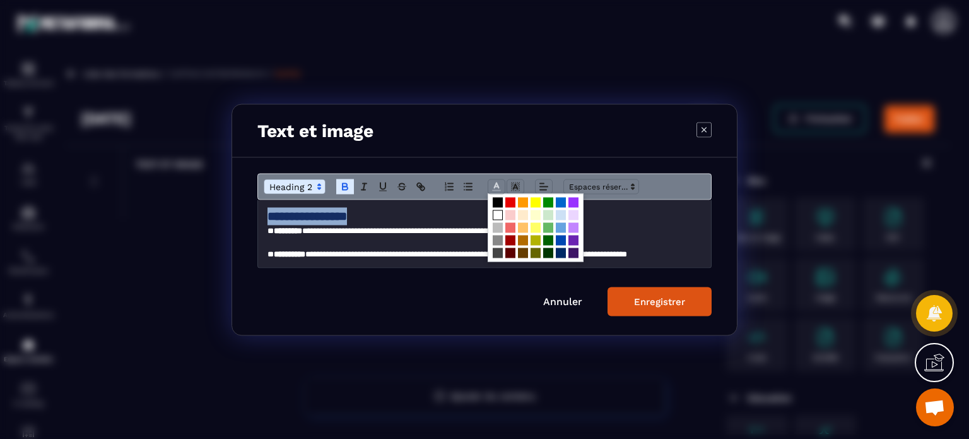
click at [497, 215] on span "Modal window" at bounding box center [498, 215] width 10 height 10
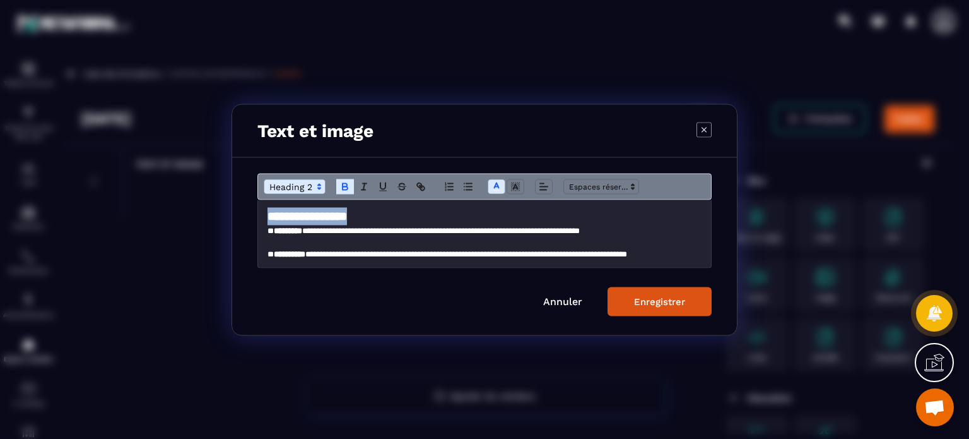
scroll to position [162, 0]
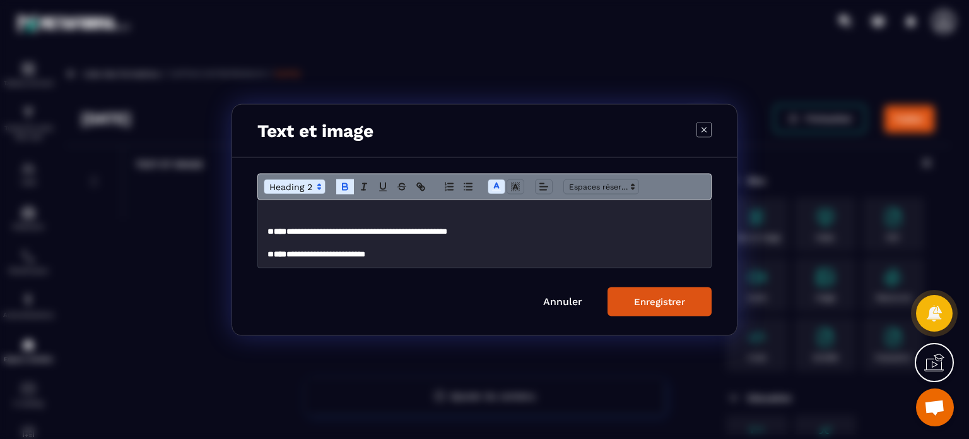
click at [444, 249] on p "**********" at bounding box center [480, 253] width 425 height 11
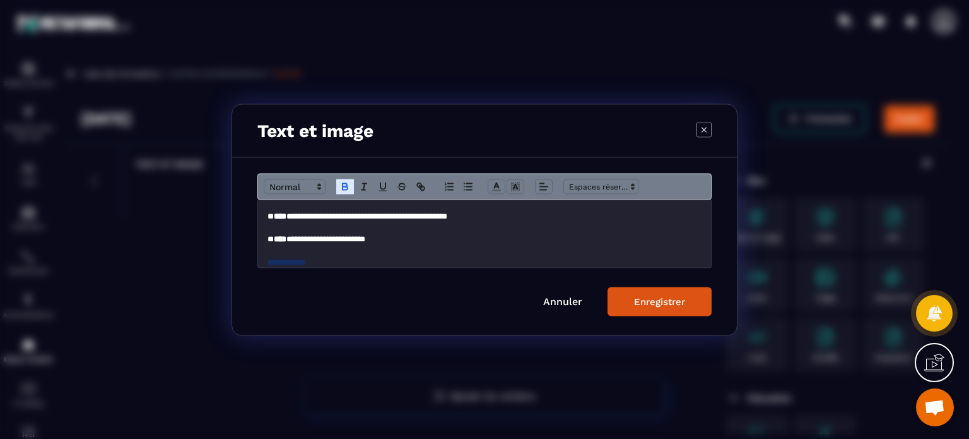
scroll to position [189, 0]
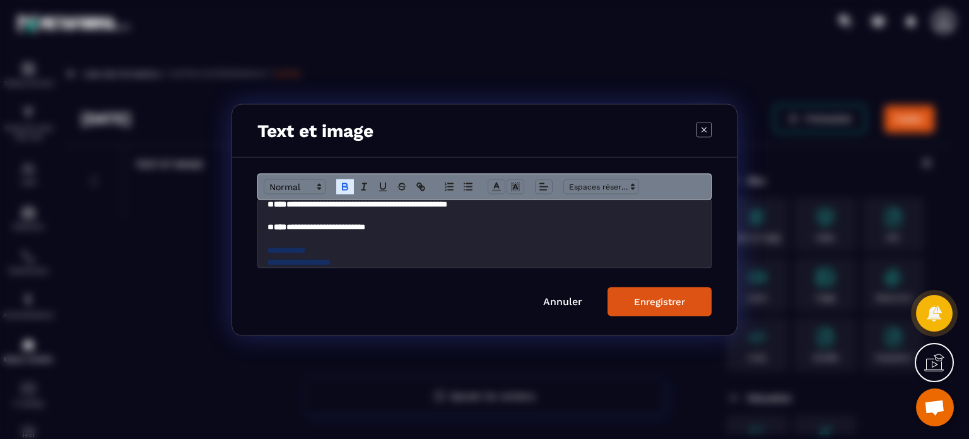
click at [298, 248] on strong "**********" at bounding box center [287, 250] width 38 height 8
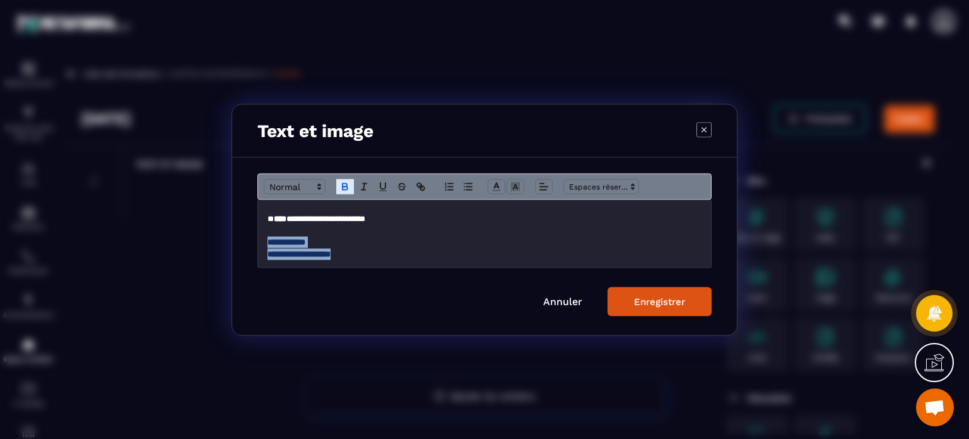
drag, startPoint x: 267, startPoint y: 252, endPoint x: 359, endPoint y: 251, distance: 91.5
click at [359, 251] on div "**********" at bounding box center [484, 233] width 453 height 68
click at [497, 186] on line "Modal window" at bounding box center [496, 186] width 3 height 0
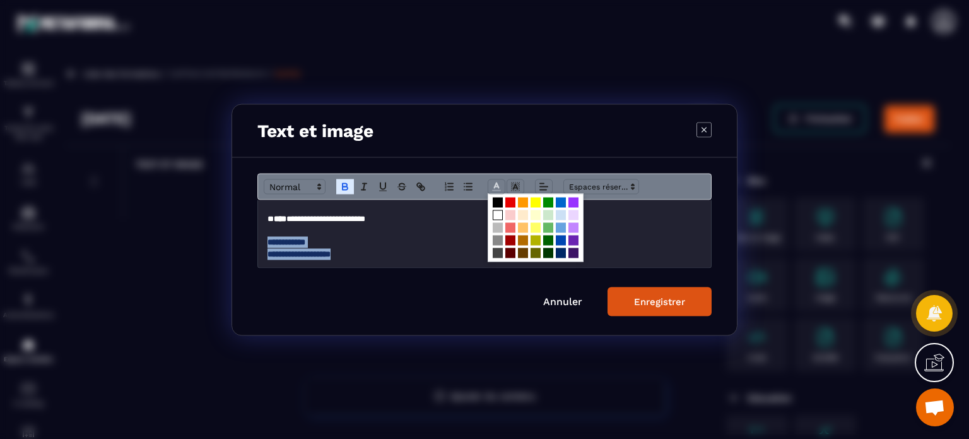
click at [497, 215] on span "Modal window" at bounding box center [498, 215] width 10 height 10
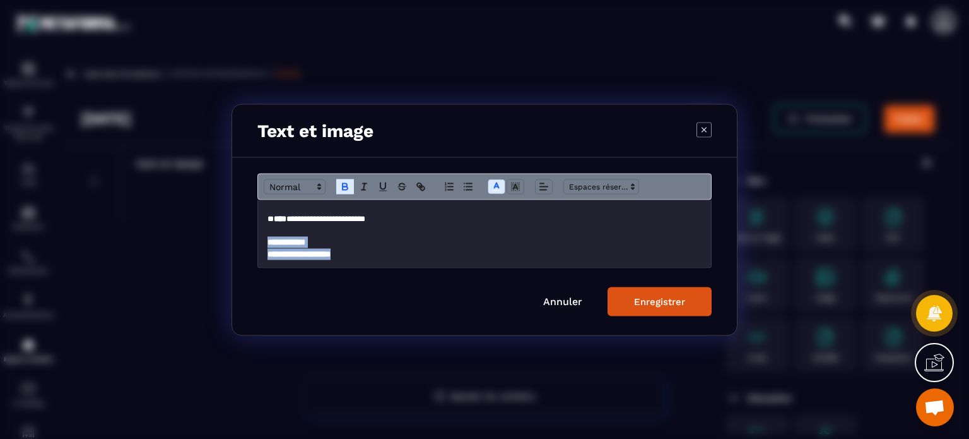
click at [374, 253] on p "**********" at bounding box center [485, 253] width 434 height 11
drag, startPoint x: 374, startPoint y: 253, endPoint x: 265, endPoint y: 239, distance: 109.4
click at [265, 239] on div "**********" at bounding box center [484, 233] width 453 height 68
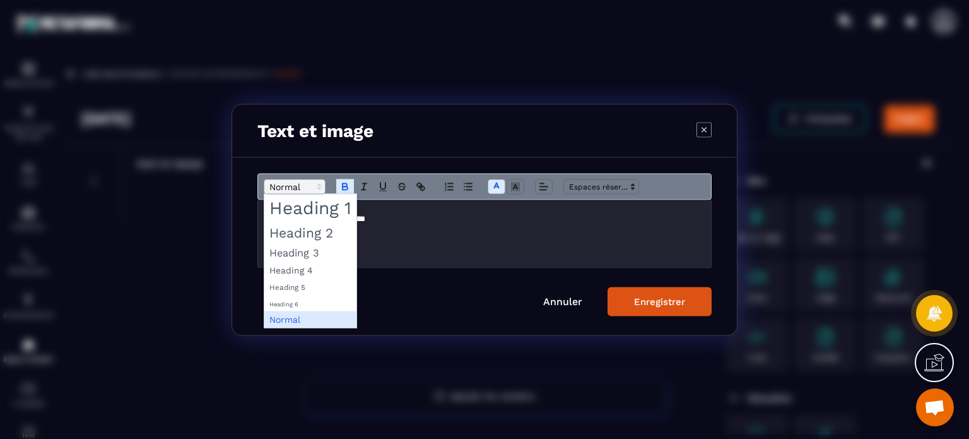
click at [296, 187] on span "Modal window" at bounding box center [295, 186] width 62 height 15
click at [308, 232] on span "Modal window" at bounding box center [310, 232] width 92 height 22
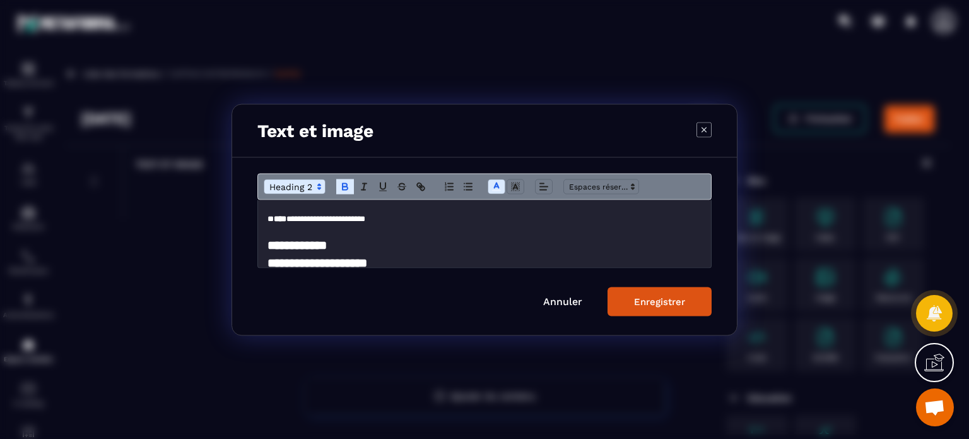
click at [327, 245] on strong "**********" at bounding box center [297, 245] width 59 height 12
click at [679, 300] on div "Enregistrer" at bounding box center [659, 300] width 51 height 11
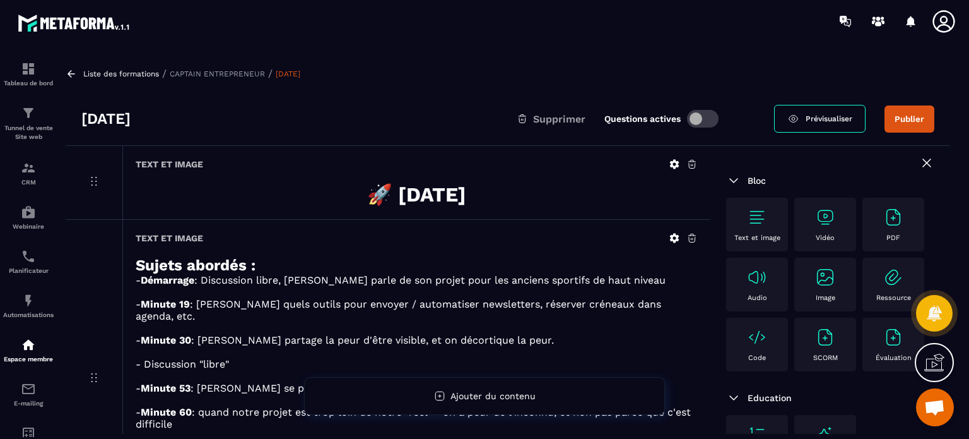
click at [920, 168] on icon at bounding box center [927, 162] width 15 height 15
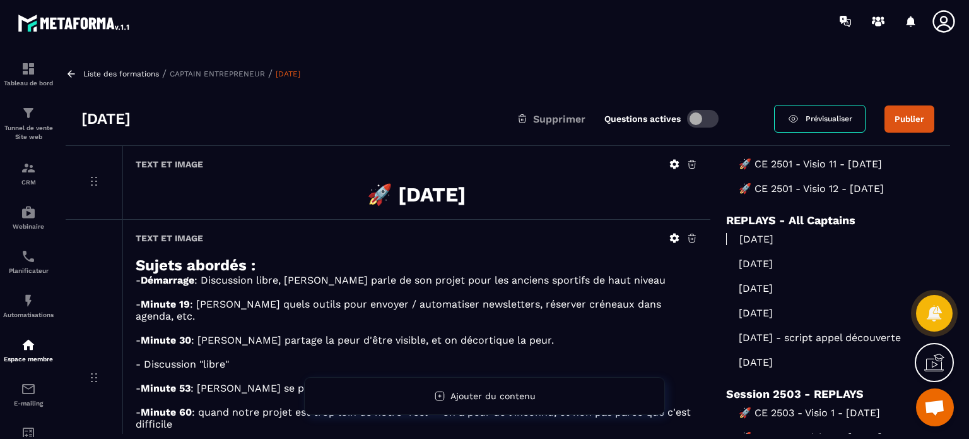
scroll to position [1663, 0]
click at [783, 270] on p "[DATE]" at bounding box center [830, 264] width 208 height 12
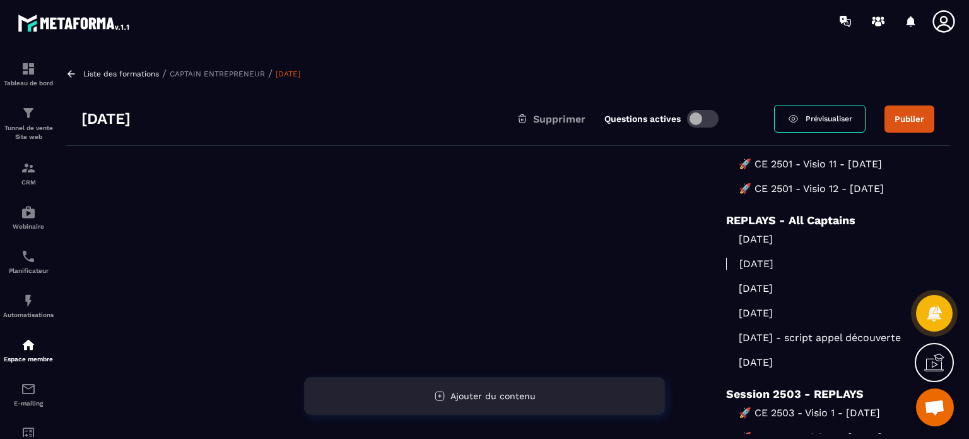
click at [474, 381] on div "Ajouter du contenu" at bounding box center [484, 396] width 361 height 38
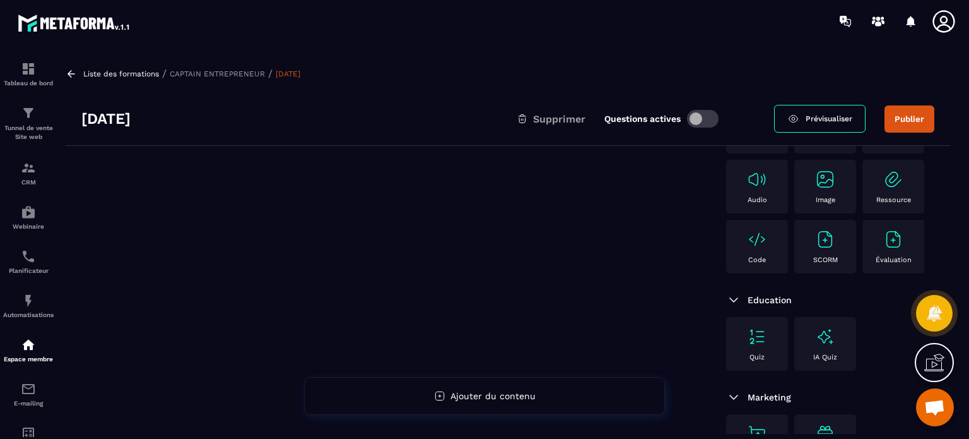
click at [939, 245] on div "Bloc Text et image Vidéo PDF Audio Image Ressource Code SCORM Évaluation Educat…" at bounding box center [831, 275] width 240 height 454
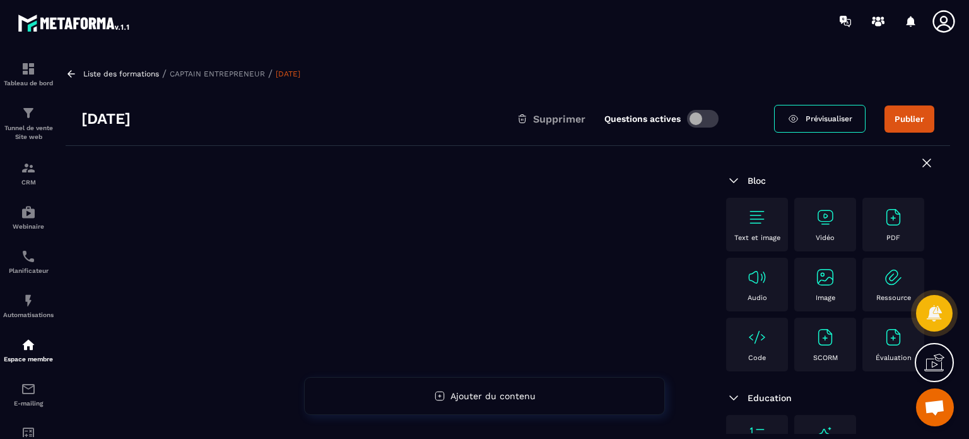
click at [752, 211] on img at bounding box center [757, 217] width 20 height 20
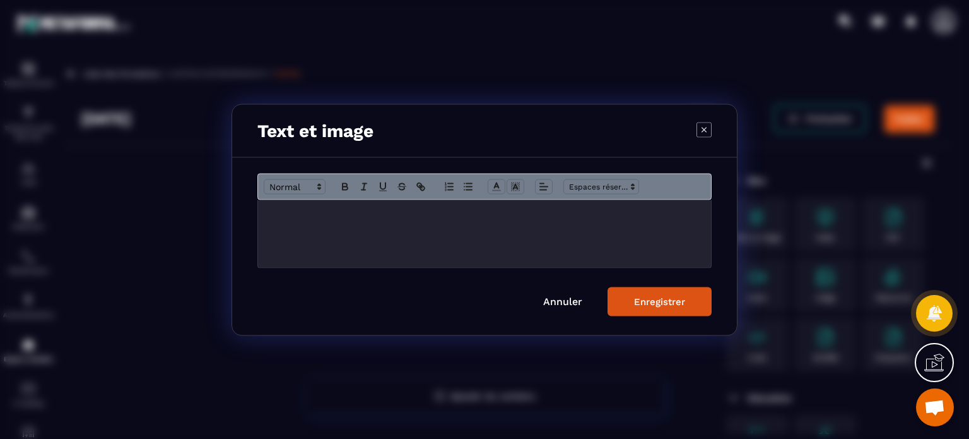
click at [474, 210] on p "Modal window" at bounding box center [485, 212] width 434 height 11
click at [303, 189] on span "Modal window" at bounding box center [295, 186] width 62 height 15
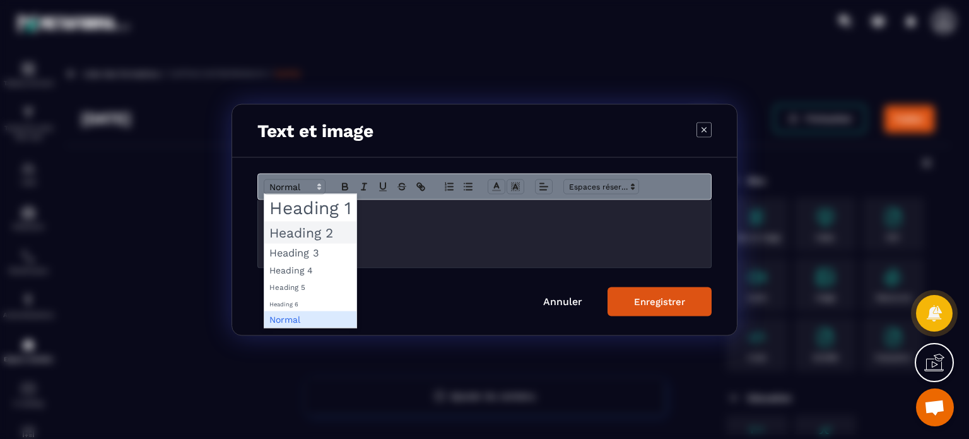
click at [300, 230] on span "Modal window" at bounding box center [310, 232] width 92 height 22
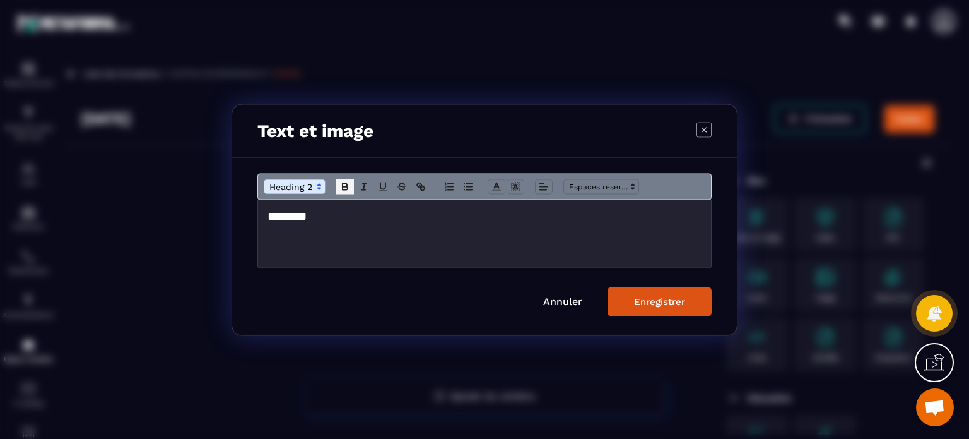
click at [351, 191] on button "Modal window" at bounding box center [345, 186] width 18 height 15
click at [545, 189] on line "Modal window" at bounding box center [543, 189] width 6 height 0
click at [546, 218] on icon "Modal window" at bounding box center [547, 220] width 10 height 10
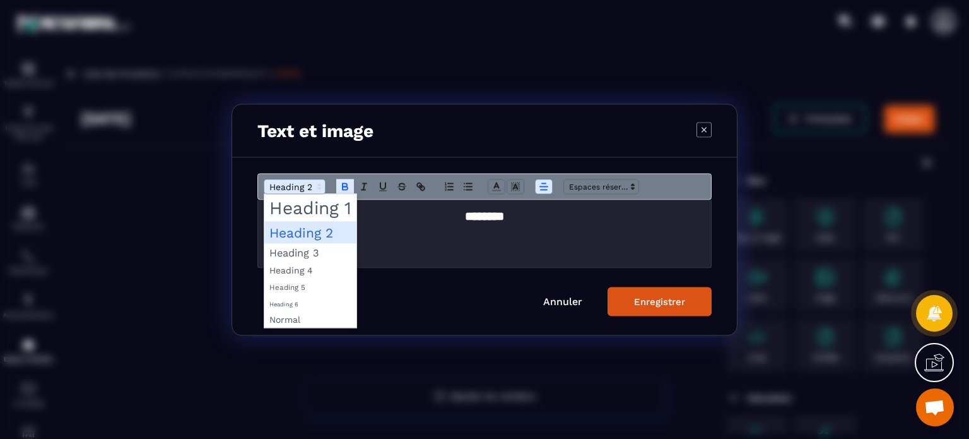
click at [280, 179] on span "Modal window" at bounding box center [295, 186] width 62 height 15
click at [300, 214] on span "Modal window" at bounding box center [310, 207] width 92 height 27
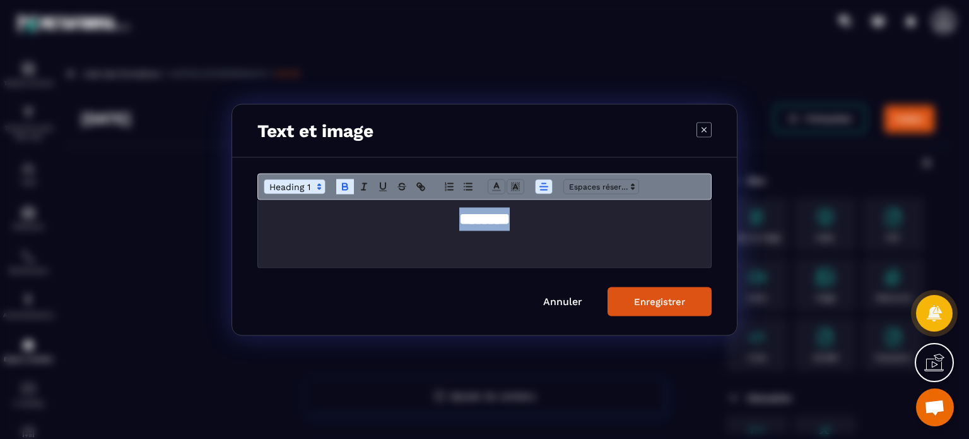
click at [664, 305] on div "Enregistrer" at bounding box center [659, 300] width 51 height 11
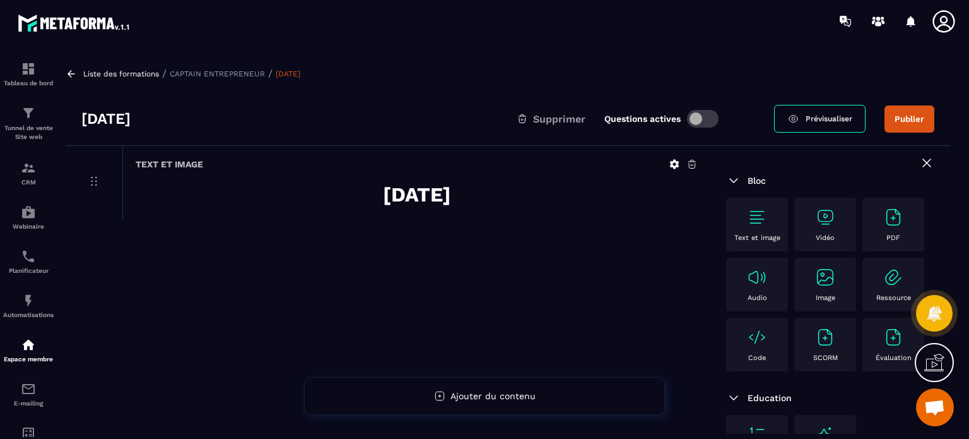
click at [822, 208] on img at bounding box center [825, 217] width 20 height 20
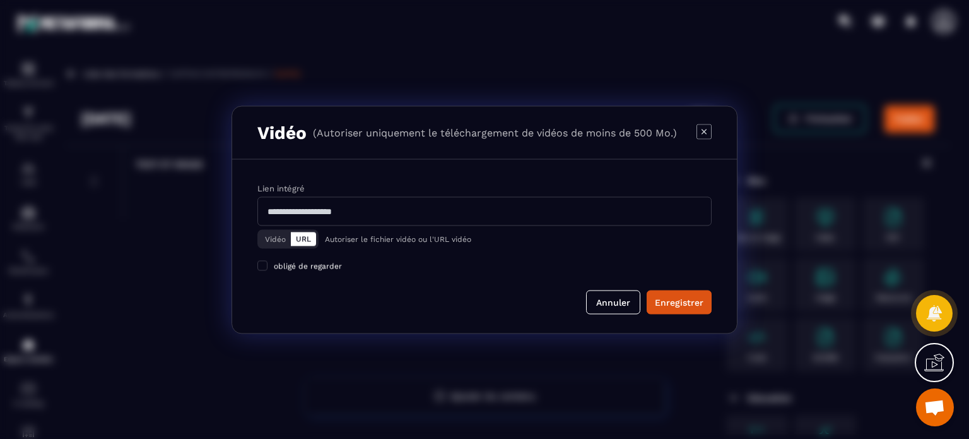
click at [280, 234] on button "Vidéo" at bounding box center [275, 239] width 31 height 14
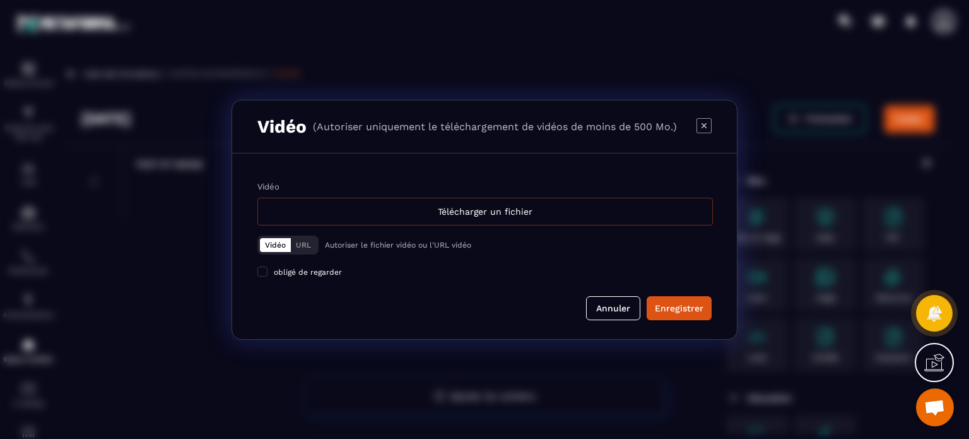
click at [365, 213] on div "Télécharger un fichier" at bounding box center [486, 212] width 456 height 28
click at [0, 0] on input "Vidéo Télécharger un fichier" at bounding box center [0, 0] width 0 height 0
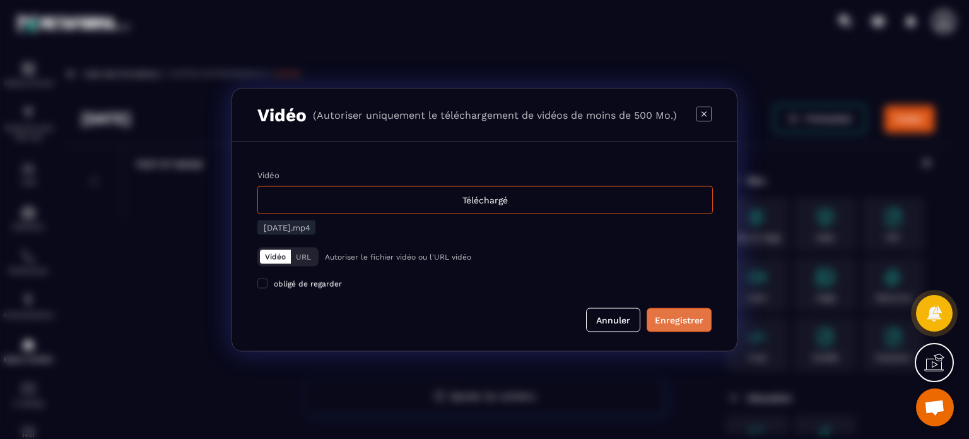
click at [672, 324] on div "Enregistrer" at bounding box center [679, 319] width 49 height 13
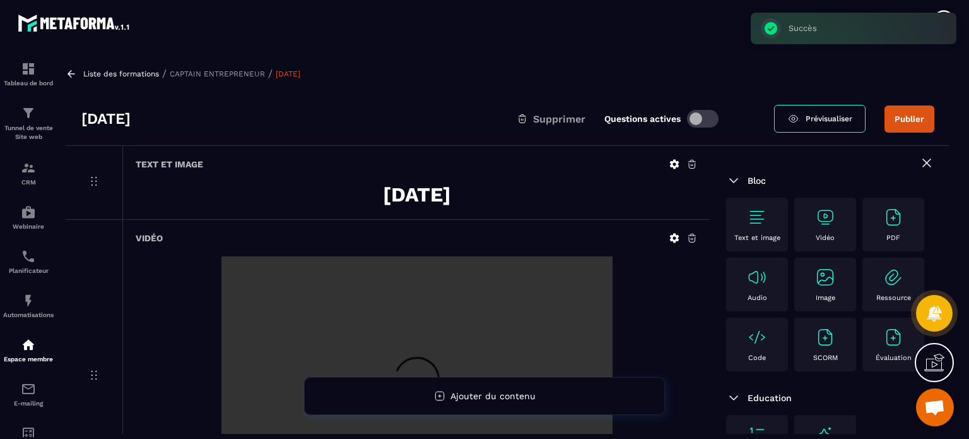
click at [909, 120] on button "Publier" at bounding box center [910, 118] width 50 height 27
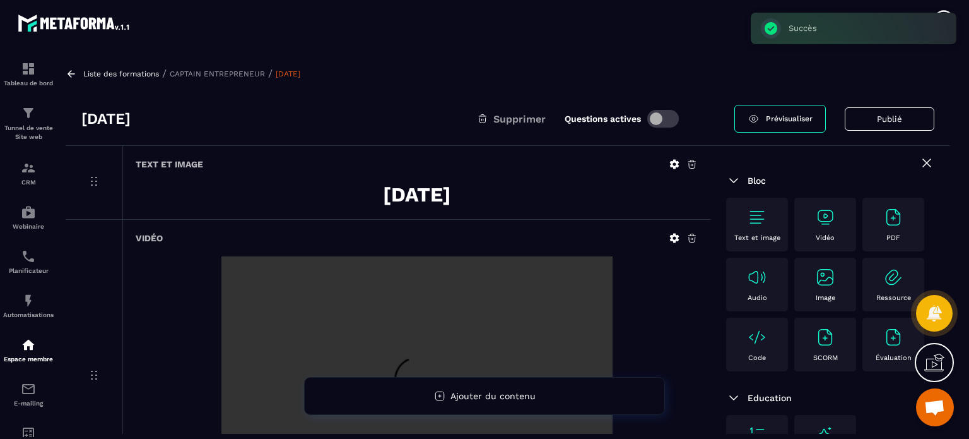
click at [922, 156] on icon at bounding box center [927, 162] width 15 height 15
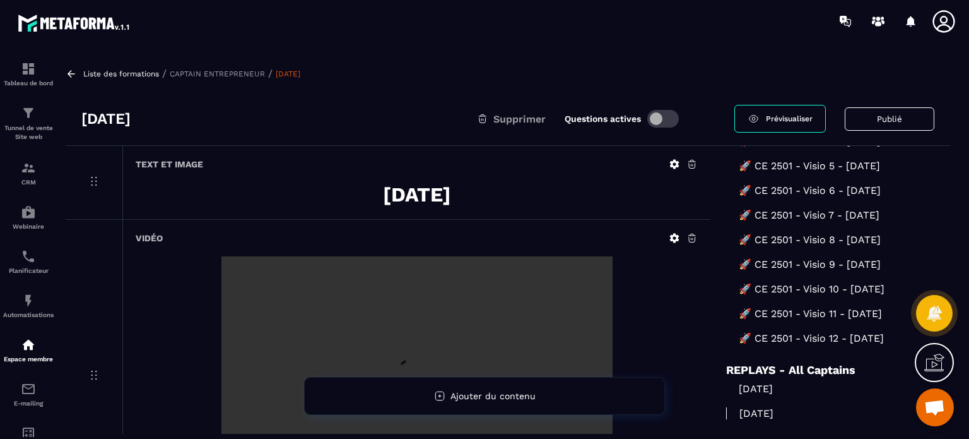
scroll to position [1678, 0]
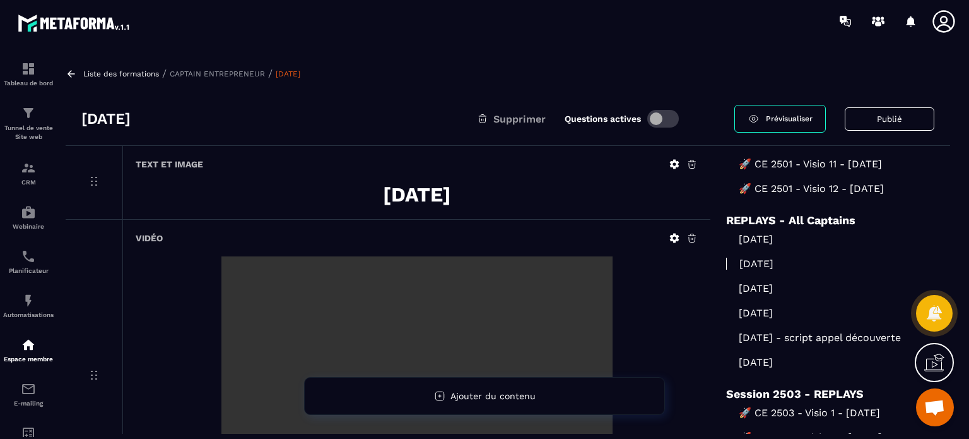
click at [747, 282] on p "[DATE]" at bounding box center [830, 288] width 208 height 12
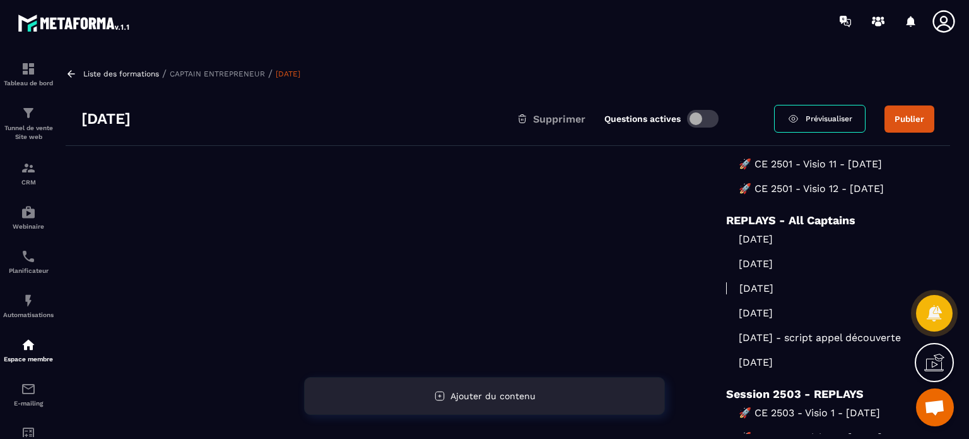
click at [475, 398] on span "Ajouter du contenu" at bounding box center [493, 396] width 85 height 10
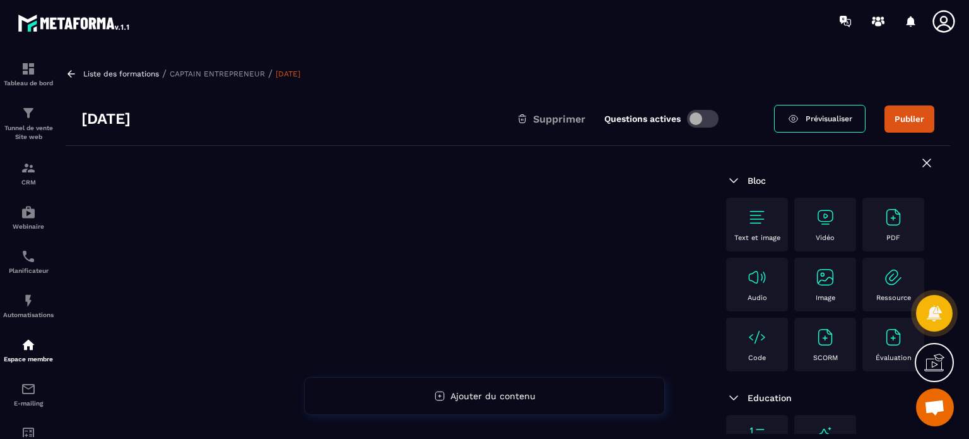
click at [750, 230] on div "Text et image" at bounding box center [757, 224] width 49 height 35
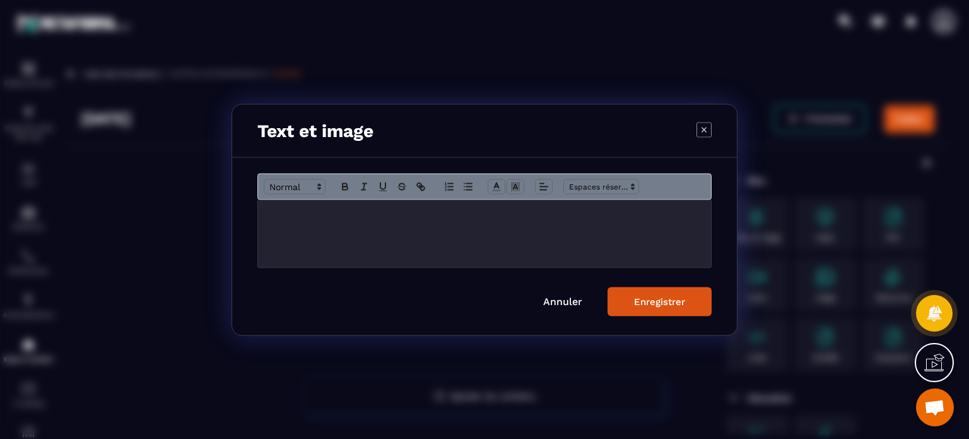
click at [477, 237] on div "Modal window" at bounding box center [484, 233] width 453 height 68
click at [352, 181] on button "Modal window" at bounding box center [345, 186] width 18 height 15
click at [284, 187] on span "Modal window" at bounding box center [295, 186] width 62 height 15
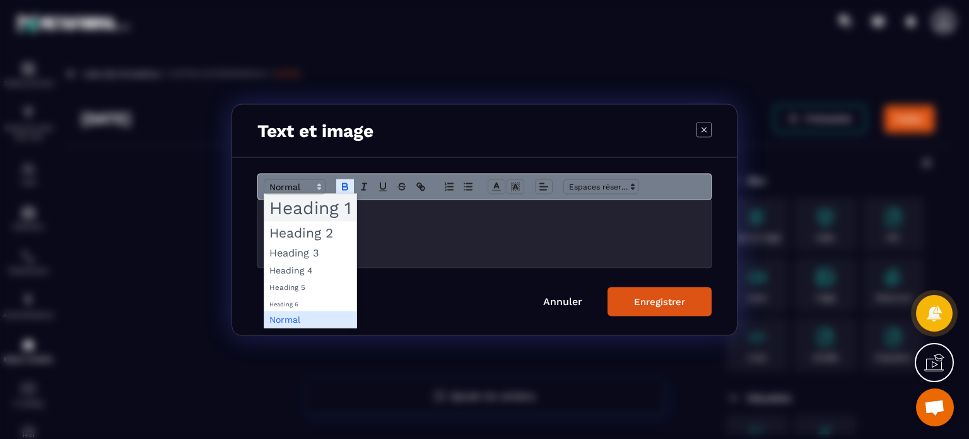
click at [305, 211] on span "Modal window" at bounding box center [310, 207] width 92 height 27
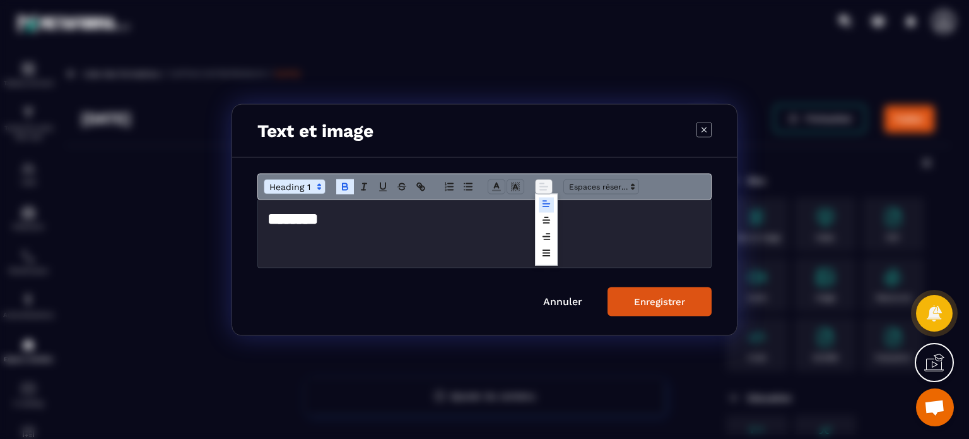
click at [545, 193] on span "Modal window" at bounding box center [544, 186] width 18 height 15
click at [548, 223] on icon "Modal window" at bounding box center [547, 220] width 10 height 10
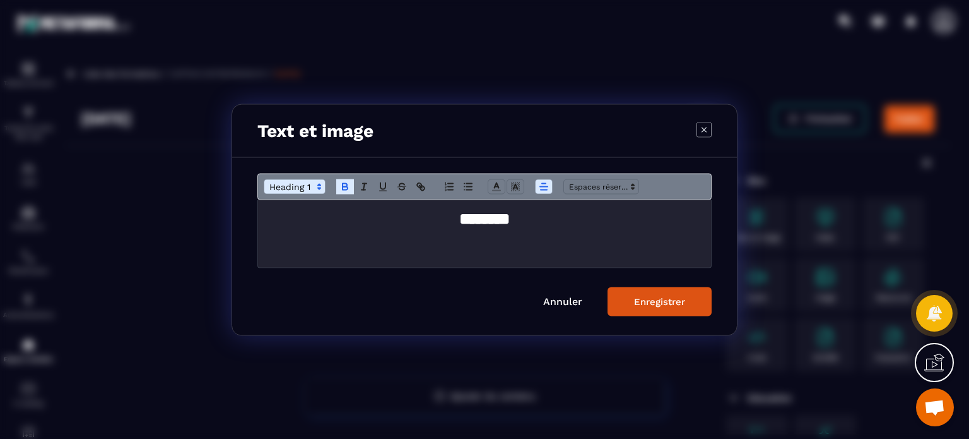
click at [660, 305] on div "Enregistrer" at bounding box center [659, 300] width 51 height 11
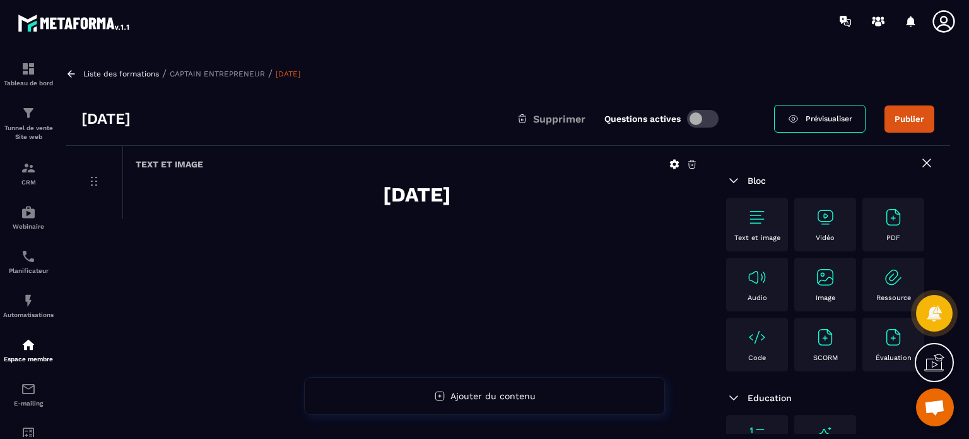
click at [819, 237] on p "Vidéo" at bounding box center [825, 238] width 19 height 8
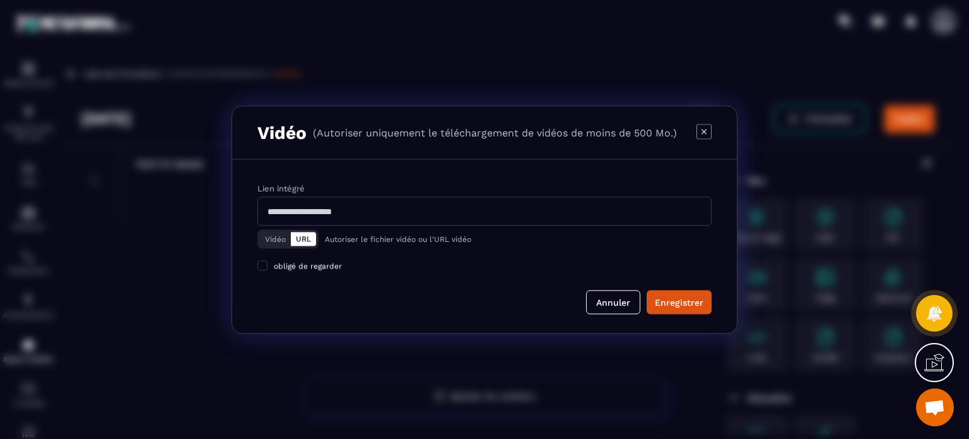
click at [275, 237] on button "Vidéo" at bounding box center [275, 239] width 31 height 14
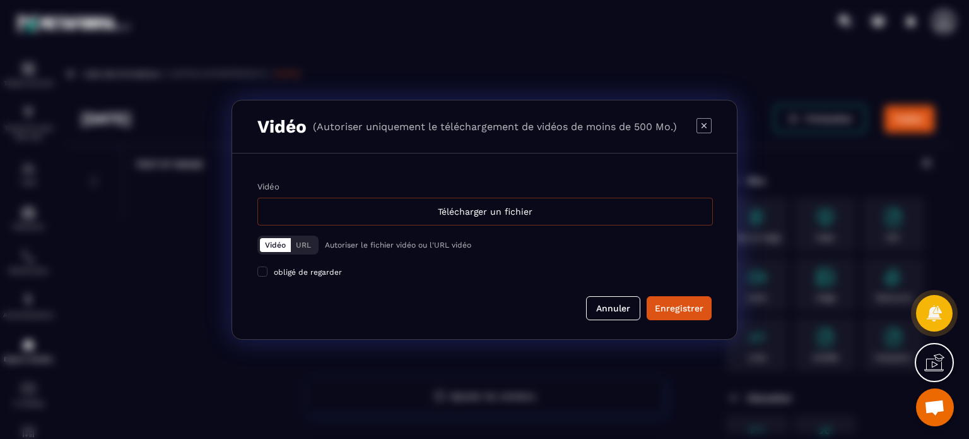
click at [370, 214] on div "Télécharger un fichier" at bounding box center [486, 212] width 456 height 28
click at [0, 0] on input "Vidéo Télécharger un fichier" at bounding box center [0, 0] width 0 height 0
click at [357, 219] on div "Télécharger un fichier" at bounding box center [486, 212] width 456 height 28
click at [0, 0] on input "Vidéo Télécharger un fichier" at bounding box center [0, 0] width 0 height 0
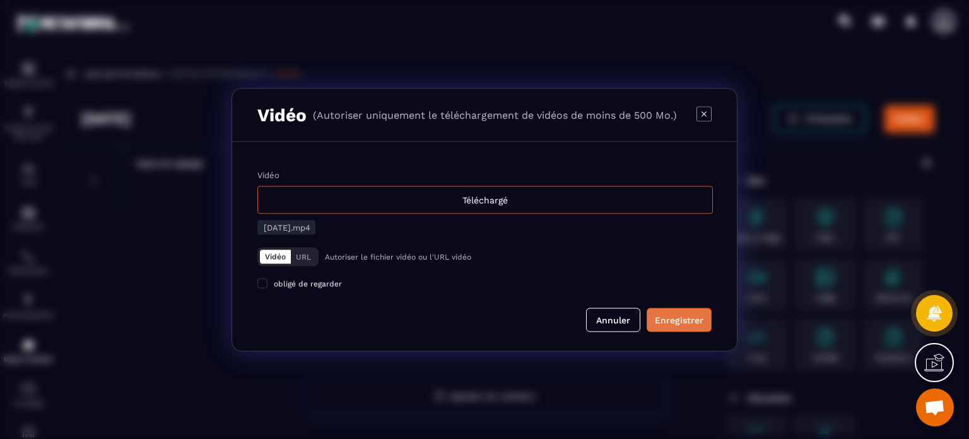
click at [669, 317] on div "Enregistrer" at bounding box center [679, 319] width 49 height 13
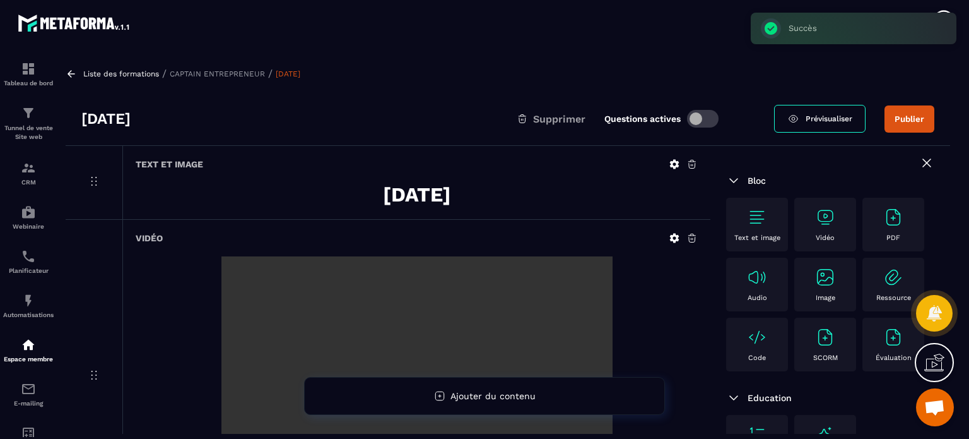
click at [930, 117] on button "Publier" at bounding box center [910, 118] width 50 height 27
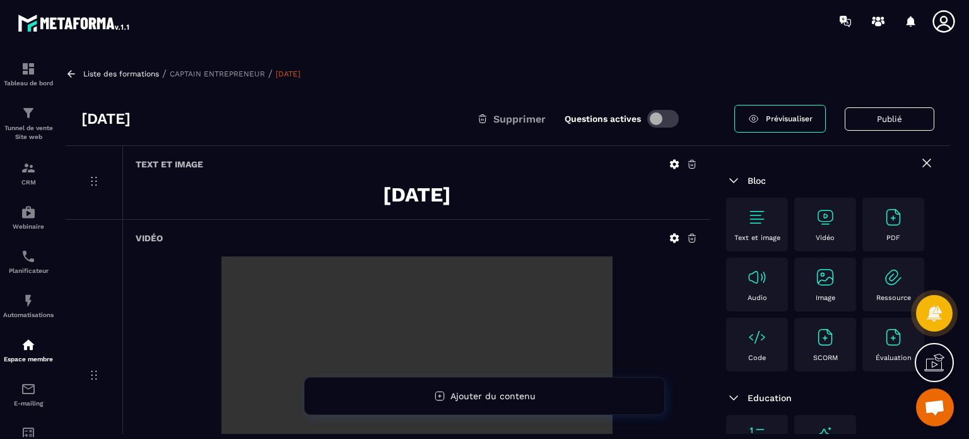
click at [920, 168] on icon at bounding box center [927, 162] width 15 height 15
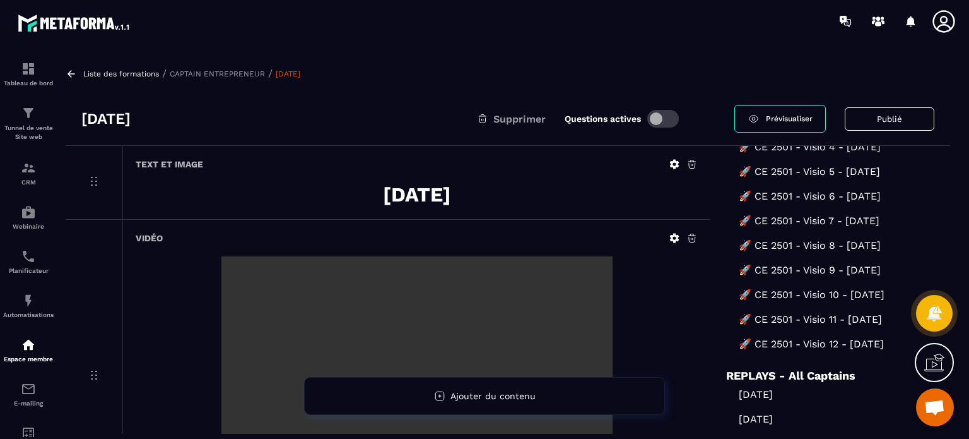
scroll to position [1678, 0]
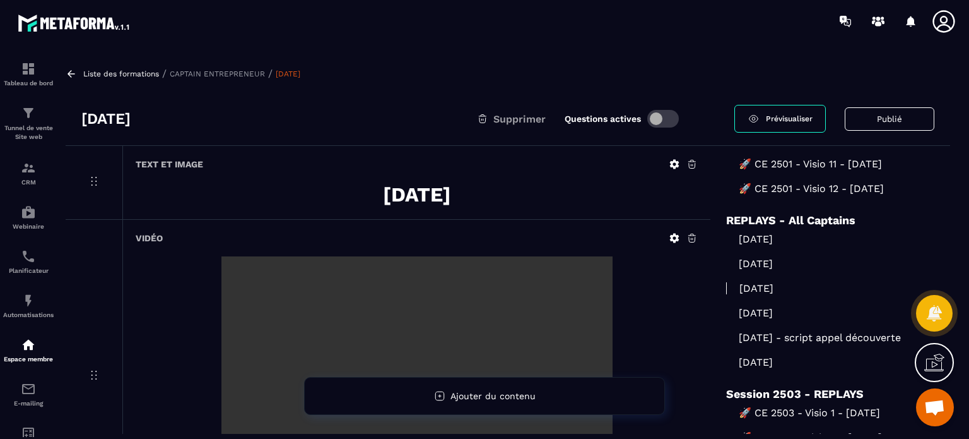
click at [773, 307] on p "[DATE]" at bounding box center [830, 313] width 208 height 12
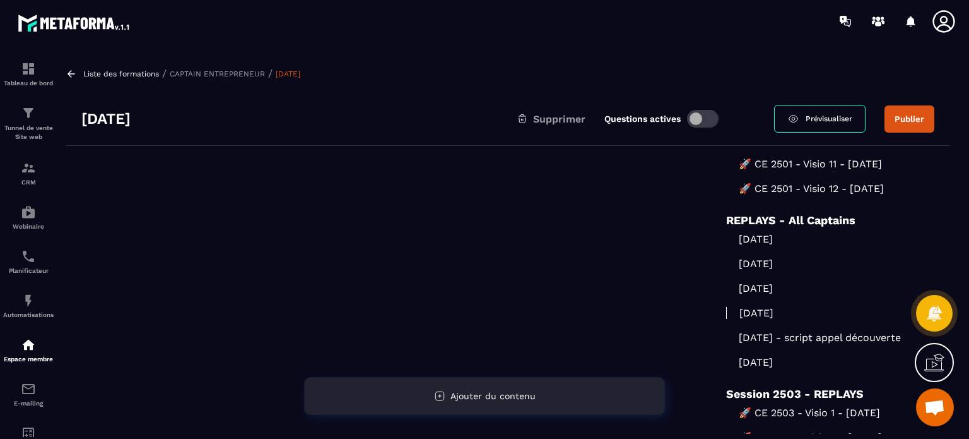
click at [416, 403] on div "Ajouter du contenu" at bounding box center [484, 396] width 361 height 38
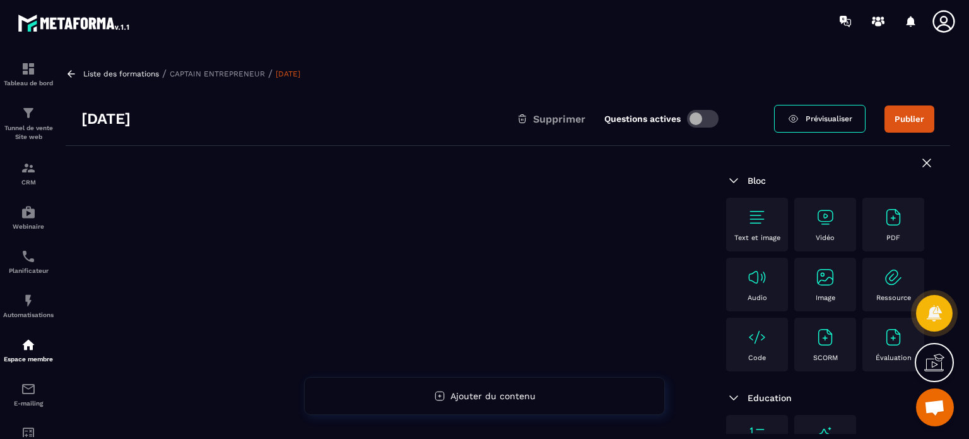
click at [810, 230] on div "Vidéo" at bounding box center [825, 224] width 49 height 35
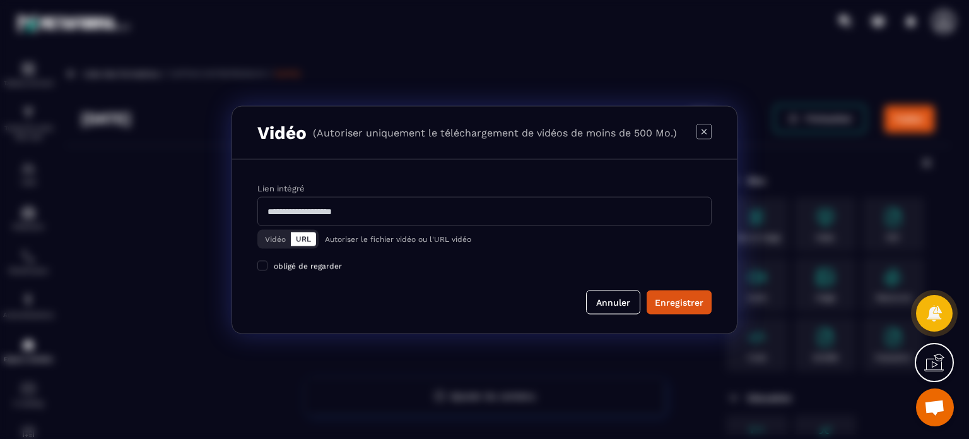
click at [271, 245] on button "Vidéo" at bounding box center [275, 239] width 31 height 14
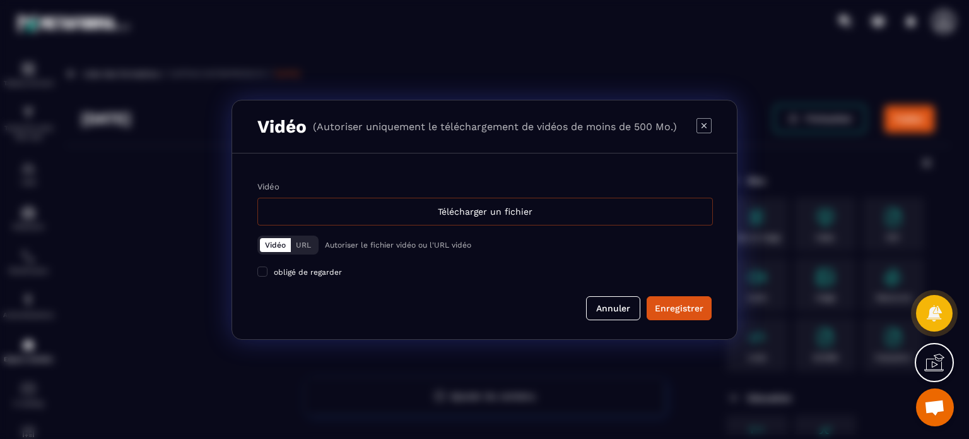
click at [380, 207] on div "Télécharger un fichier" at bounding box center [486, 212] width 456 height 28
click at [0, 0] on input "Vidéo Télécharger un fichier" at bounding box center [0, 0] width 0 height 0
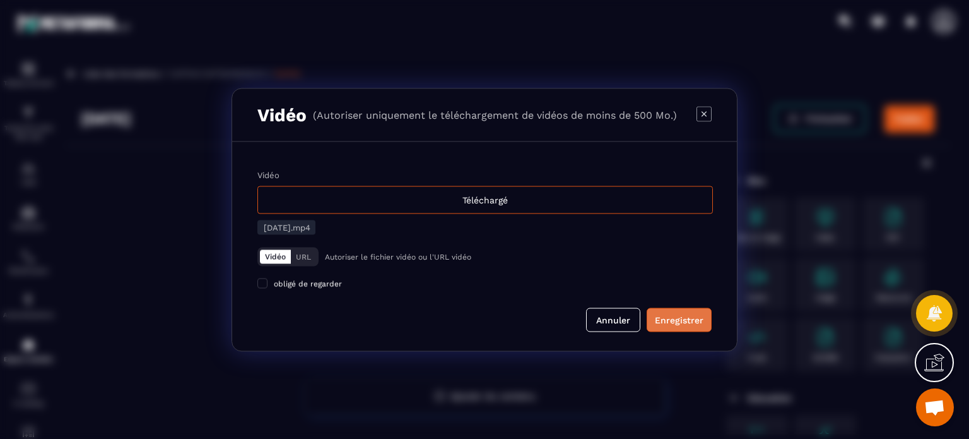
click at [668, 323] on div "Enregistrer" at bounding box center [679, 319] width 49 height 13
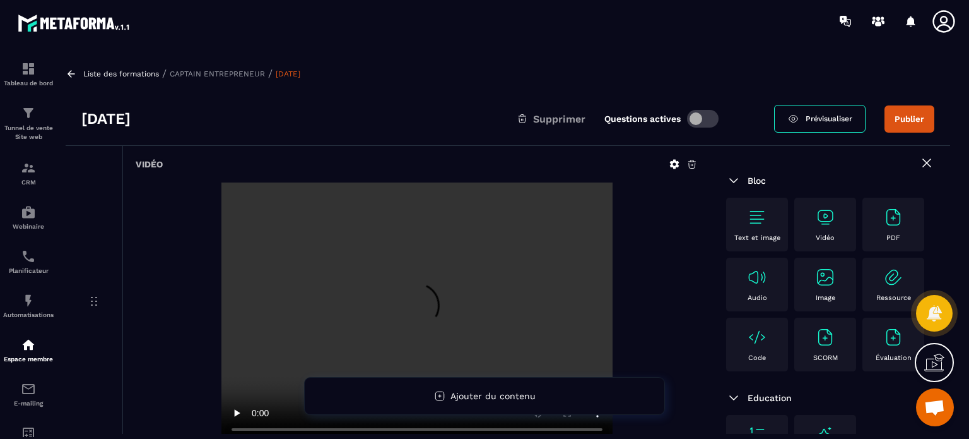
click at [755, 227] on div "Text et image" at bounding box center [757, 224] width 49 height 35
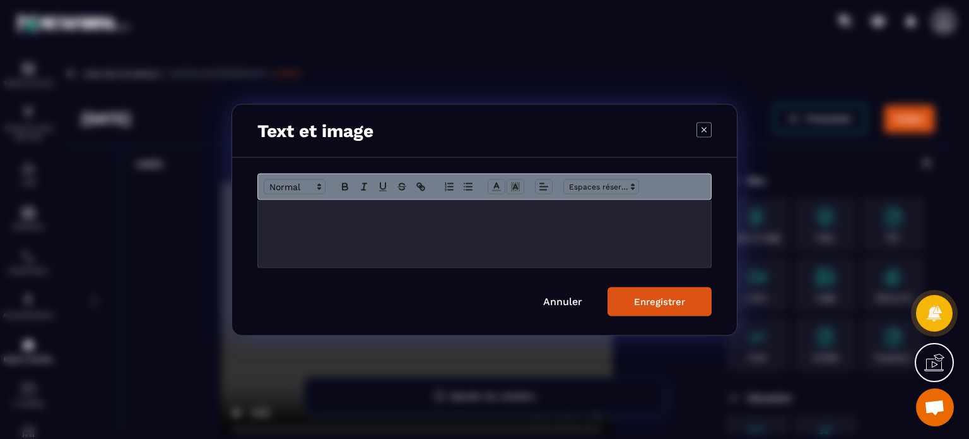
click at [456, 248] on div "Modal window" at bounding box center [484, 233] width 453 height 68
click at [347, 182] on icon "Modal window" at bounding box center [345, 186] width 11 height 11
click at [312, 187] on span "Modal window" at bounding box center [295, 186] width 62 height 15
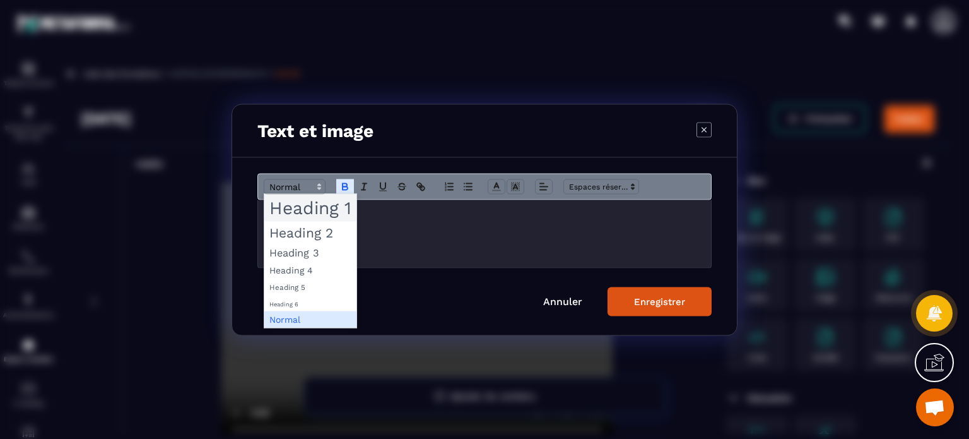
click at [311, 206] on span "Modal window" at bounding box center [310, 207] width 92 height 27
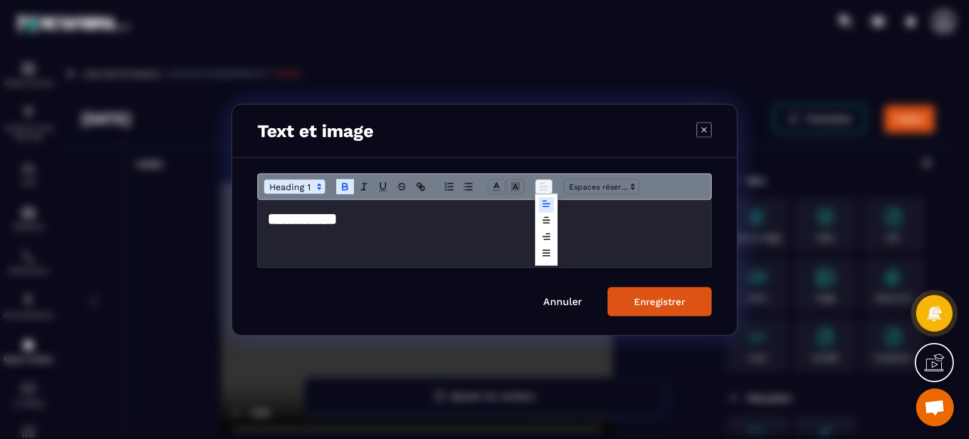
click at [543, 183] on line "Modal window" at bounding box center [542, 183] width 4 height 0
click at [548, 218] on icon "Modal window" at bounding box center [547, 220] width 10 height 10
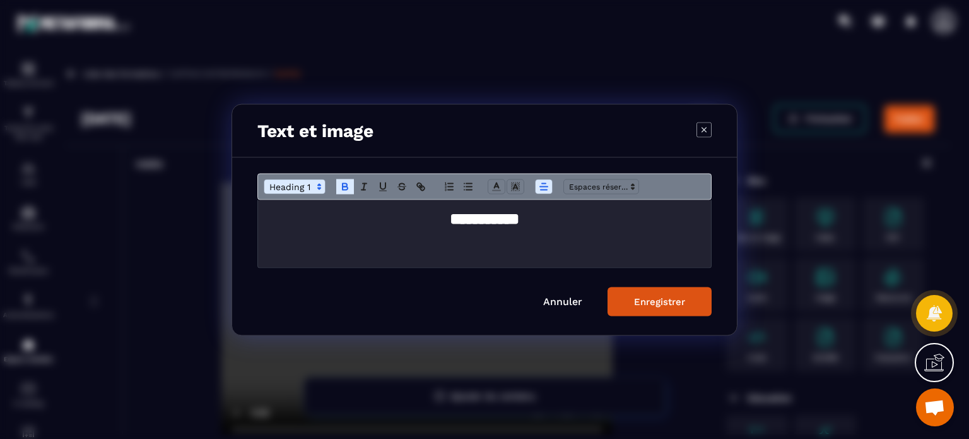
click at [682, 310] on button "Enregistrer" at bounding box center [660, 301] width 104 height 29
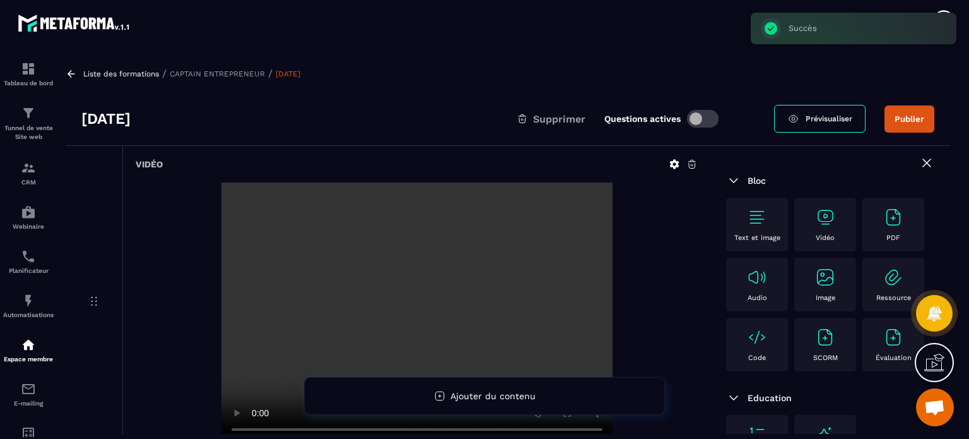
click at [165, 246] on div at bounding box center [417, 313] width 562 height 263
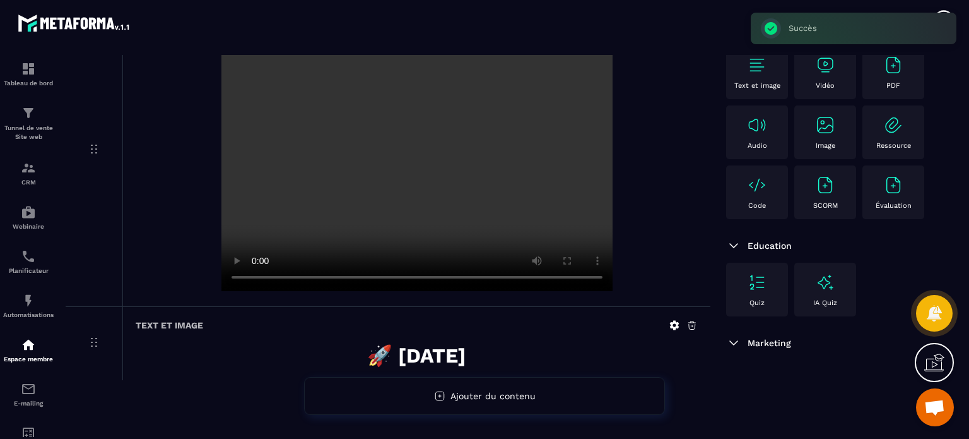
scroll to position [189, 0]
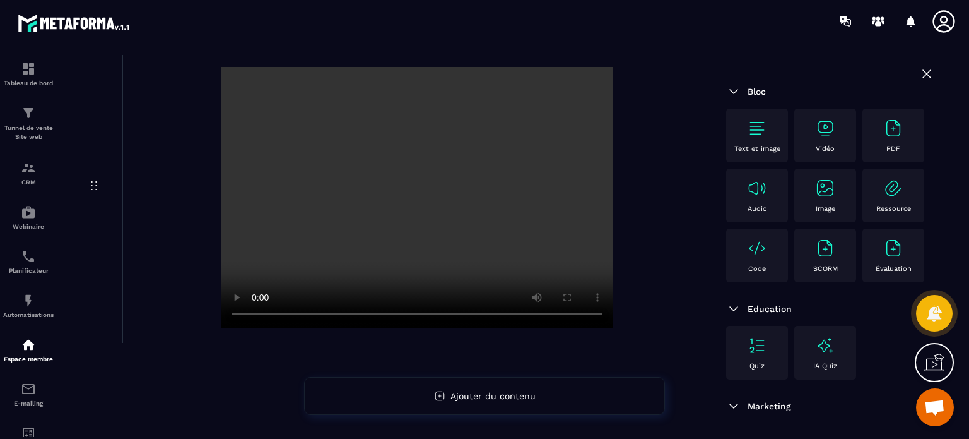
click at [646, 252] on div at bounding box center [417, 198] width 562 height 263
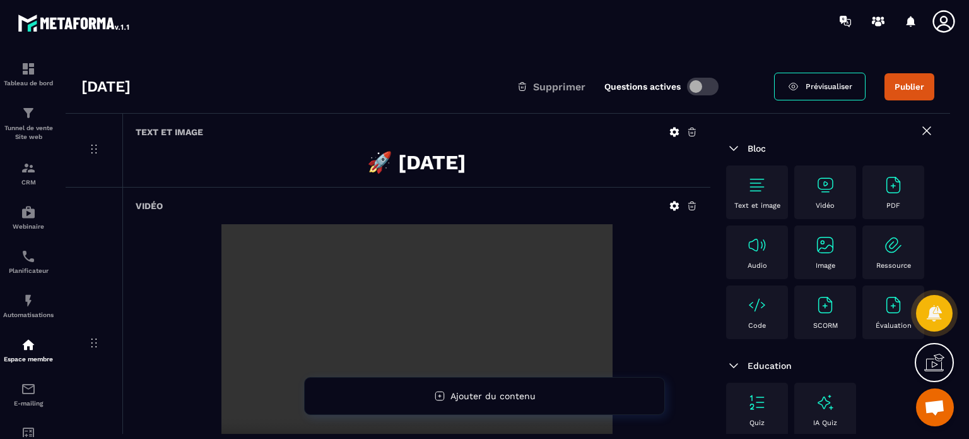
scroll to position [0, 0]
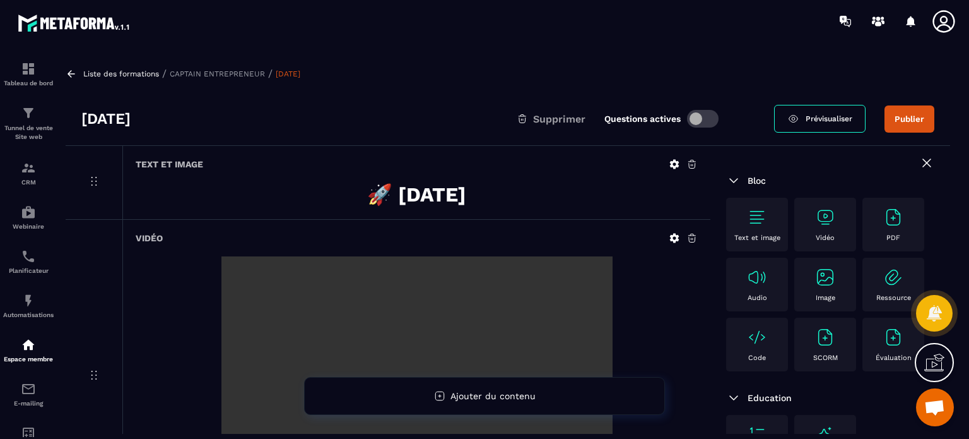
click at [907, 118] on button "Publier" at bounding box center [910, 118] width 50 height 27
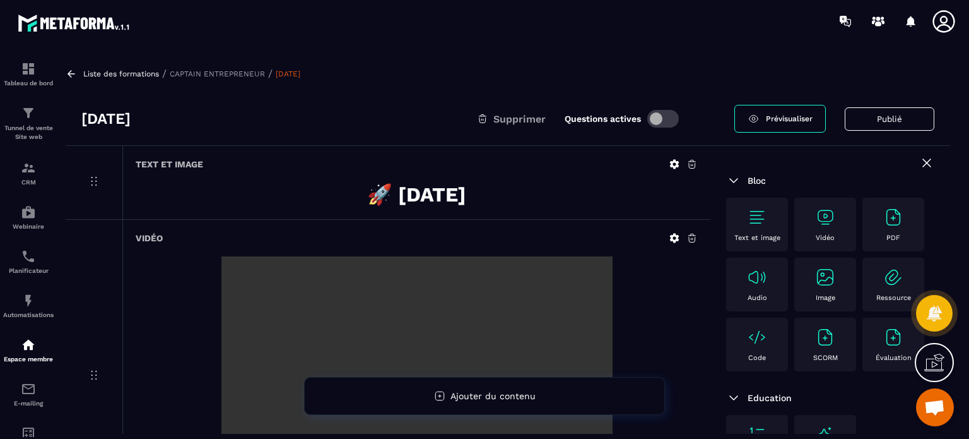
click at [920, 166] on icon at bounding box center [927, 162] width 15 height 15
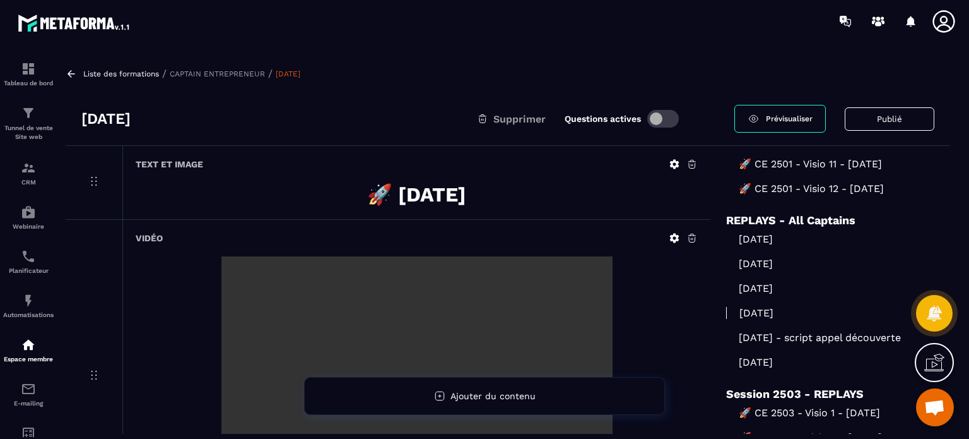
scroll to position [1678, 0]
click at [762, 335] on p "[DATE] - script appel découverte" at bounding box center [830, 337] width 208 height 12
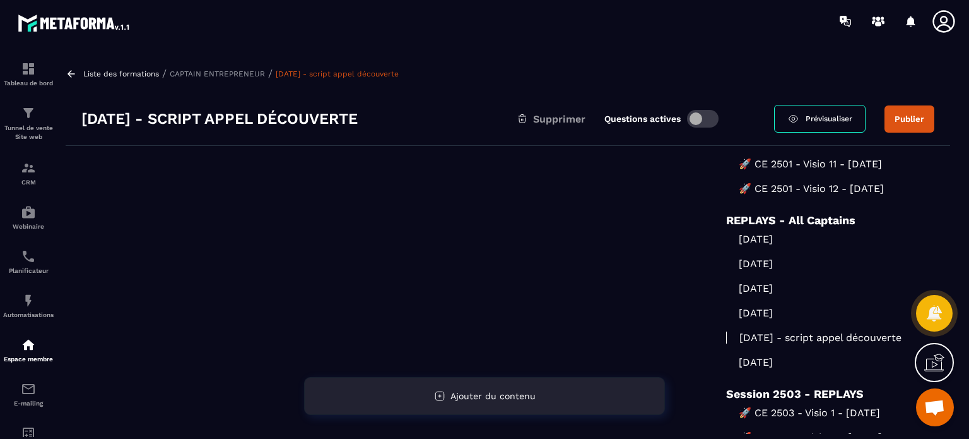
click at [477, 390] on div "Ajouter du contenu" at bounding box center [484, 396] width 361 height 38
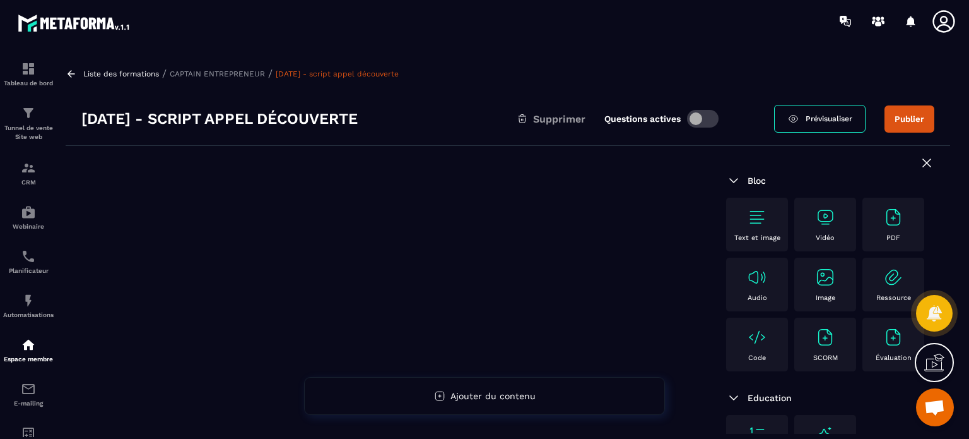
click at [839, 217] on div "Vidéo" at bounding box center [825, 224] width 49 height 35
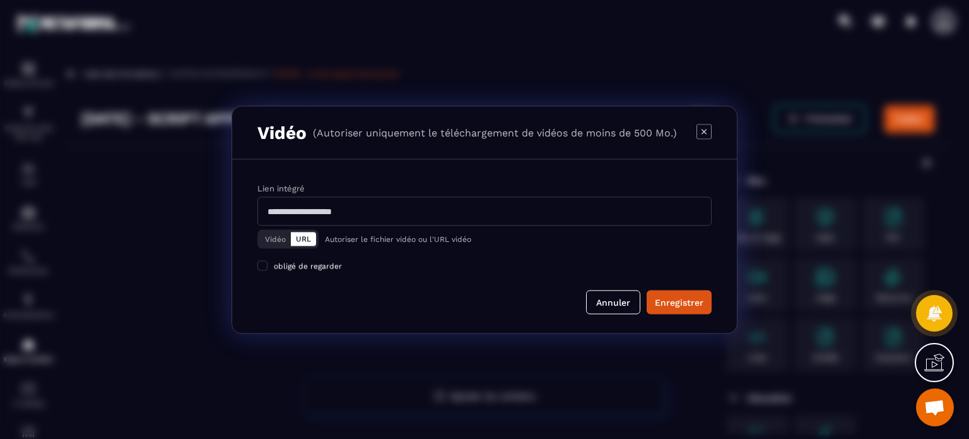
click at [283, 239] on button "Vidéo" at bounding box center [275, 239] width 31 height 14
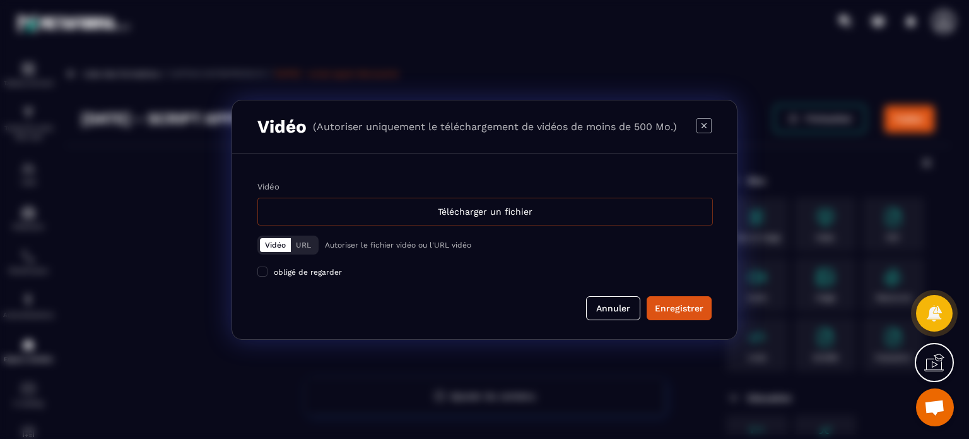
click at [347, 216] on div "Télécharger un fichier" at bounding box center [486, 212] width 456 height 28
click at [0, 0] on input "Vidéo Télécharger un fichier" at bounding box center [0, 0] width 0 height 0
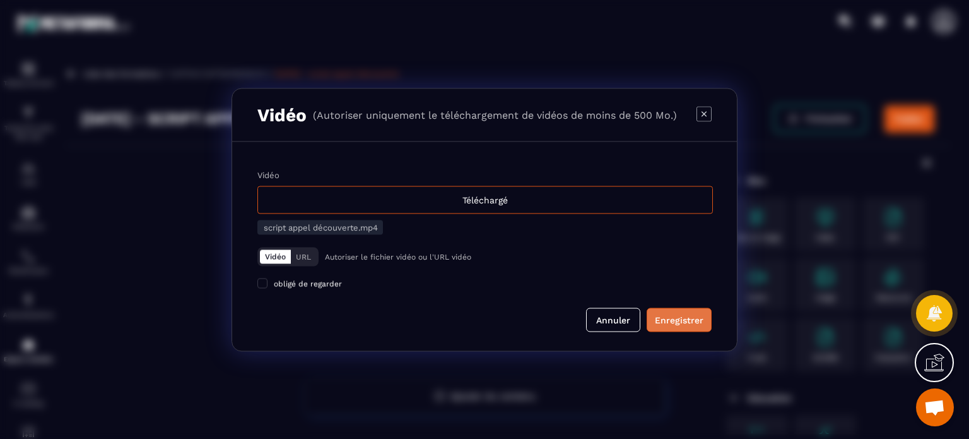
click at [677, 316] on div "Enregistrer" at bounding box center [679, 319] width 49 height 13
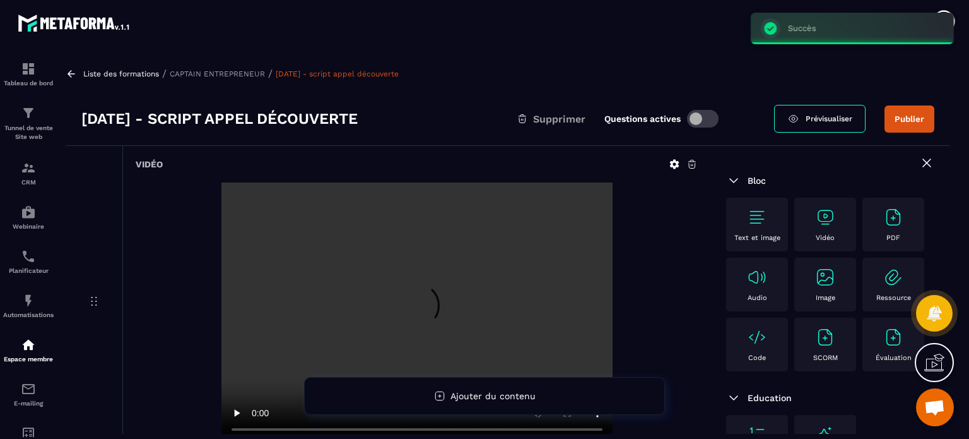
click at [397, 133] on div "[DATE] - script appel découverte Supprimer Questions actives Prévisualiser Publ…" at bounding box center [508, 119] width 885 height 54
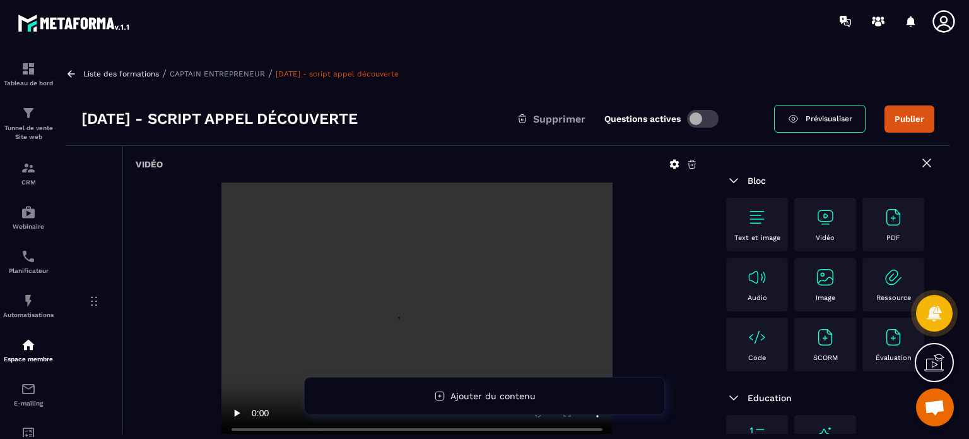
scroll to position [25, 0]
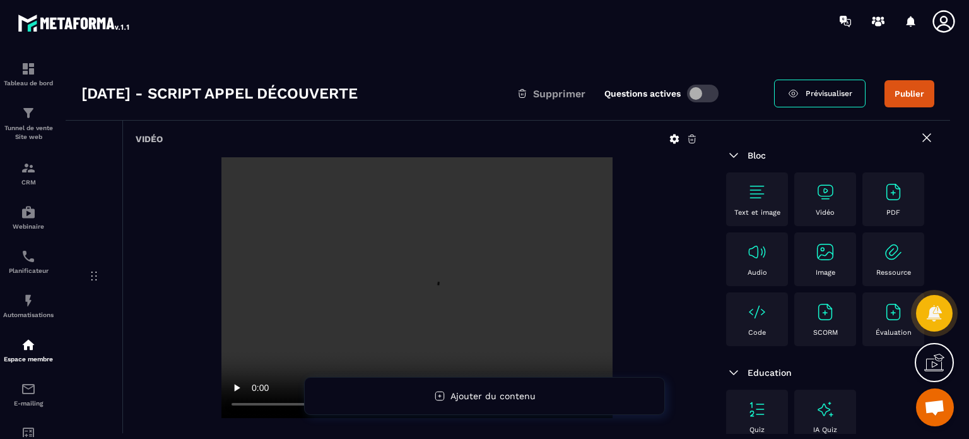
click at [757, 205] on div "Text et image" at bounding box center [757, 199] width 49 height 35
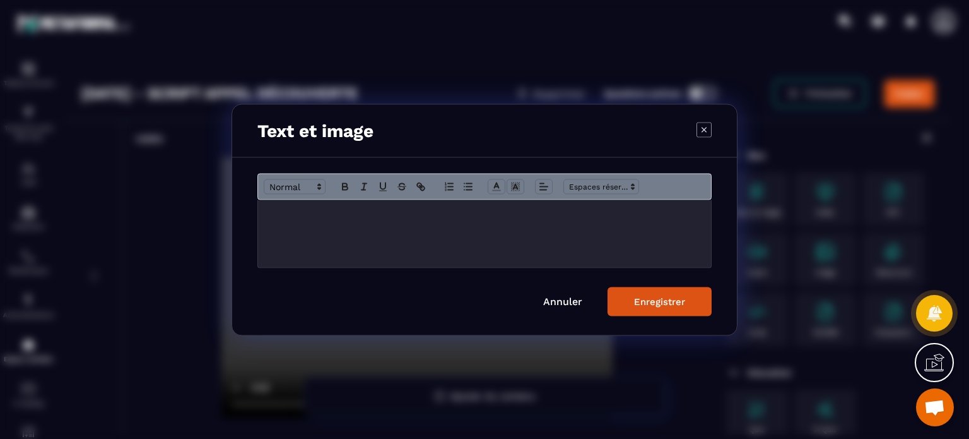
click at [518, 243] on div "Modal window" at bounding box center [484, 233] width 453 height 68
click at [500, 189] on icon "Modal window" at bounding box center [496, 186] width 11 height 11
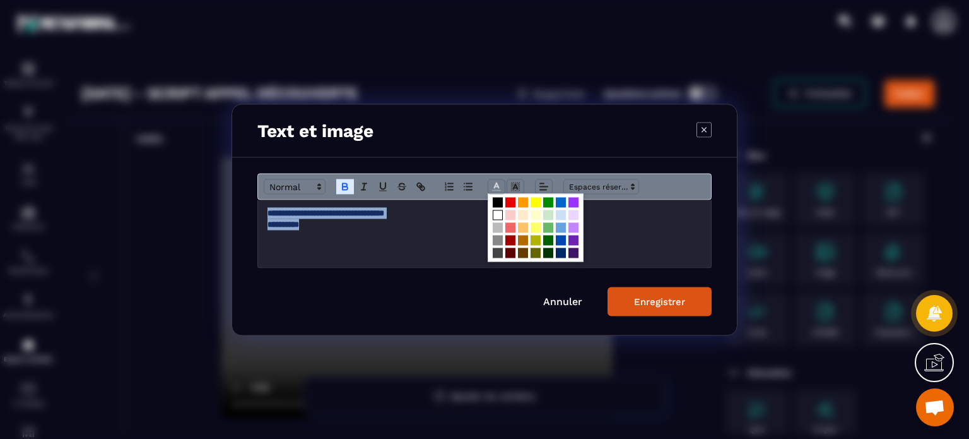
click at [495, 216] on span "Modal window" at bounding box center [498, 215] width 10 height 10
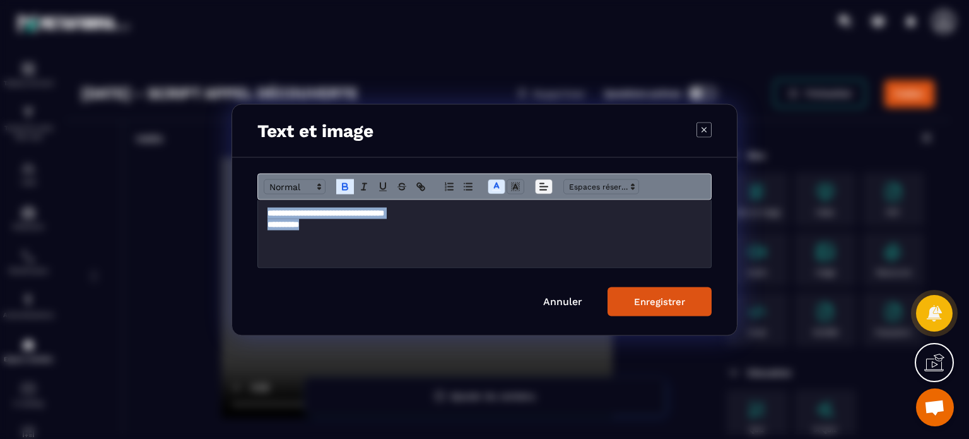
click at [540, 188] on icon "Modal window" at bounding box center [543, 186] width 11 height 11
click at [547, 219] on icon "Modal window" at bounding box center [547, 220] width 10 height 10
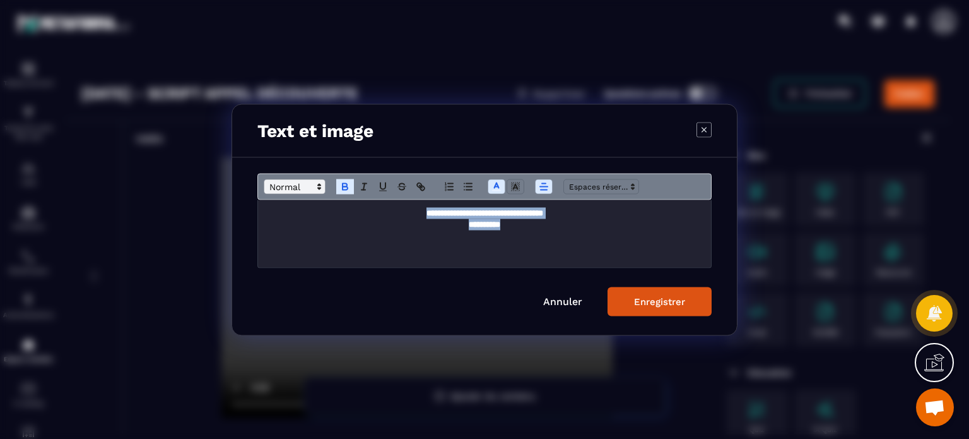
click at [304, 186] on span "Modal window" at bounding box center [295, 186] width 62 height 15
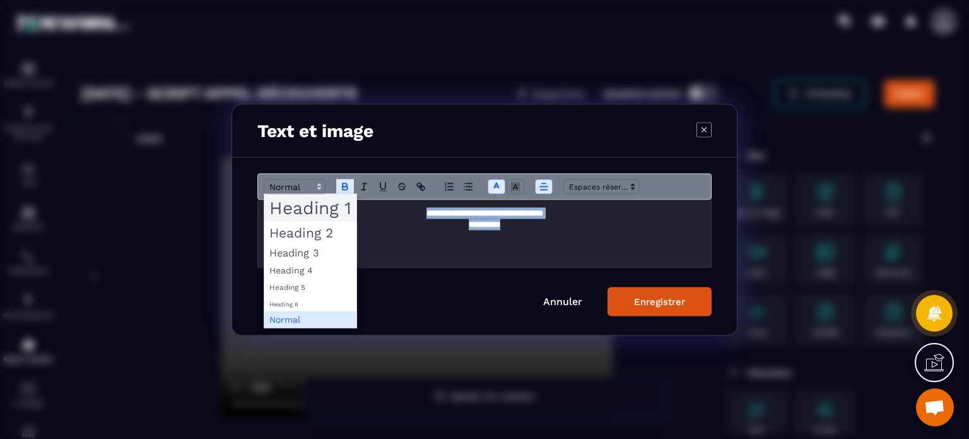
click at [304, 210] on span "Modal window" at bounding box center [310, 207] width 92 height 27
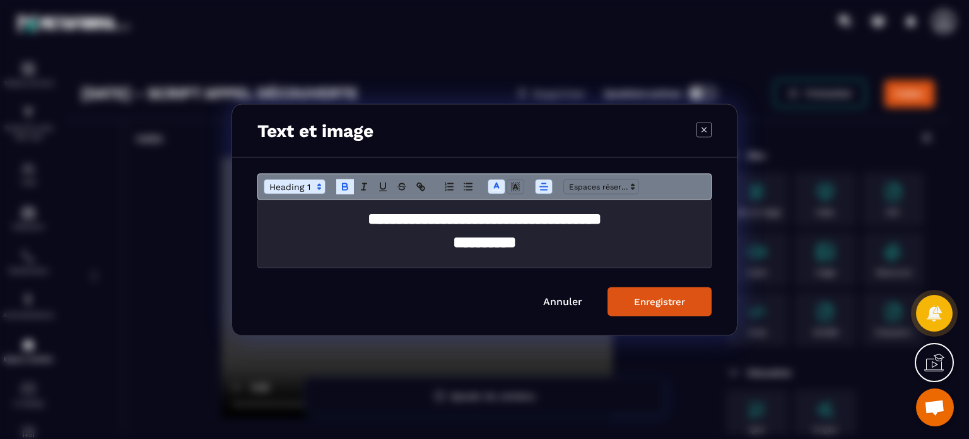
click at [634, 287] on button "Enregistrer" at bounding box center [660, 301] width 104 height 29
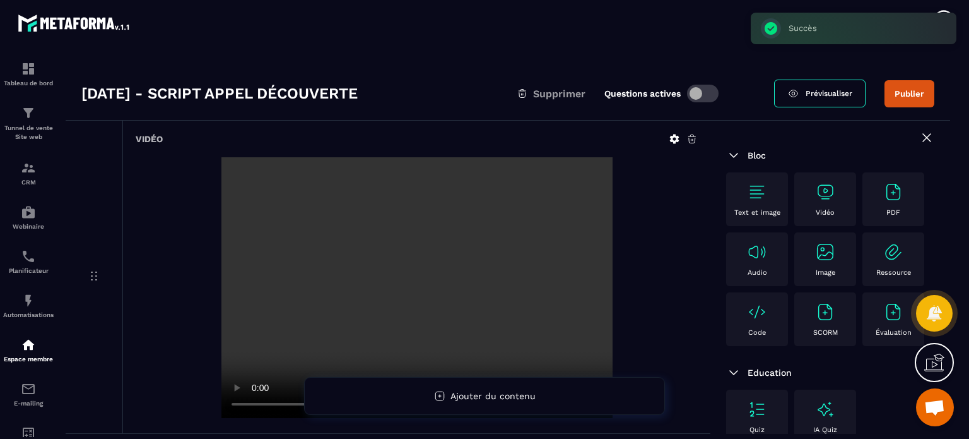
click at [691, 305] on div at bounding box center [417, 288] width 562 height 263
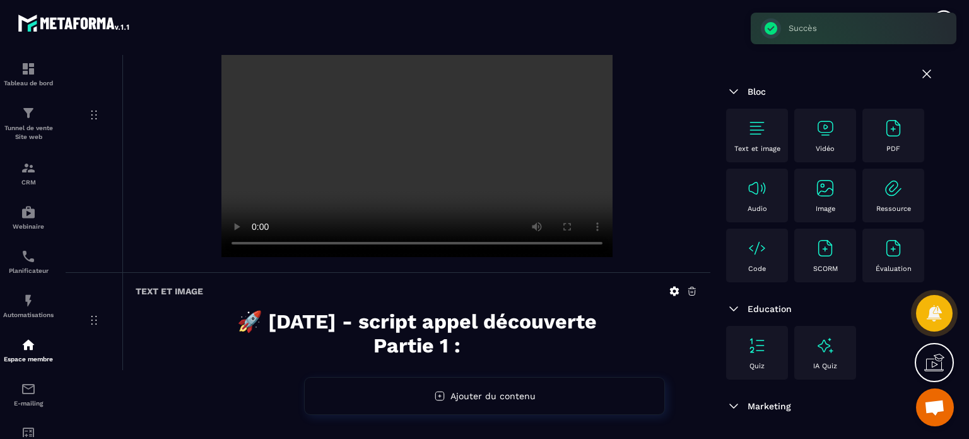
scroll to position [189, 0]
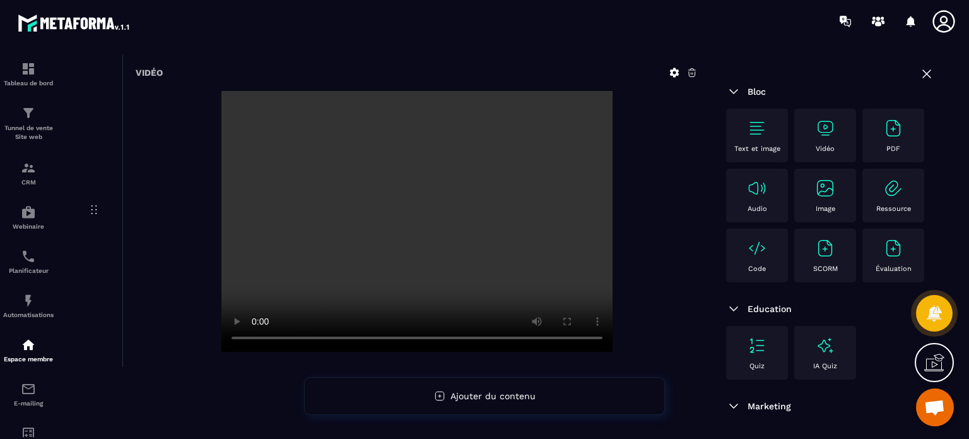
click at [663, 233] on div at bounding box center [417, 222] width 562 height 263
click at [766, 135] on img at bounding box center [757, 128] width 20 height 20
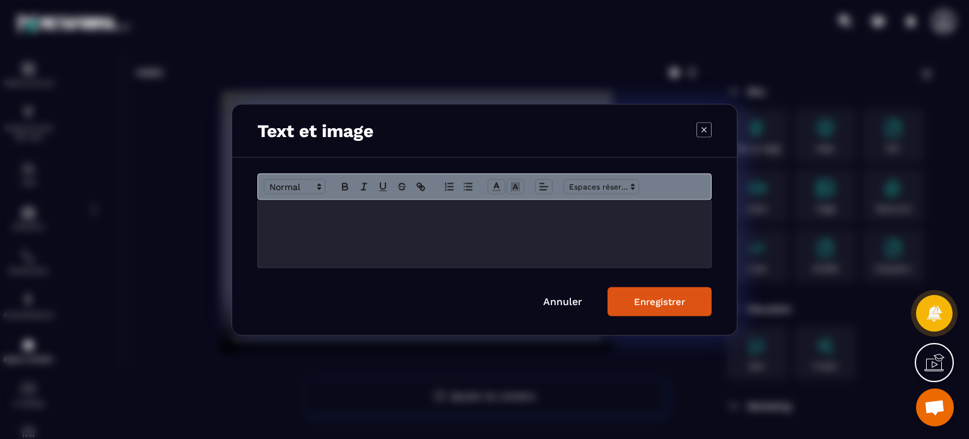
click at [323, 269] on form "Annuler Enregistrer" at bounding box center [485, 244] width 454 height 143
click at [313, 228] on div "Modal window" at bounding box center [484, 233] width 453 height 68
click at [290, 184] on span "Modal window" at bounding box center [295, 186] width 62 height 15
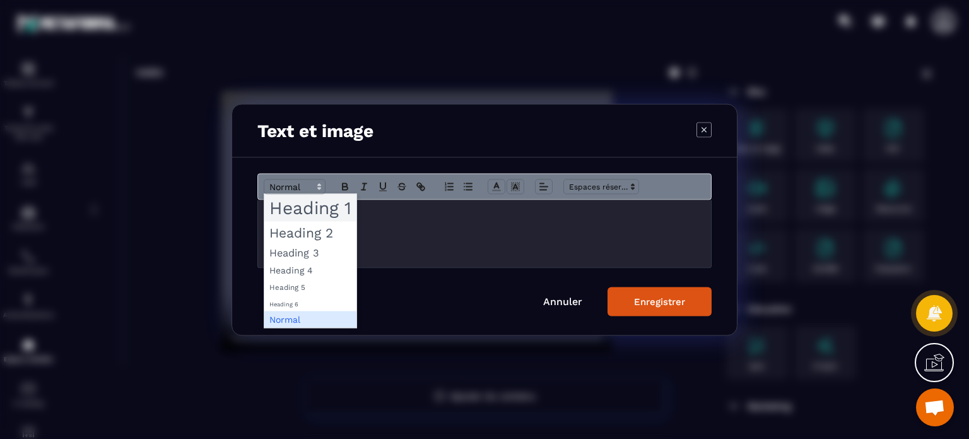
click at [299, 208] on span "Modal window" at bounding box center [310, 207] width 92 height 27
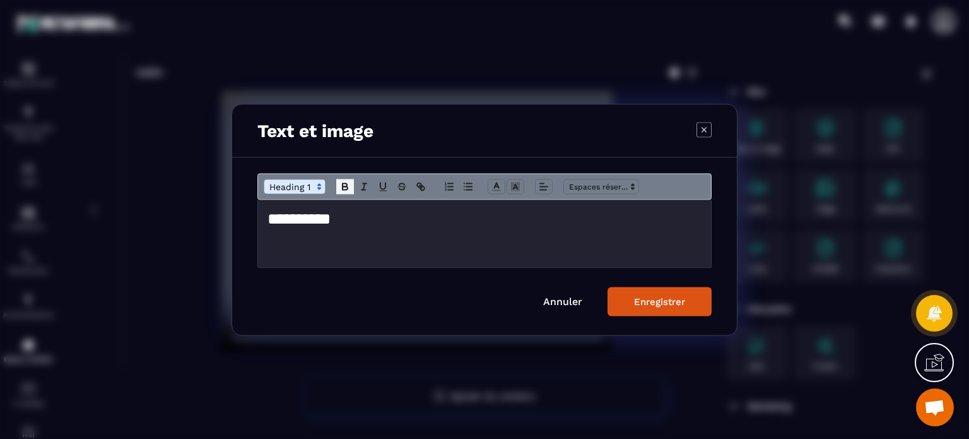
click at [347, 183] on icon "Modal window" at bounding box center [345, 186] width 11 height 11
click at [537, 186] on span "Modal window" at bounding box center [544, 186] width 18 height 15
click at [545, 223] on icon "Modal window" at bounding box center [547, 220] width 10 height 10
click at [661, 311] on button "Enregistrer" at bounding box center [660, 301] width 104 height 29
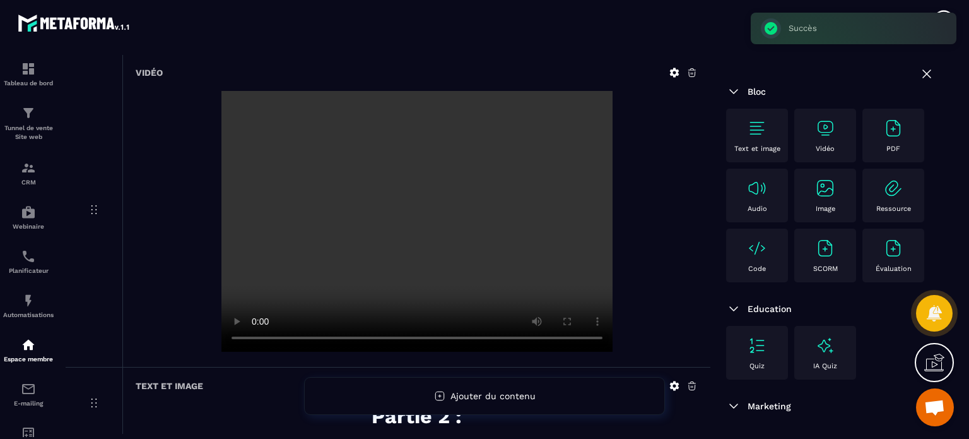
scroll to position [262, 0]
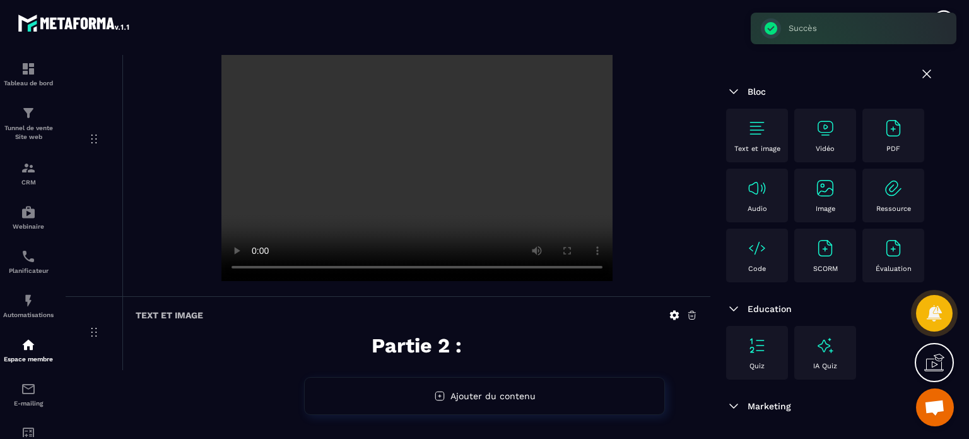
click at [821, 146] on p "Vidéo" at bounding box center [825, 149] width 19 height 8
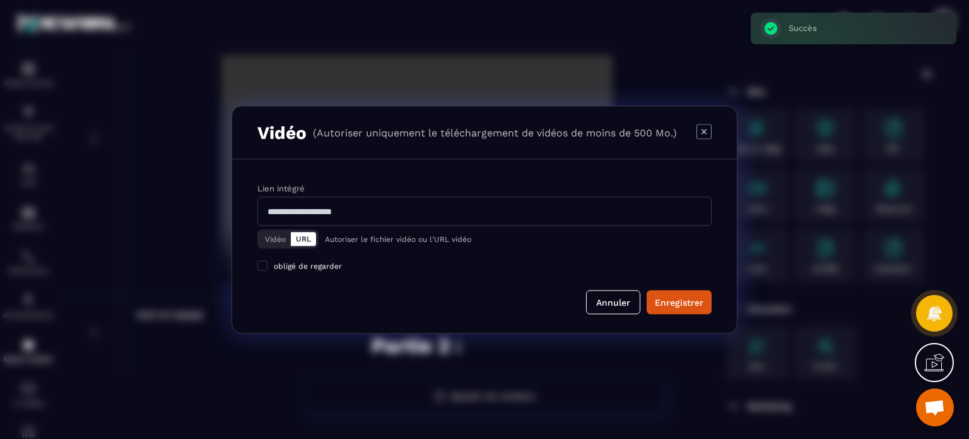
click at [263, 232] on button "Vidéo" at bounding box center [275, 239] width 31 height 14
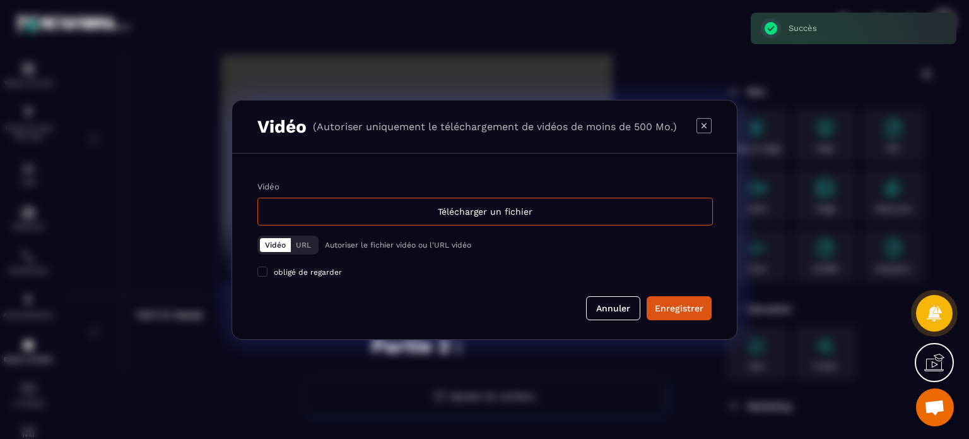
click at [397, 181] on div "Vidéo Télécharger un fichier Vidéo URL Autoriser le fichier vidéo ou l'URL vidé…" at bounding box center [484, 246] width 505 height 186
click at [393, 201] on div "Télécharger un fichier" at bounding box center [486, 212] width 456 height 28
click at [0, 0] on input "Vidéo Télécharger un fichier" at bounding box center [0, 0] width 0 height 0
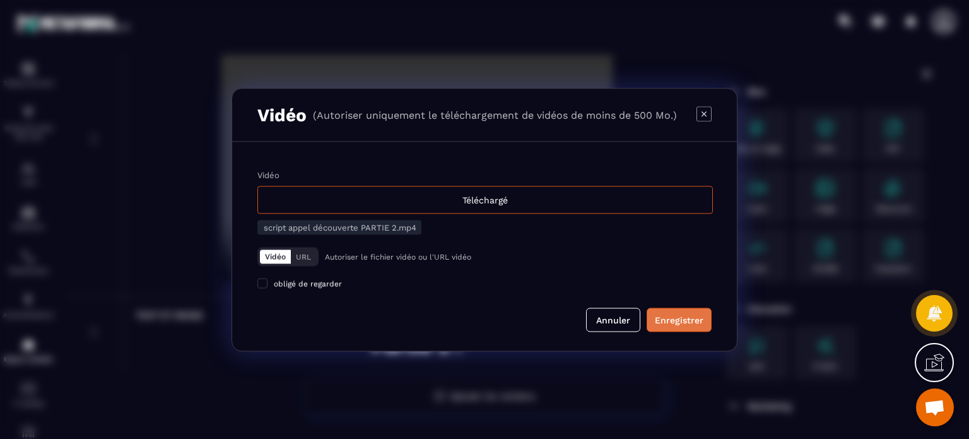
click at [679, 321] on div "Enregistrer" at bounding box center [679, 319] width 49 height 13
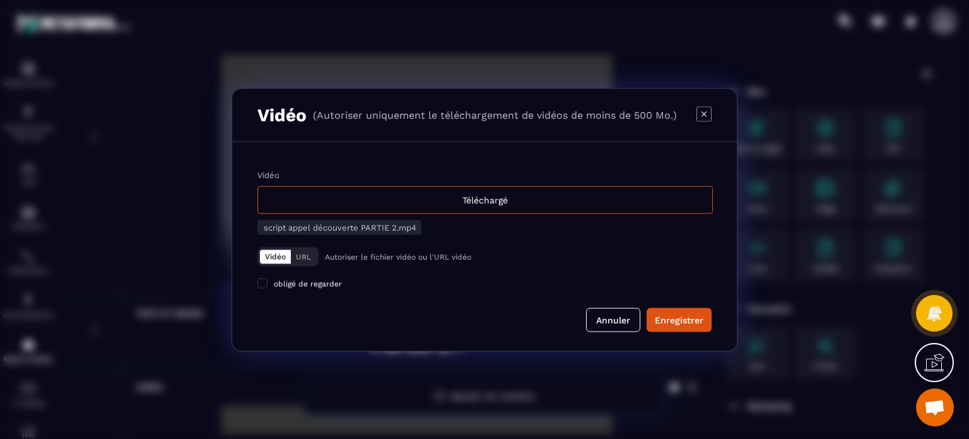
scroll to position [289, 0]
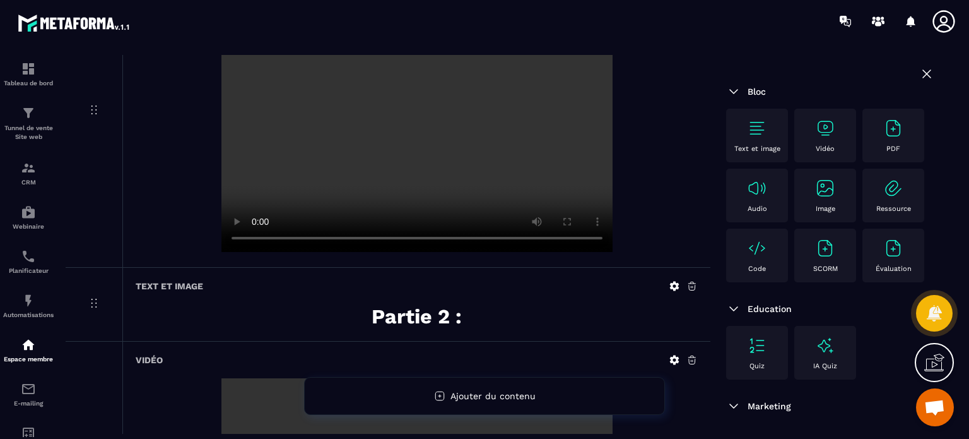
click at [301, 306] on h1 "Partie 2 :" at bounding box center [417, 316] width 562 height 24
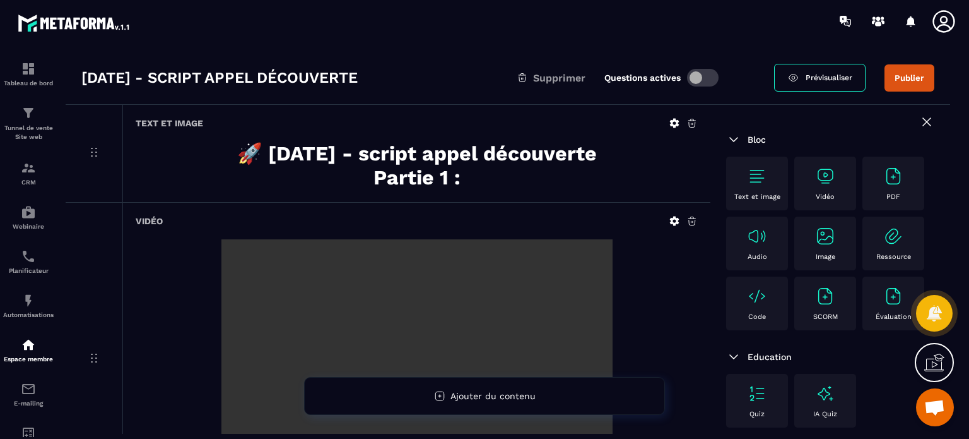
scroll to position [0, 0]
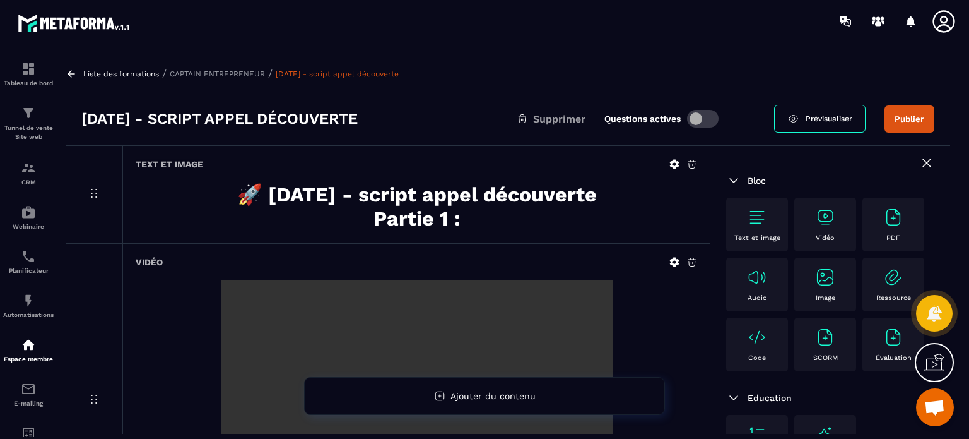
click at [923, 126] on button "Publier" at bounding box center [910, 118] width 50 height 27
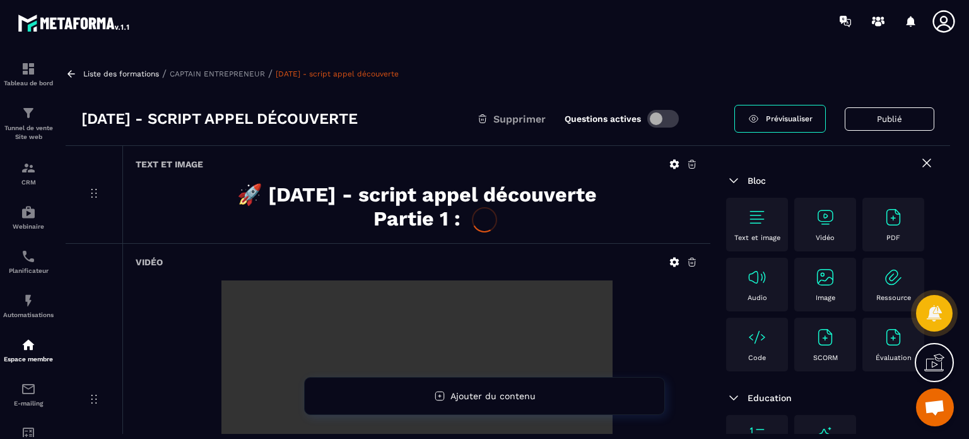
click at [918, 169] on div at bounding box center [484, 219] width 969 height 439
click at [918, 162] on div at bounding box center [484, 219] width 969 height 439
click at [923, 160] on icon at bounding box center [927, 163] width 8 height 8
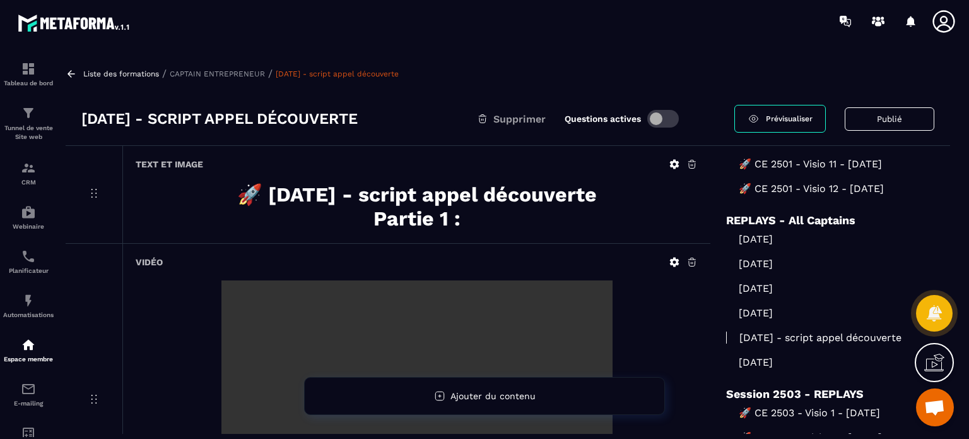
scroll to position [1690, 0]
click at [768, 356] on p "[DATE]" at bounding box center [830, 362] width 208 height 12
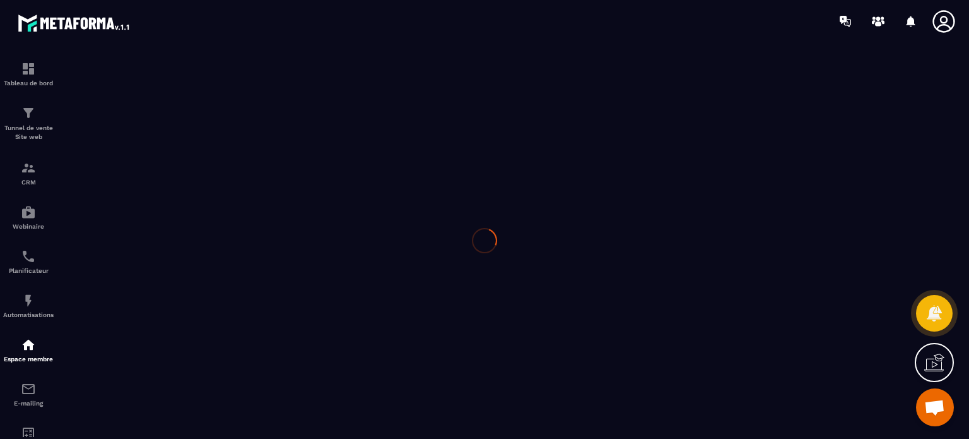
scroll to position [1678, 0]
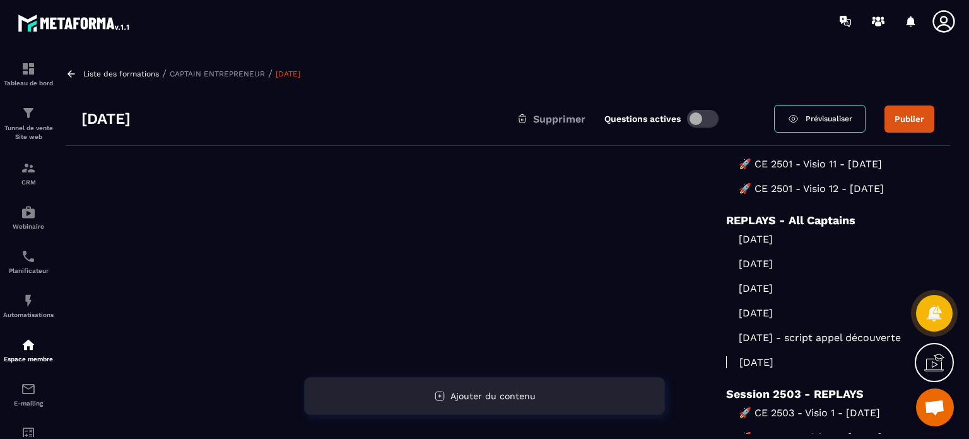
click at [483, 384] on div "Ajouter du contenu" at bounding box center [484, 396] width 361 height 38
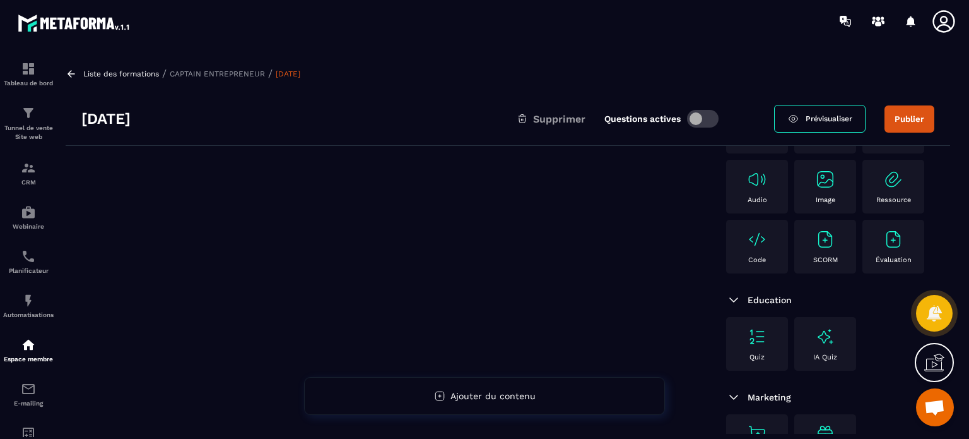
scroll to position [0, 0]
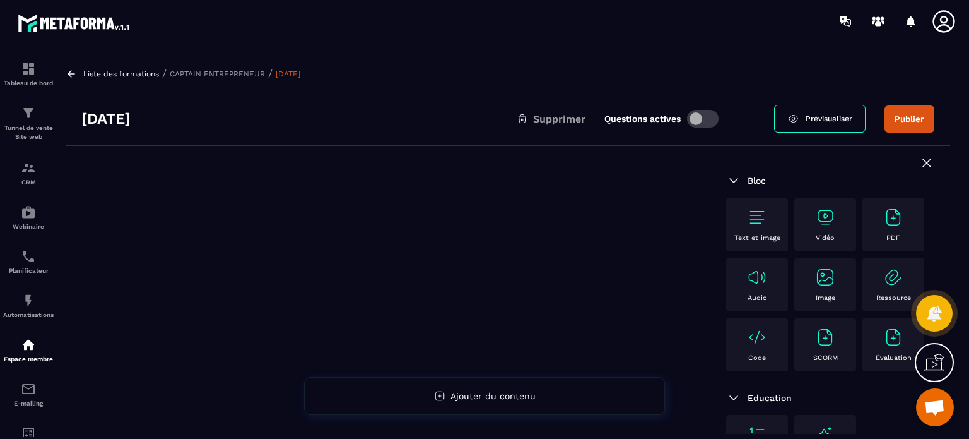
click at [775, 224] on div "Text et image" at bounding box center [757, 224] width 49 height 35
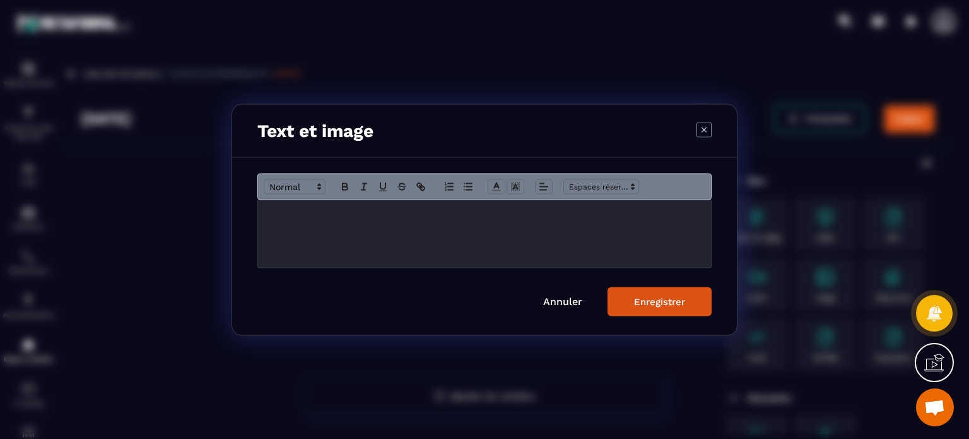
click at [494, 246] on div "Modal window" at bounding box center [484, 233] width 453 height 68
click at [546, 189] on icon "Modal window" at bounding box center [543, 186] width 11 height 11
click at [547, 218] on icon "Modal window" at bounding box center [547, 220] width 10 height 10
click at [340, 187] on icon "Modal window" at bounding box center [345, 186] width 11 height 11
click at [314, 186] on icon "Modal window" at bounding box center [319, 186] width 11 height 11
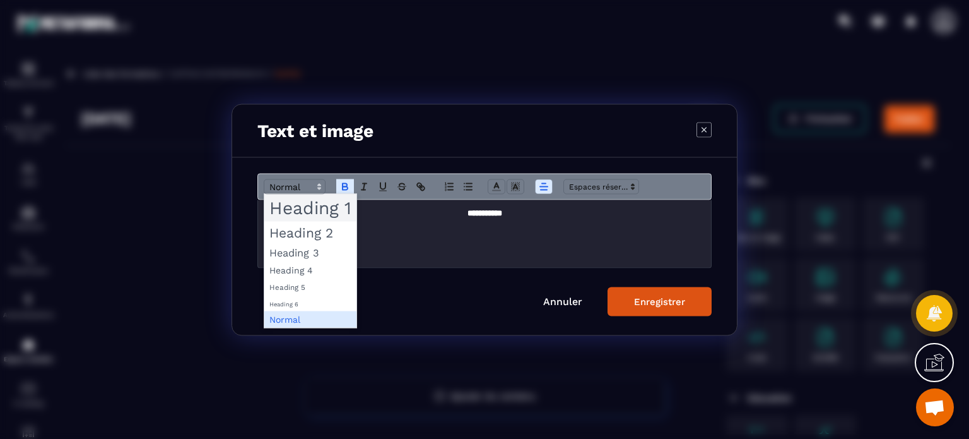
click at [309, 207] on span "Modal window" at bounding box center [310, 207] width 92 height 27
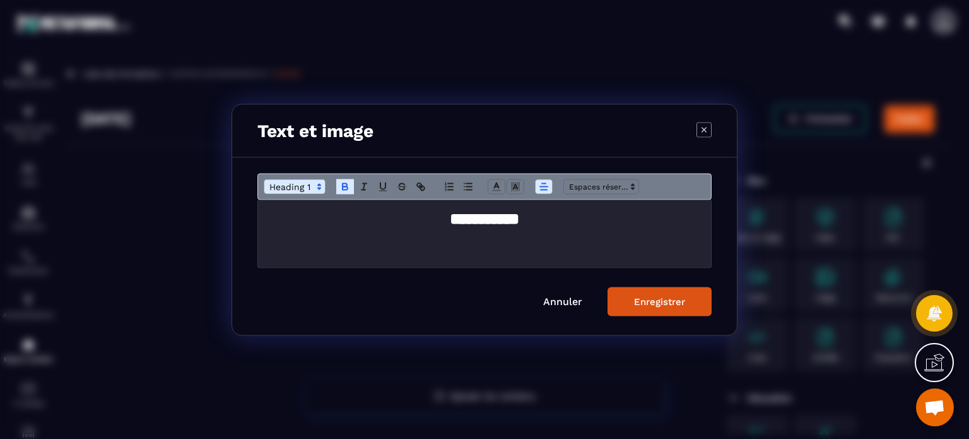
click at [652, 307] on button "Enregistrer" at bounding box center [660, 301] width 104 height 29
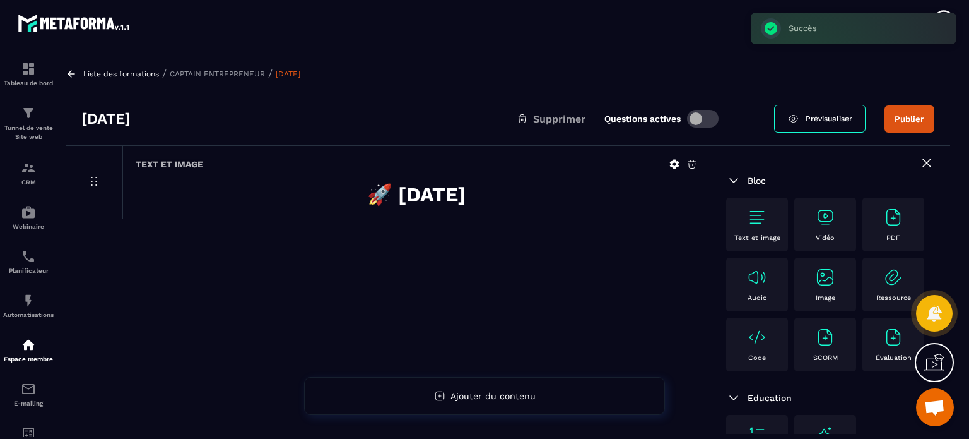
click at [835, 232] on div "Vidéo" at bounding box center [825, 224] width 49 height 35
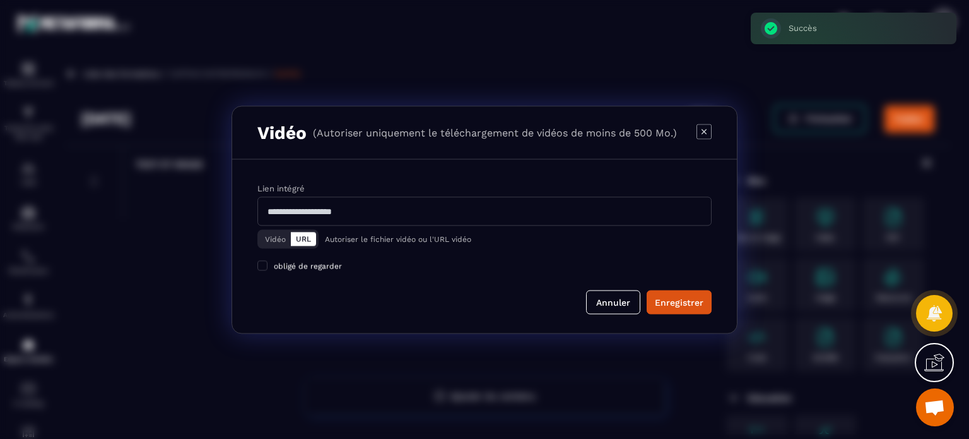
click at [265, 239] on button "Vidéo" at bounding box center [275, 239] width 31 height 14
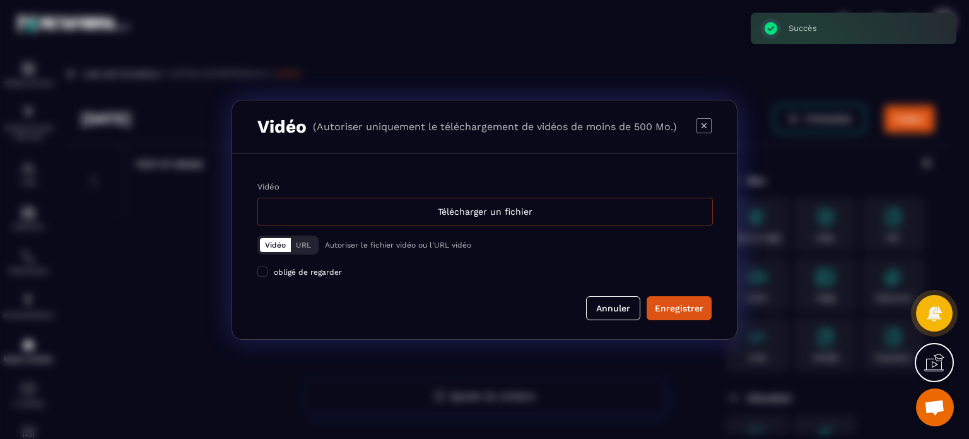
click at [384, 199] on div "Télécharger un fichier" at bounding box center [486, 212] width 456 height 28
click at [0, 0] on input "Vidéo Télécharger un fichier" at bounding box center [0, 0] width 0 height 0
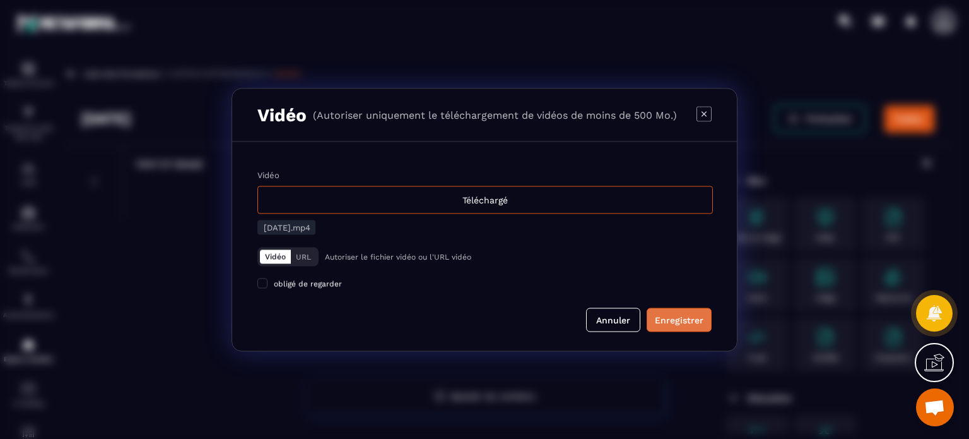
click at [674, 321] on div "Enregistrer" at bounding box center [679, 319] width 49 height 13
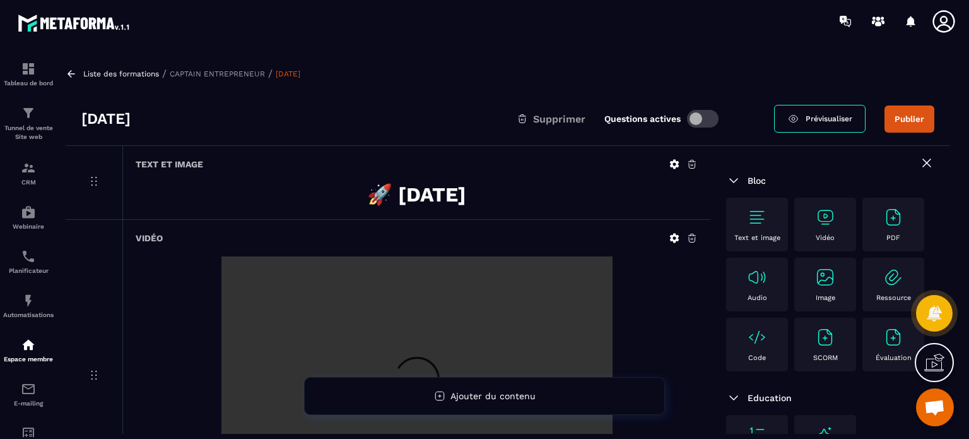
click at [910, 123] on button "Publier" at bounding box center [910, 118] width 50 height 27
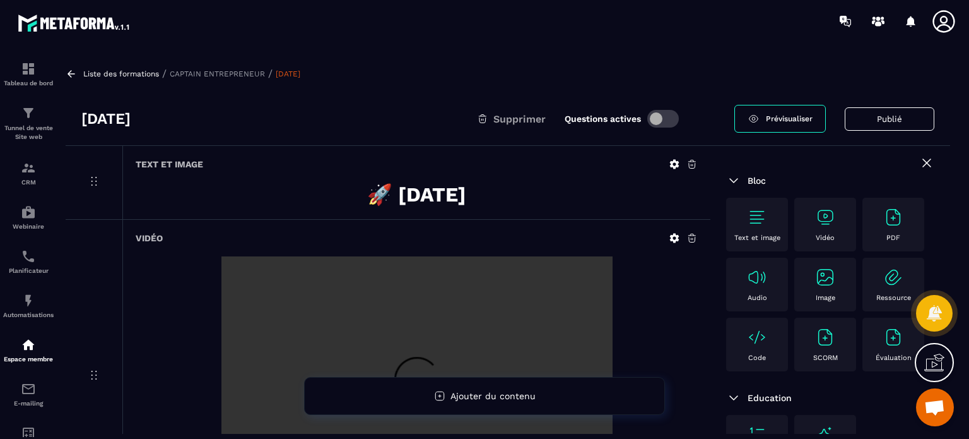
click at [923, 162] on icon at bounding box center [927, 163] width 8 height 8
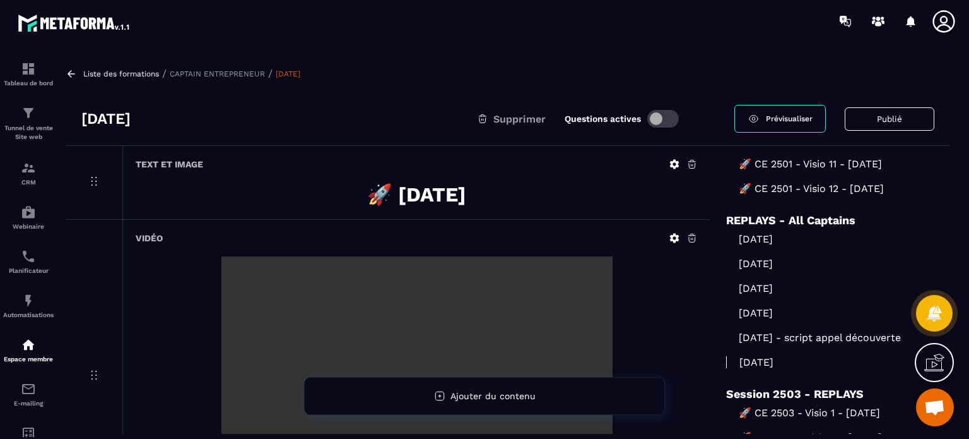
scroll to position [1678, 0]
click at [768, 233] on p "[DATE]" at bounding box center [830, 239] width 208 height 12
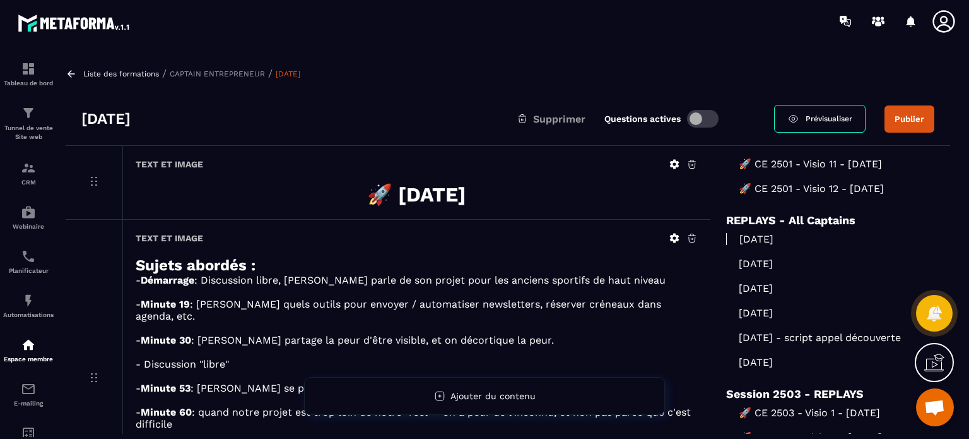
click at [395, 225] on div "Text et image Sujets abordés : - Démarrage : Discussion libre, [PERSON_NAME] pa…" at bounding box center [416, 379] width 588 height 318
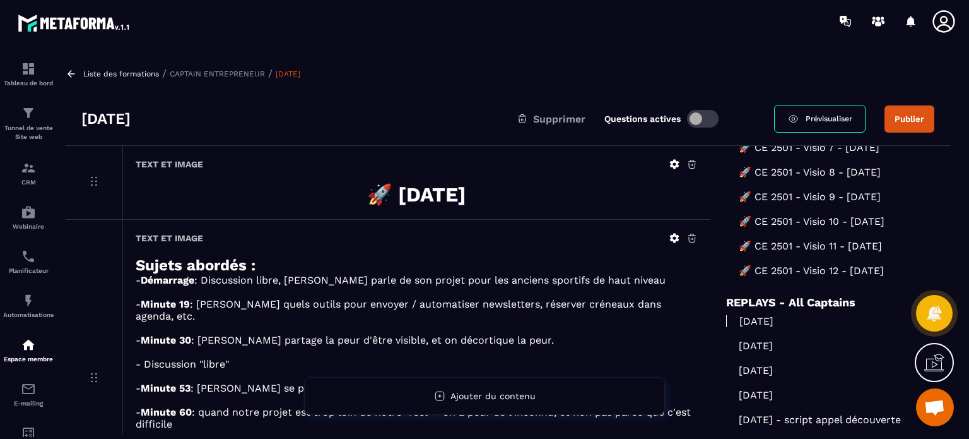
scroll to position [1678, 0]
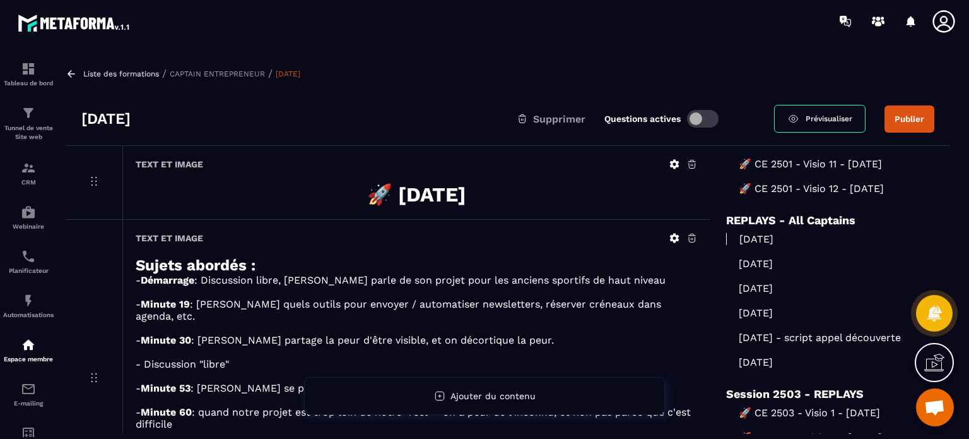
click at [709, 379] on div "Text et image Sujets abordés : - Démarrage : Discussion libre, [PERSON_NAME] pa…" at bounding box center [416, 379] width 588 height 318
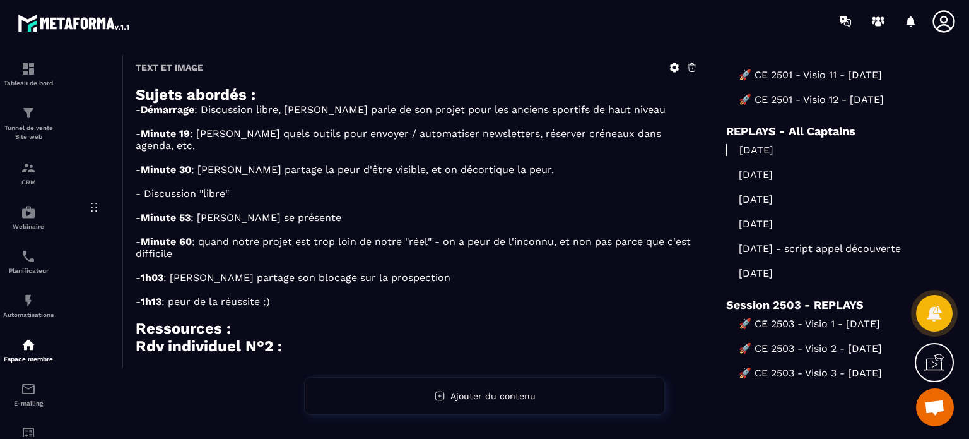
scroll to position [189, 0]
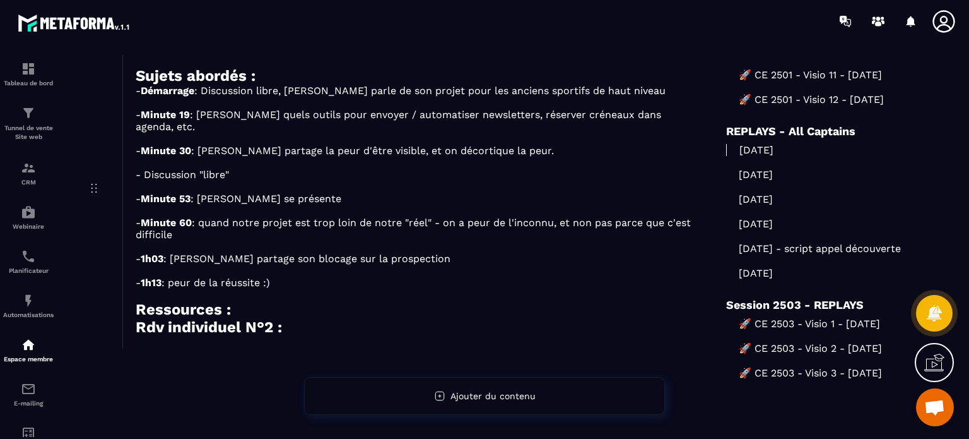
click at [784, 323] on p "🚀 CE 2503 - Visio 1 - [DATE]" at bounding box center [830, 323] width 208 height 12
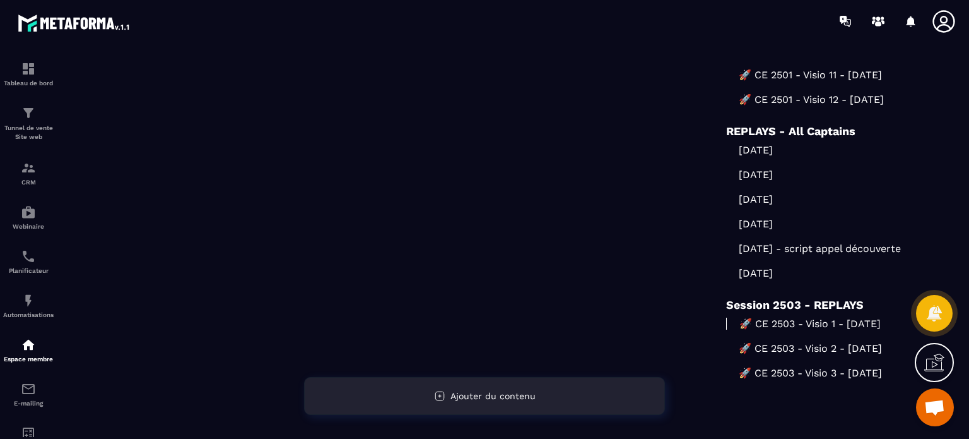
click at [443, 386] on div "Ajouter du contenu" at bounding box center [484, 396] width 361 height 38
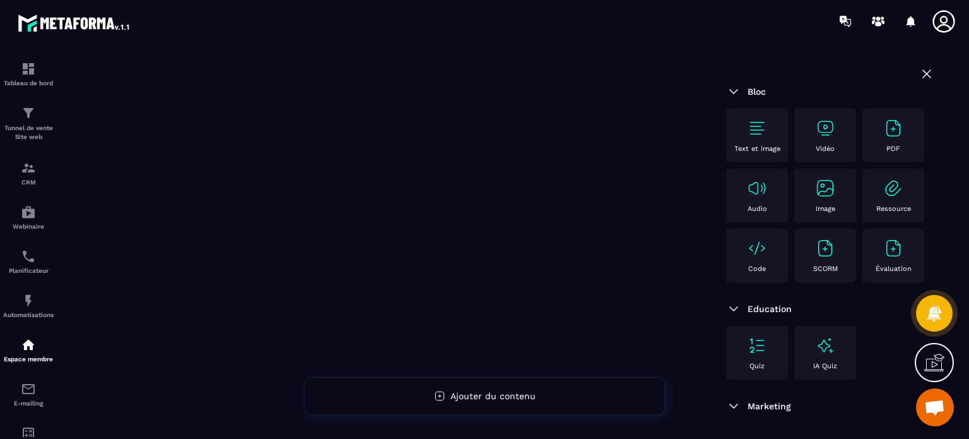
click at [740, 122] on div "Text et image" at bounding box center [757, 135] width 49 height 35
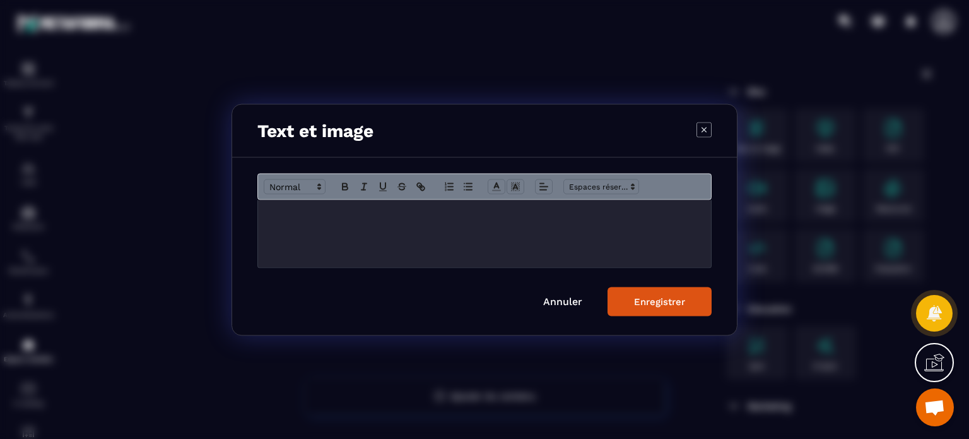
click at [427, 213] on p "Modal window" at bounding box center [485, 212] width 434 height 11
click at [343, 182] on icon "Modal window" at bounding box center [345, 186] width 11 height 11
click at [300, 187] on span "Modal window" at bounding box center [295, 186] width 62 height 15
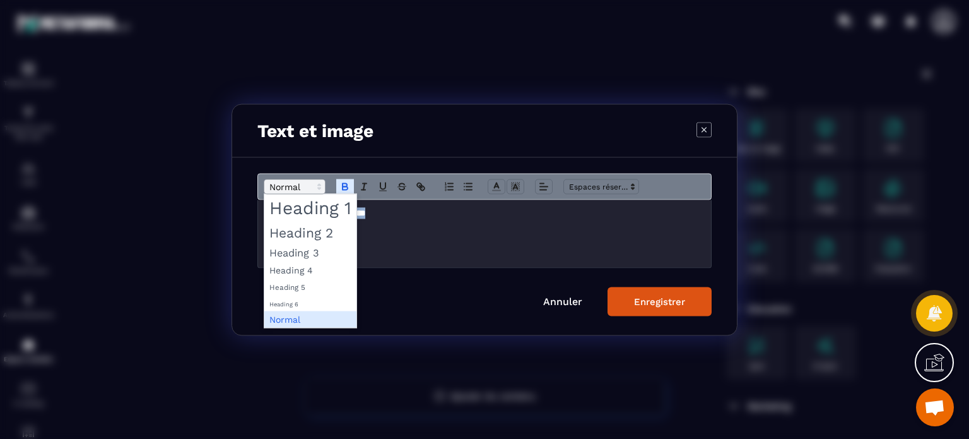
click at [301, 185] on span "Modal window" at bounding box center [295, 186] width 62 height 15
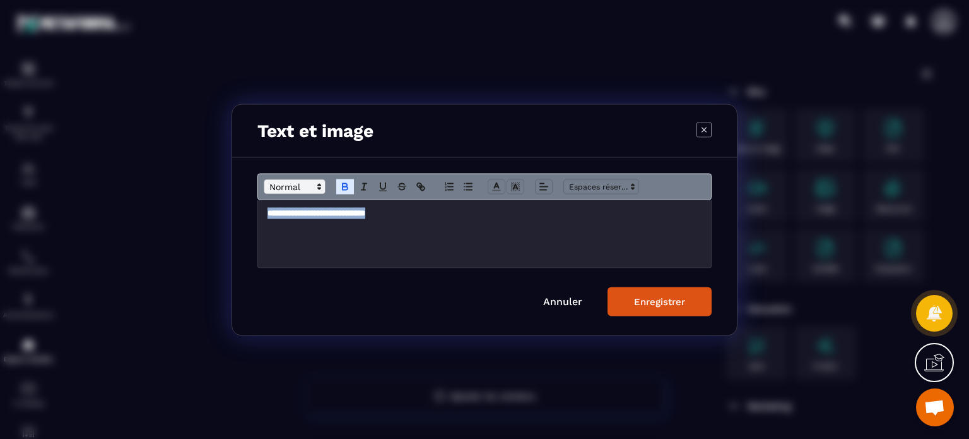
click at [299, 193] on span "Modal window" at bounding box center [295, 186] width 62 height 15
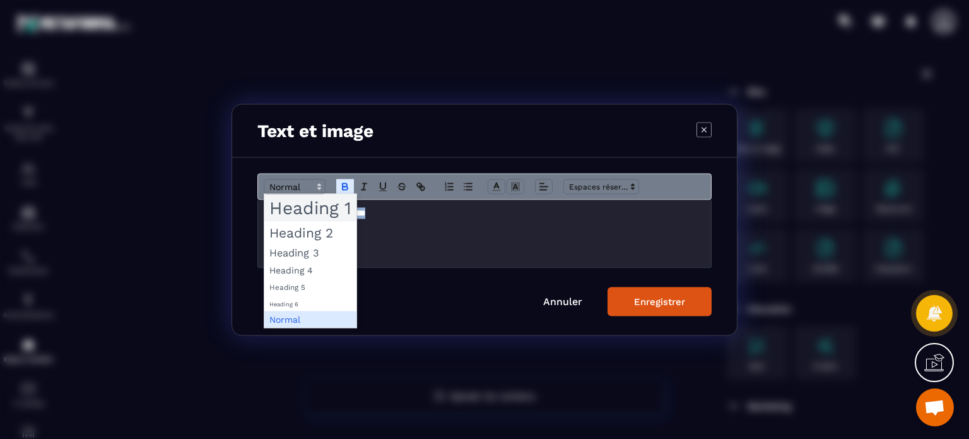
click at [300, 209] on span "Modal window" at bounding box center [310, 207] width 92 height 27
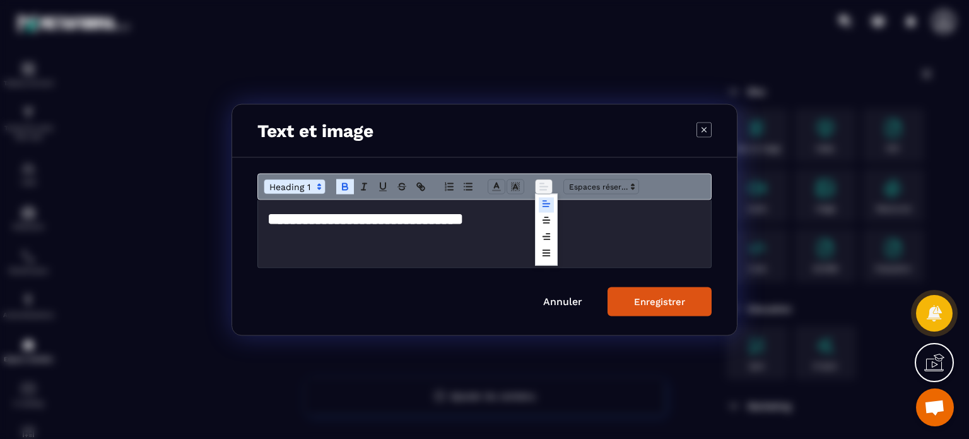
click at [536, 184] on span "Modal window" at bounding box center [544, 186] width 18 height 15
click at [547, 220] on line "Modal window" at bounding box center [546, 220] width 7 height 0
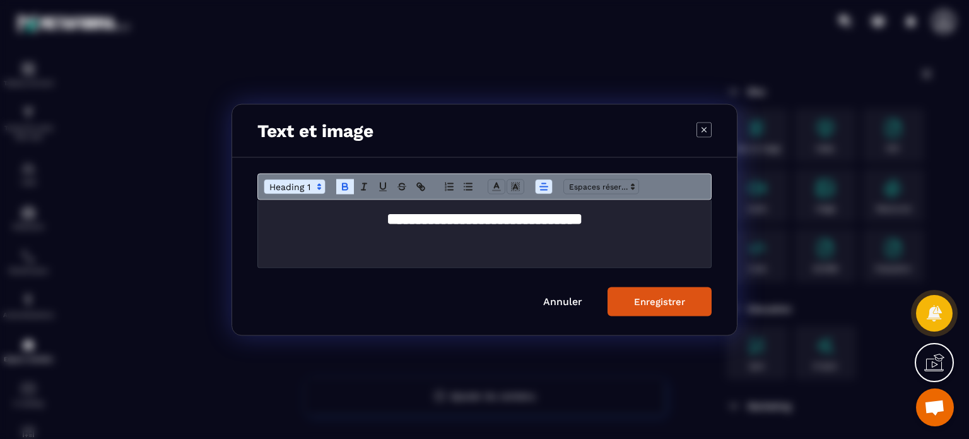
click at [641, 301] on div "Enregistrer" at bounding box center [659, 300] width 51 height 11
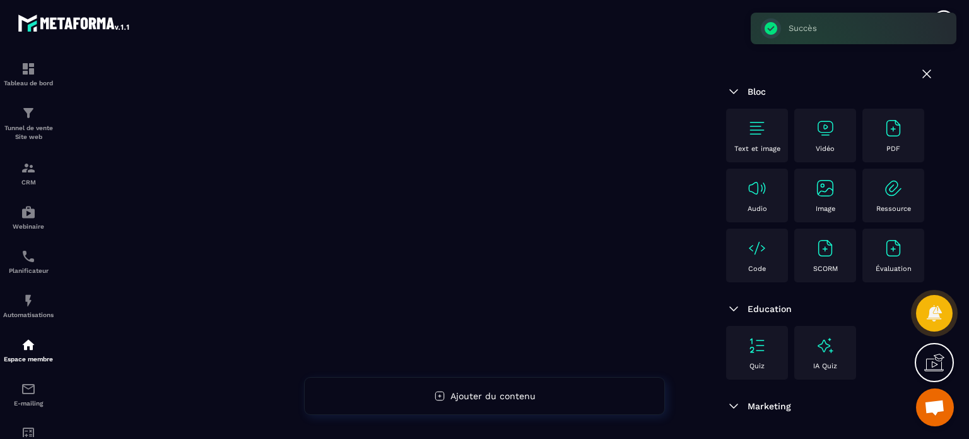
click at [830, 140] on div "Vidéo" at bounding box center [825, 135] width 49 height 35
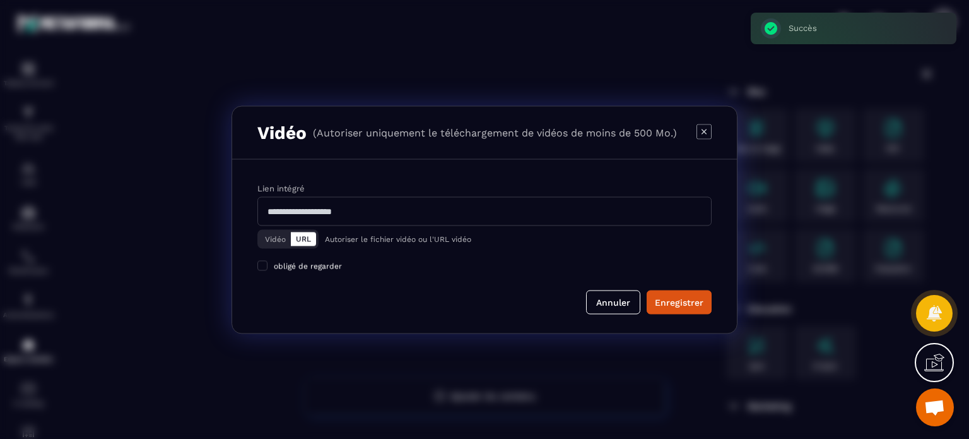
click at [271, 236] on button "Vidéo" at bounding box center [275, 239] width 31 height 14
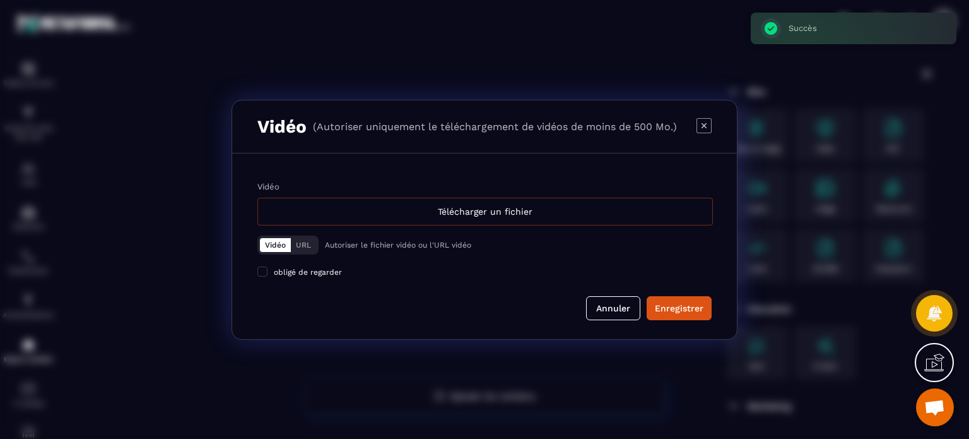
click at [359, 215] on div "Télécharger un fichier" at bounding box center [486, 212] width 456 height 28
click at [0, 0] on input "Vidéo Télécharger un fichier" at bounding box center [0, 0] width 0 height 0
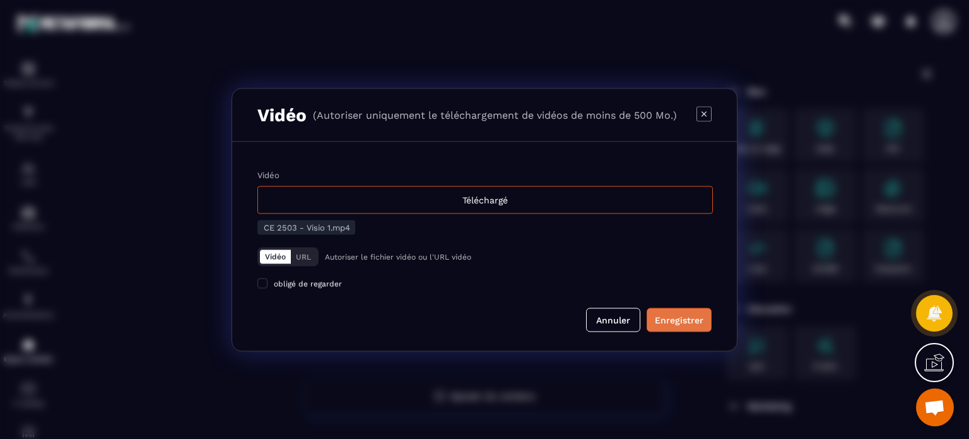
click at [668, 324] on div "Enregistrer" at bounding box center [679, 319] width 49 height 13
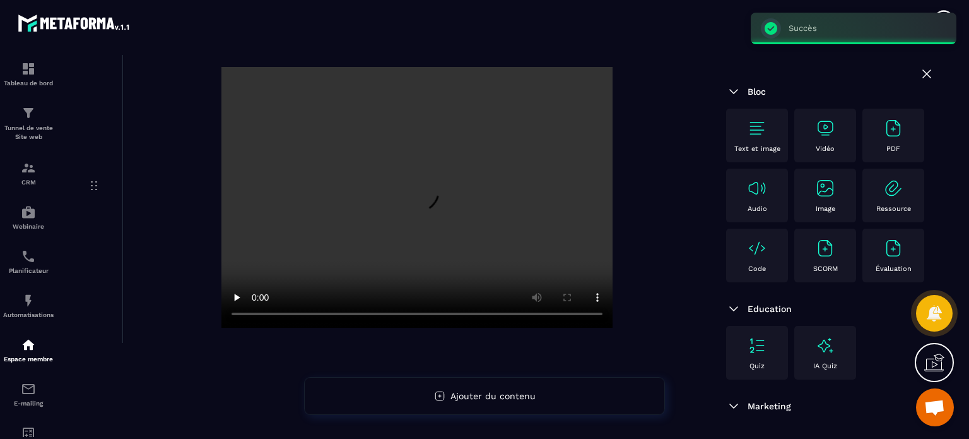
click at [752, 139] on div "Text et image" at bounding box center [757, 135] width 49 height 35
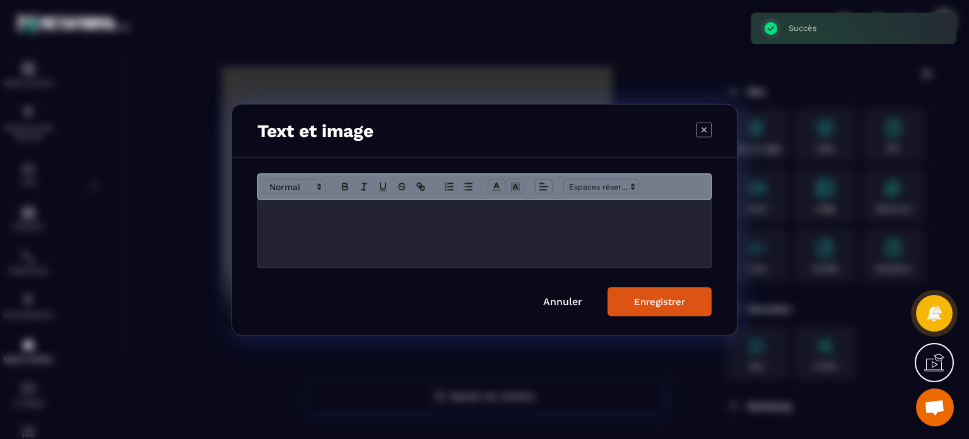
click at [431, 234] on div "Modal window" at bounding box center [484, 233] width 453 height 68
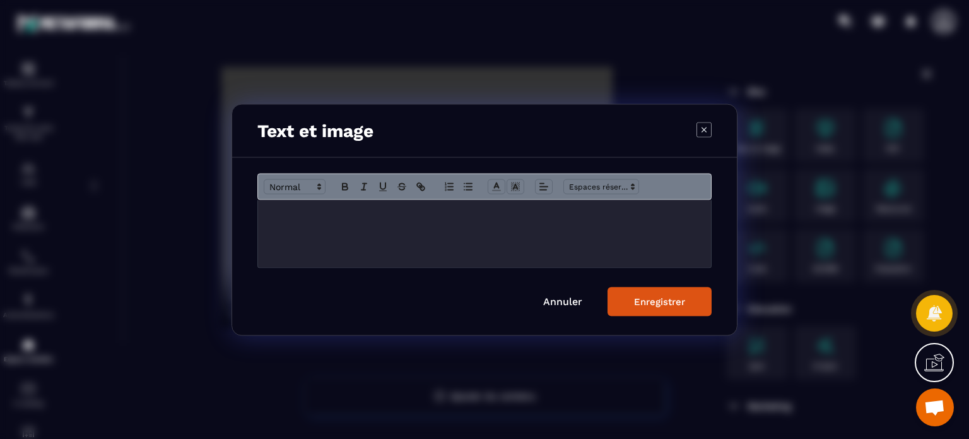
scroll to position [56, 0]
drag, startPoint x: 265, startPoint y: 216, endPoint x: 288, endPoint y: 228, distance: 25.7
click at [288, 228] on div "**********" at bounding box center [484, 233] width 453 height 68
drag, startPoint x: 268, startPoint y: 229, endPoint x: 376, endPoint y: 232, distance: 108.0
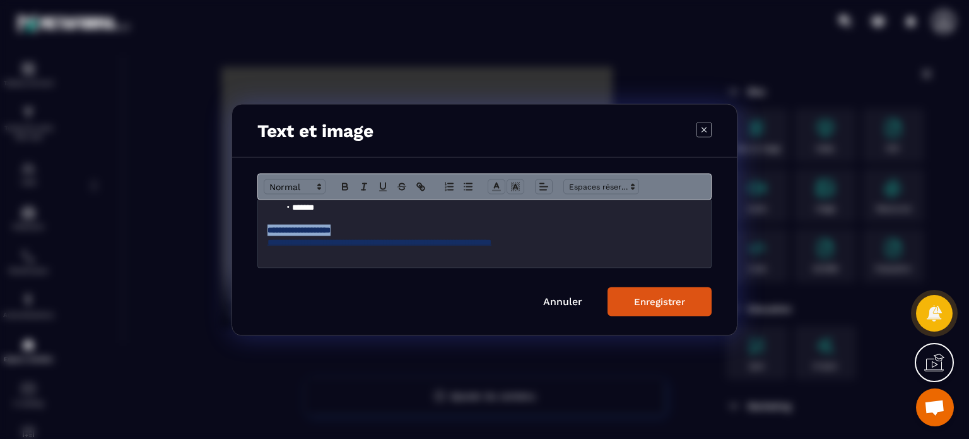
click at [376, 232] on p "**********" at bounding box center [485, 229] width 434 height 11
click at [277, 183] on span "Modal window" at bounding box center [295, 186] width 62 height 15
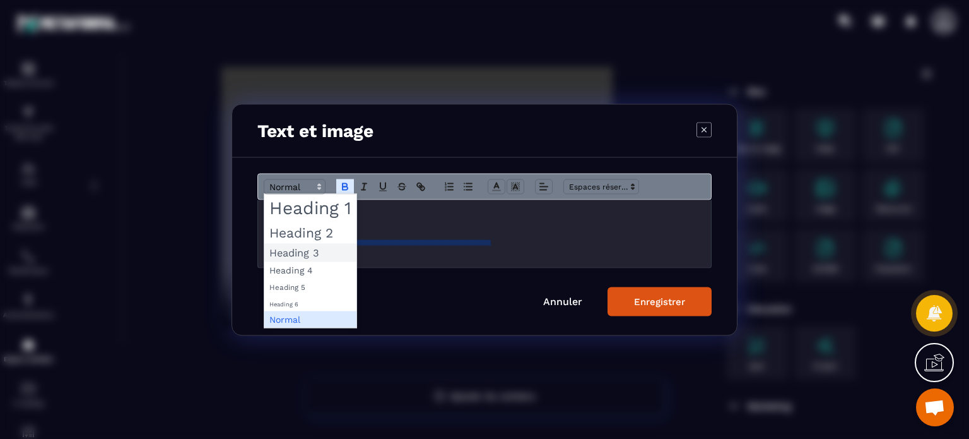
click at [284, 250] on span "Modal window" at bounding box center [310, 252] width 92 height 18
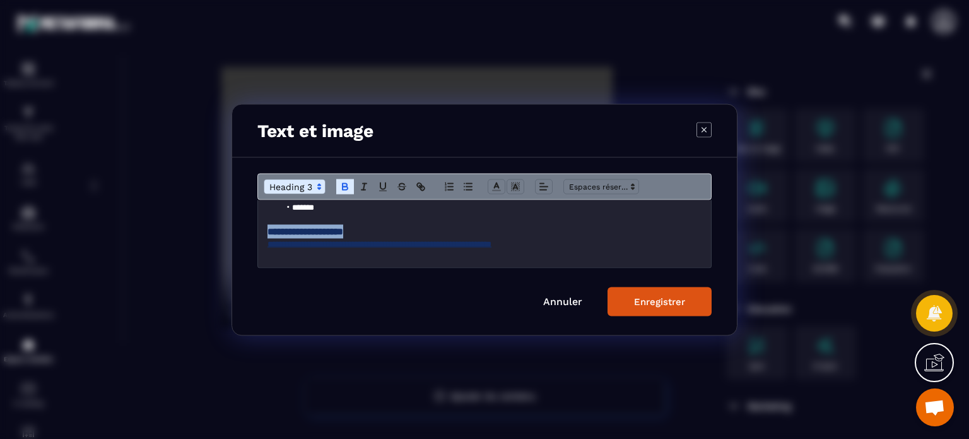
scroll to position [54, 0]
click at [492, 187] on icon "Modal window" at bounding box center [496, 186] width 11 height 11
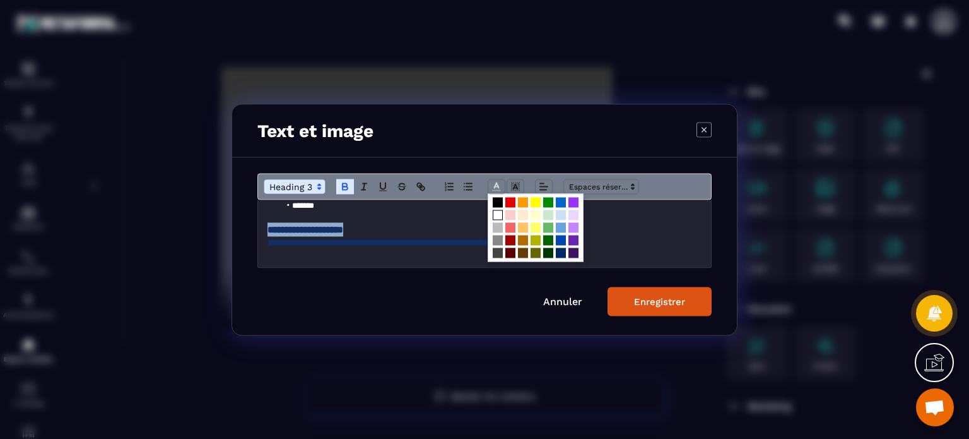
click at [494, 213] on span "Modal window" at bounding box center [498, 215] width 10 height 10
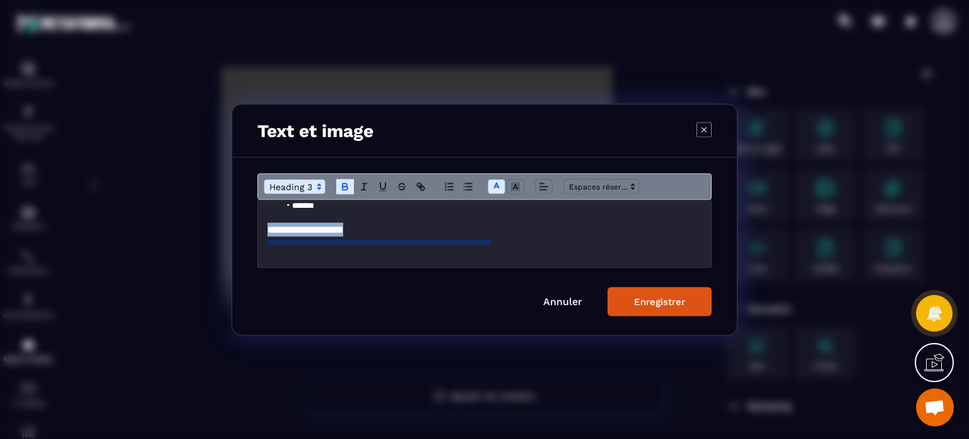
click at [446, 229] on h3 "**********" at bounding box center [485, 229] width 434 height 14
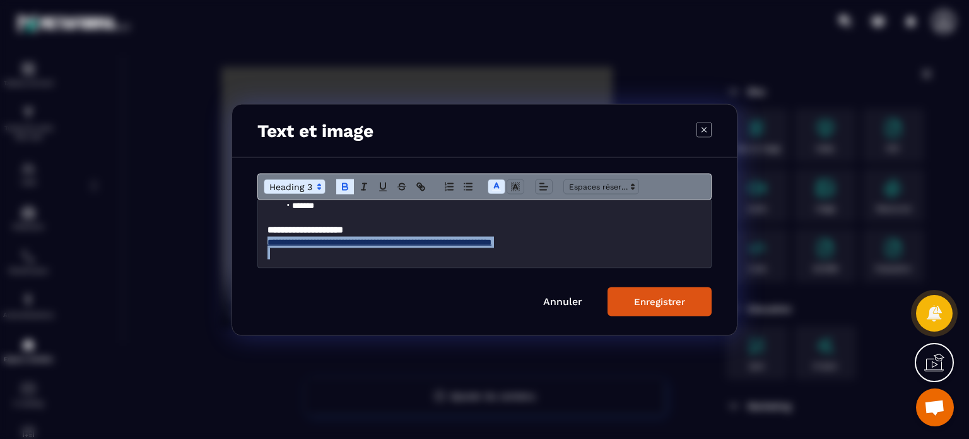
drag, startPoint x: 443, startPoint y: 230, endPoint x: 593, endPoint y: 260, distance: 153.2
click at [593, 260] on div "**********" at bounding box center [484, 233] width 453 height 68
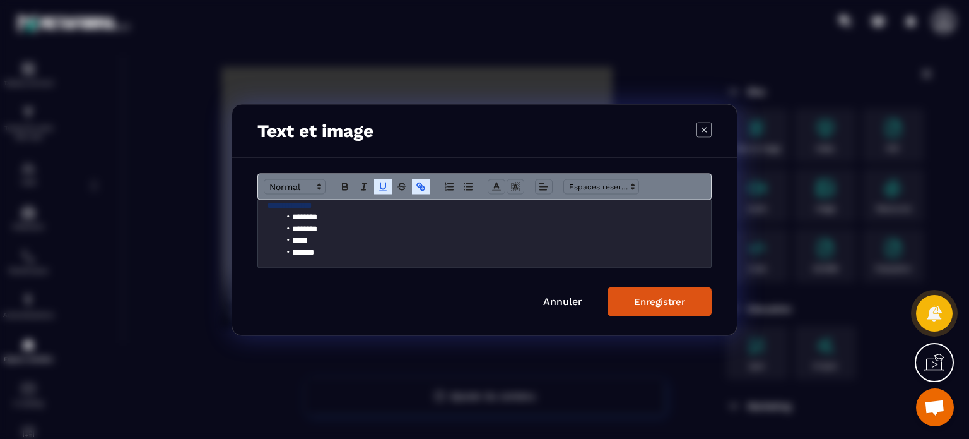
scroll to position [0, 0]
drag, startPoint x: 374, startPoint y: 206, endPoint x: 256, endPoint y: 215, distance: 119.0
click at [256, 215] on div "**********" at bounding box center [484, 245] width 505 height 177
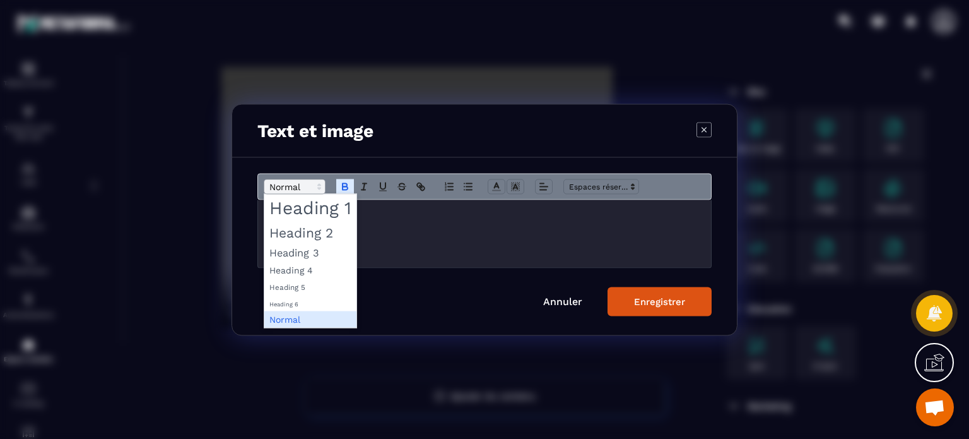
click at [294, 186] on span "Modal window" at bounding box center [295, 186] width 62 height 15
click at [303, 233] on span "Modal window" at bounding box center [310, 232] width 92 height 22
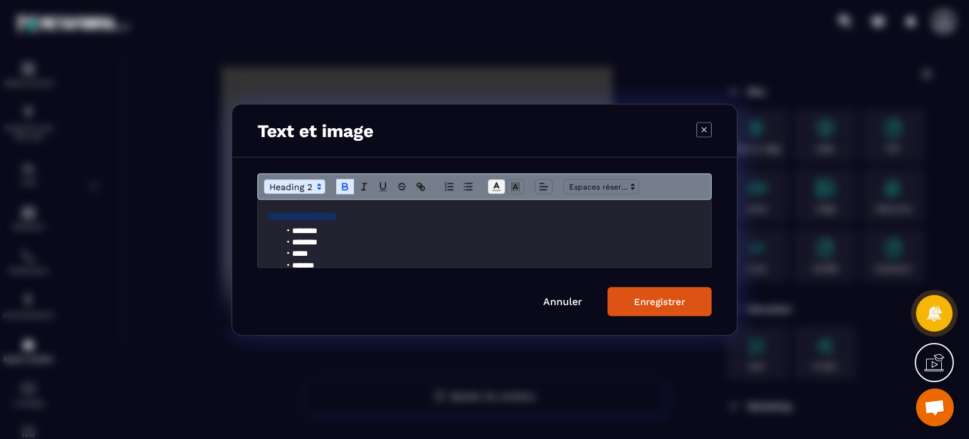
click at [495, 186] on line "Modal window" at bounding box center [496, 186] width 3 height 0
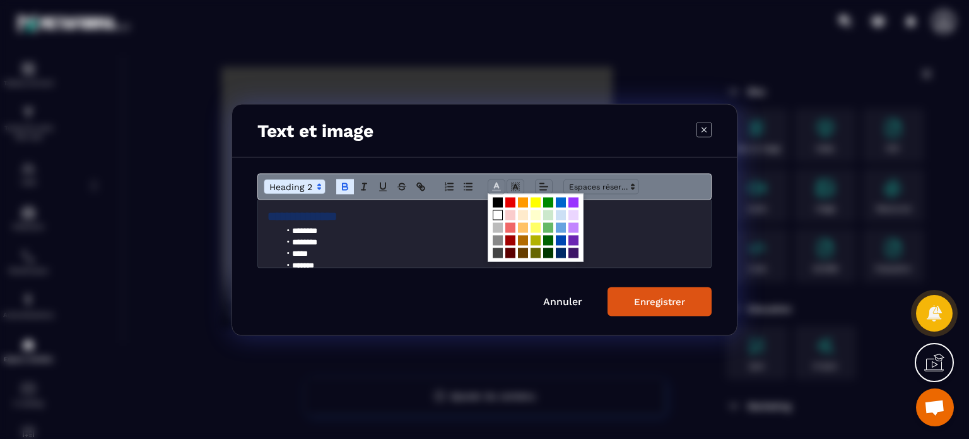
click at [496, 211] on span "Modal window" at bounding box center [498, 215] width 10 height 10
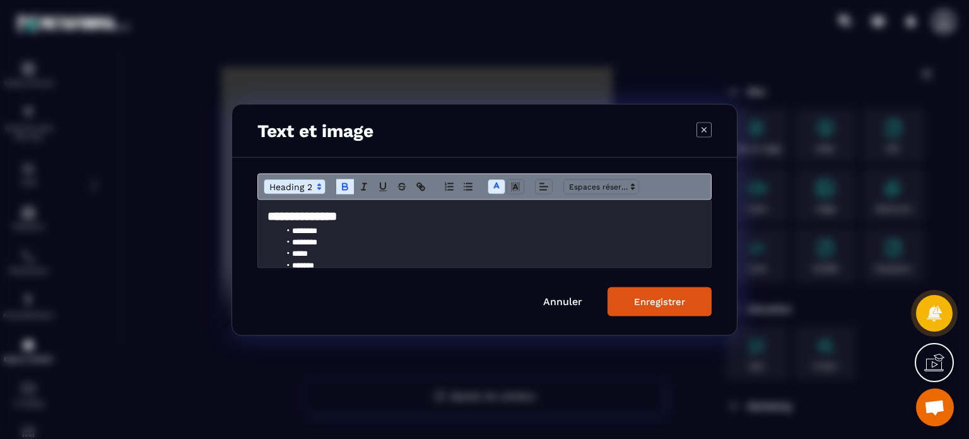
click at [644, 291] on button "Enregistrer" at bounding box center [660, 301] width 104 height 29
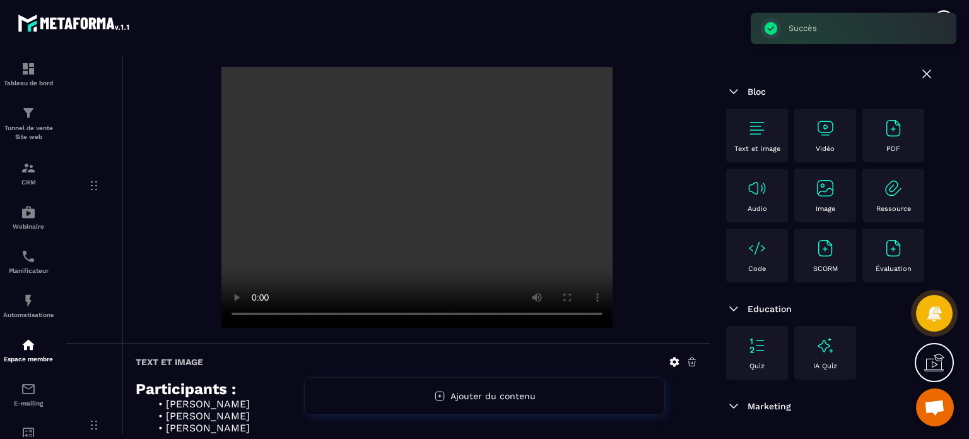
click at [697, 225] on div at bounding box center [417, 198] width 562 height 263
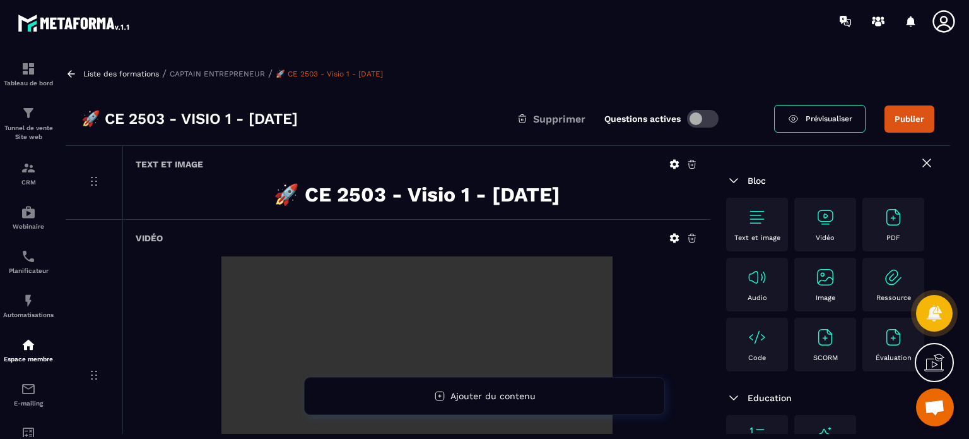
click at [929, 116] on button "Publier" at bounding box center [910, 118] width 50 height 27
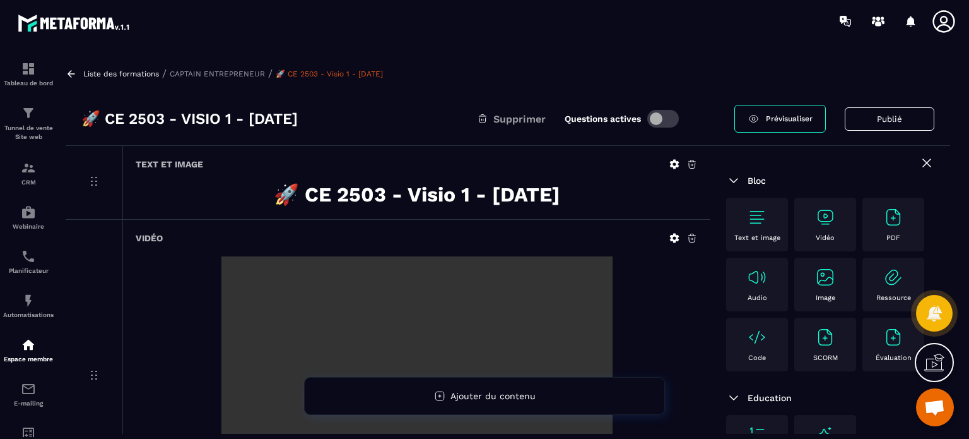
click at [920, 163] on icon at bounding box center [927, 162] width 15 height 15
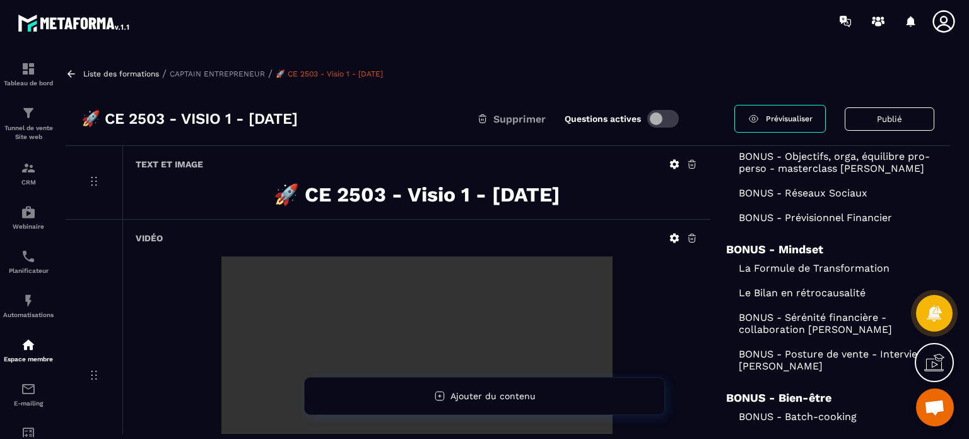
scroll to position [1678, 0]
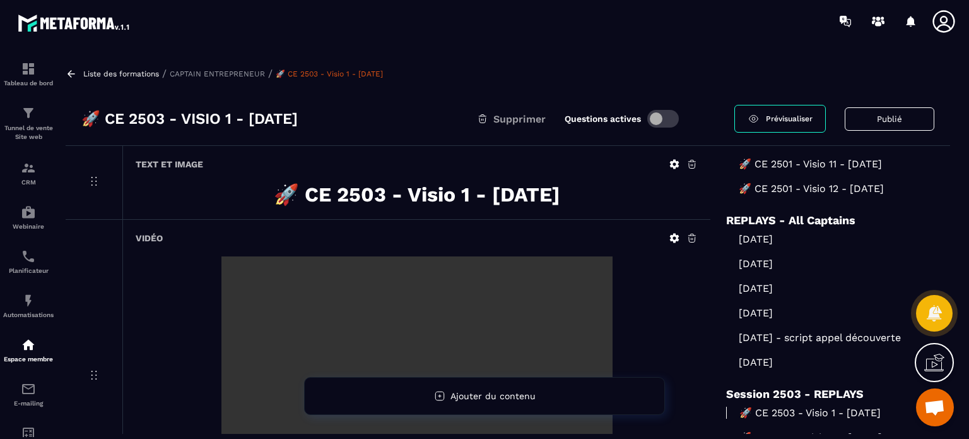
click at [807, 431] on p "🚀 CE 2503 - Visio 2 - [DATE]" at bounding box center [830, 437] width 208 height 12
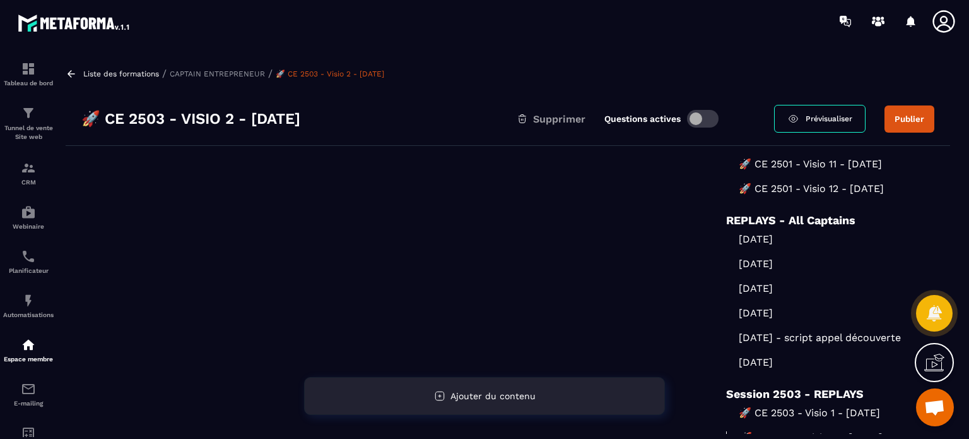
click at [510, 393] on span "Ajouter du contenu" at bounding box center [493, 396] width 85 height 10
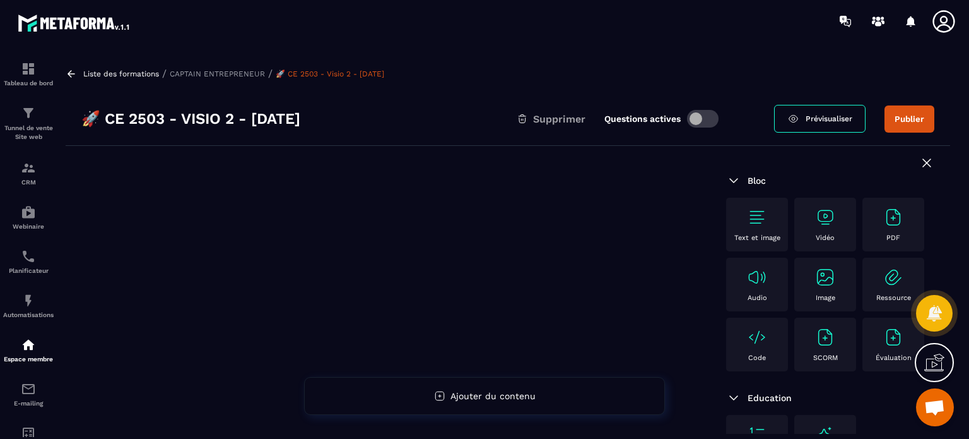
click at [735, 202] on div "Text et image" at bounding box center [757, 225] width 62 height 54
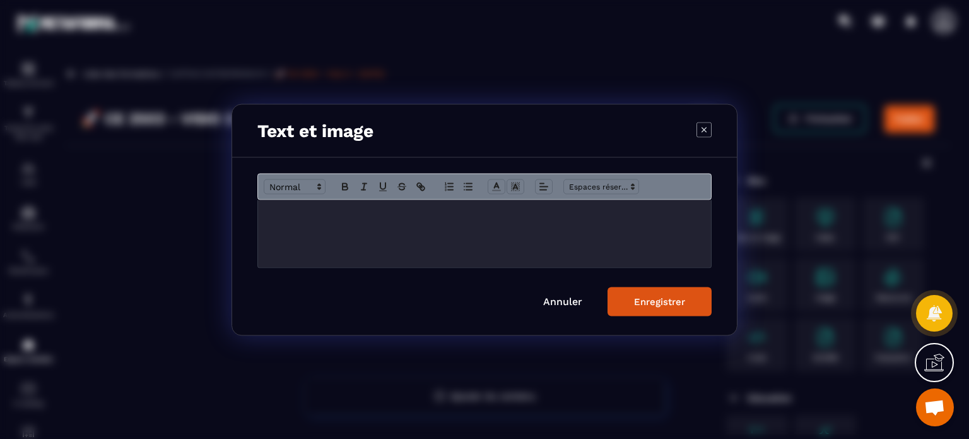
click at [525, 254] on div "Modal window" at bounding box center [484, 233] width 453 height 68
click at [345, 189] on icon "Modal window" at bounding box center [345, 186] width 11 height 11
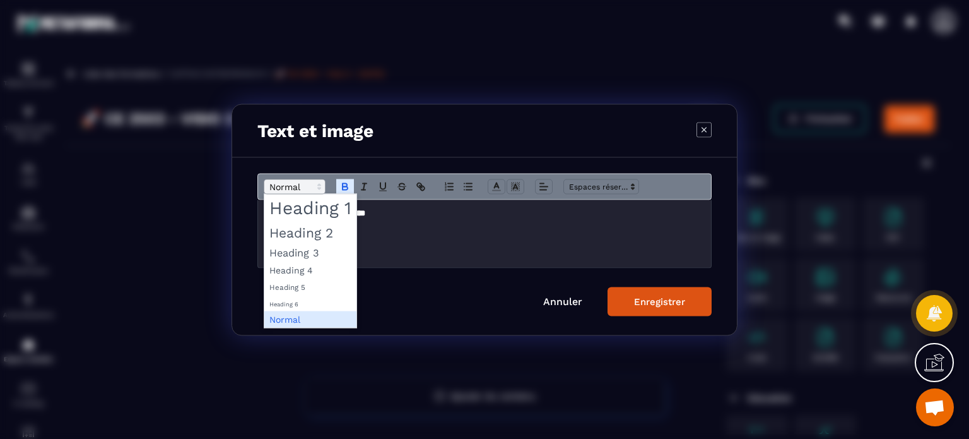
click at [287, 191] on span "Modal window" at bounding box center [295, 186] width 62 height 15
click at [306, 210] on span "Modal window" at bounding box center [310, 207] width 92 height 27
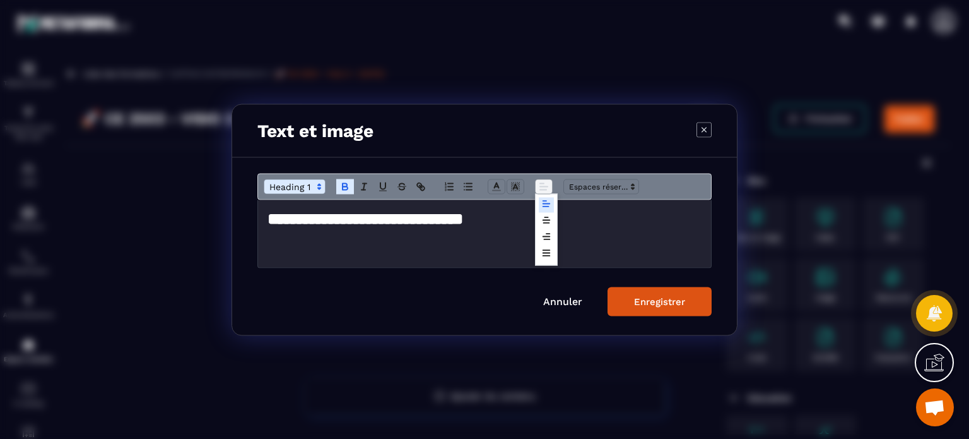
click at [545, 189] on icon "Modal window" at bounding box center [543, 186] width 11 height 11
click at [545, 220] on line "Modal window" at bounding box center [546, 220] width 7 height 0
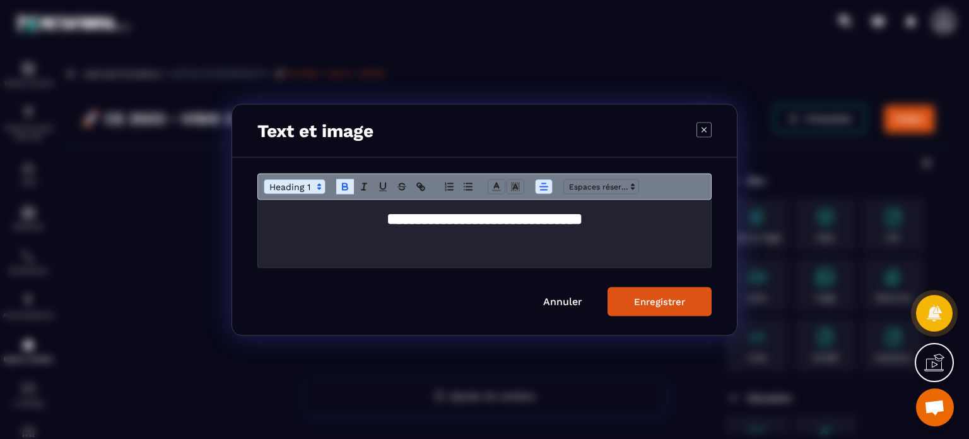
click at [661, 309] on button "Enregistrer" at bounding box center [660, 301] width 104 height 29
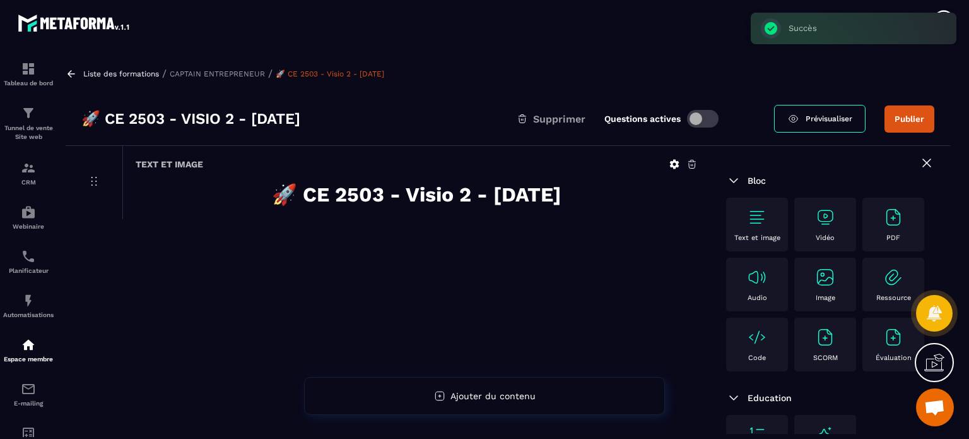
click at [816, 224] on img at bounding box center [825, 217] width 20 height 20
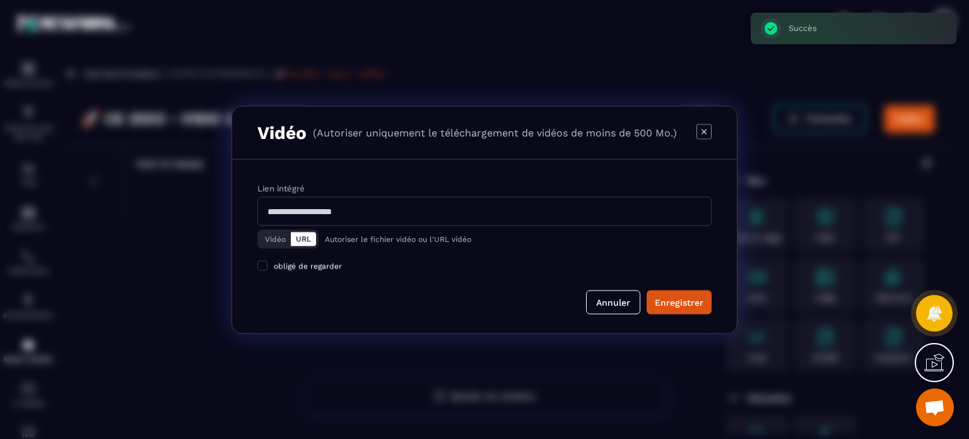
click at [278, 240] on button "Vidéo" at bounding box center [275, 239] width 31 height 14
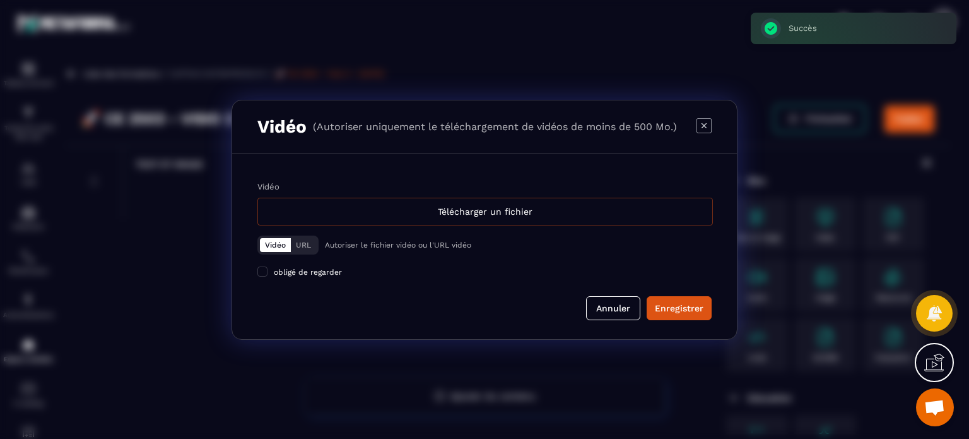
click at [385, 211] on div "Télécharger un fichier" at bounding box center [486, 212] width 456 height 28
click at [0, 0] on input "Vidéo Télécharger un fichier" at bounding box center [0, 0] width 0 height 0
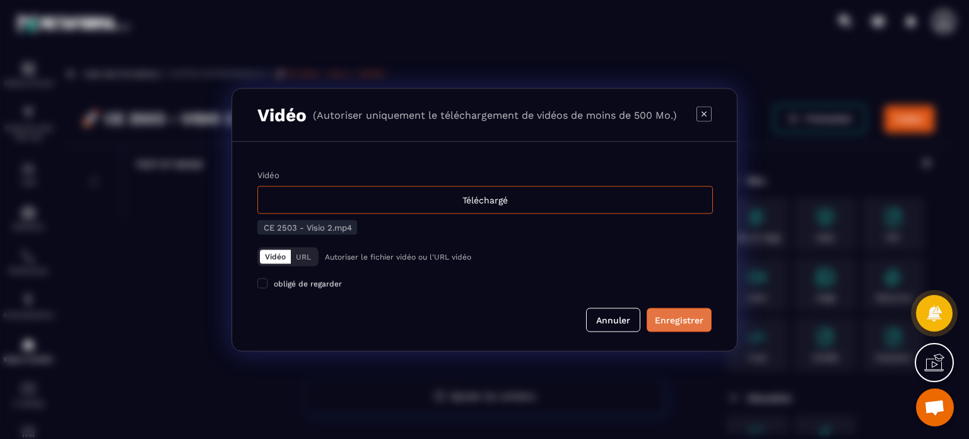
click at [703, 323] on div "Enregistrer" at bounding box center [679, 319] width 49 height 13
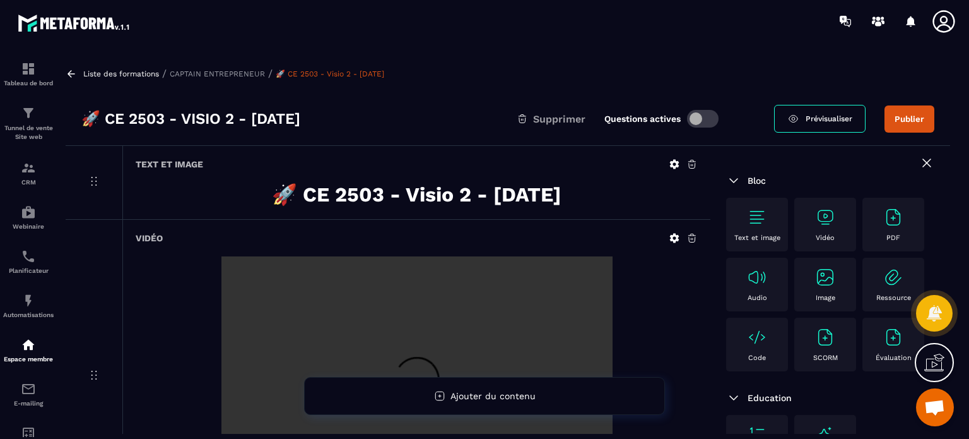
click at [940, 28] on icon at bounding box center [944, 21] width 25 height 25
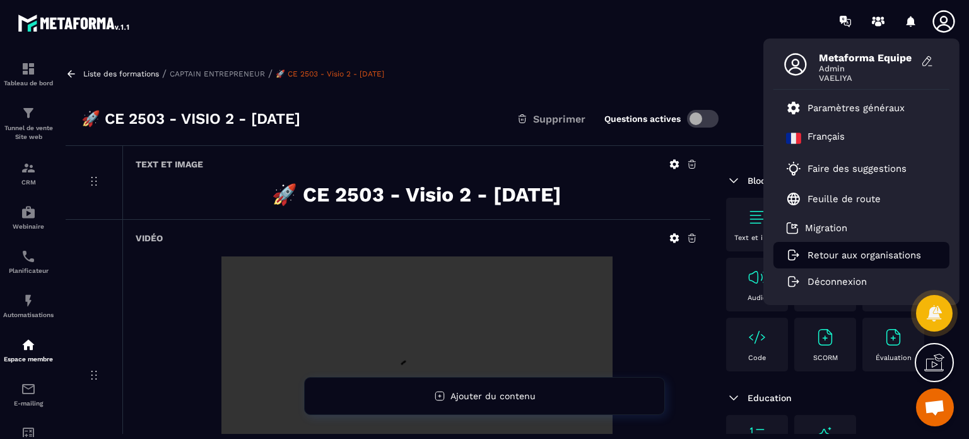
click at [824, 254] on p "Retour aux organisations" at bounding box center [865, 254] width 114 height 11
click at [827, 255] on p "Retour aux organisations" at bounding box center [865, 254] width 114 height 11
click at [855, 254] on p "Retour aux organisations" at bounding box center [865, 254] width 114 height 11
click at [867, 243] on li "Retour aux organisations" at bounding box center [862, 255] width 176 height 27
click at [860, 254] on p "Retour aux organisations" at bounding box center [865, 254] width 114 height 11
